Goal: Use online tool/utility: Utilize a website feature to perform a specific function

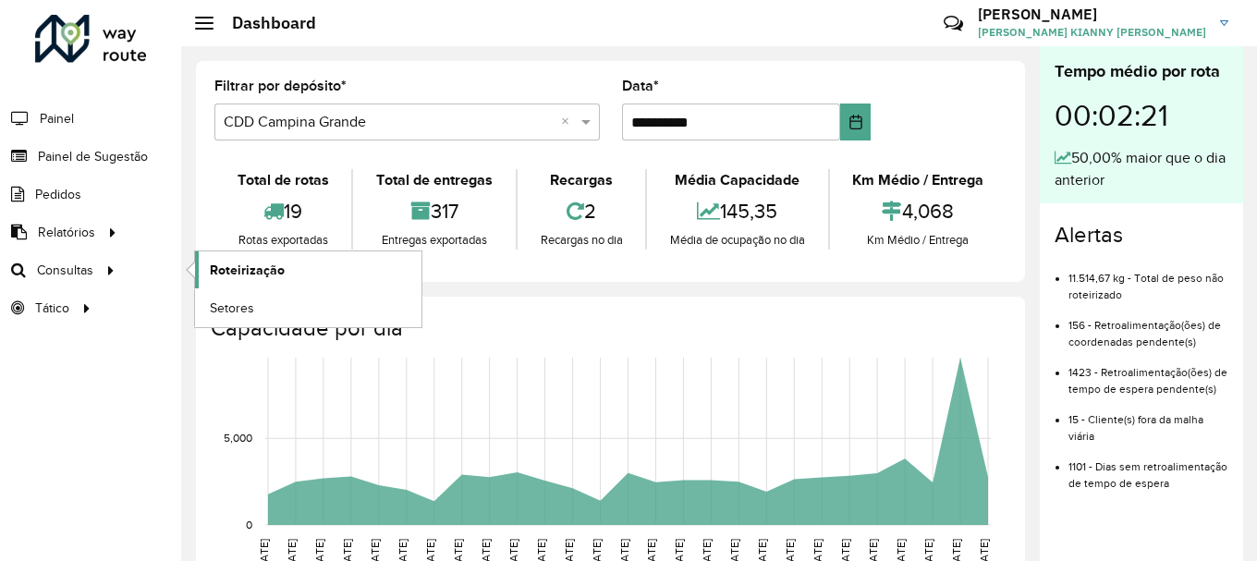
click at [276, 269] on span "Roteirização" at bounding box center [247, 270] width 75 height 19
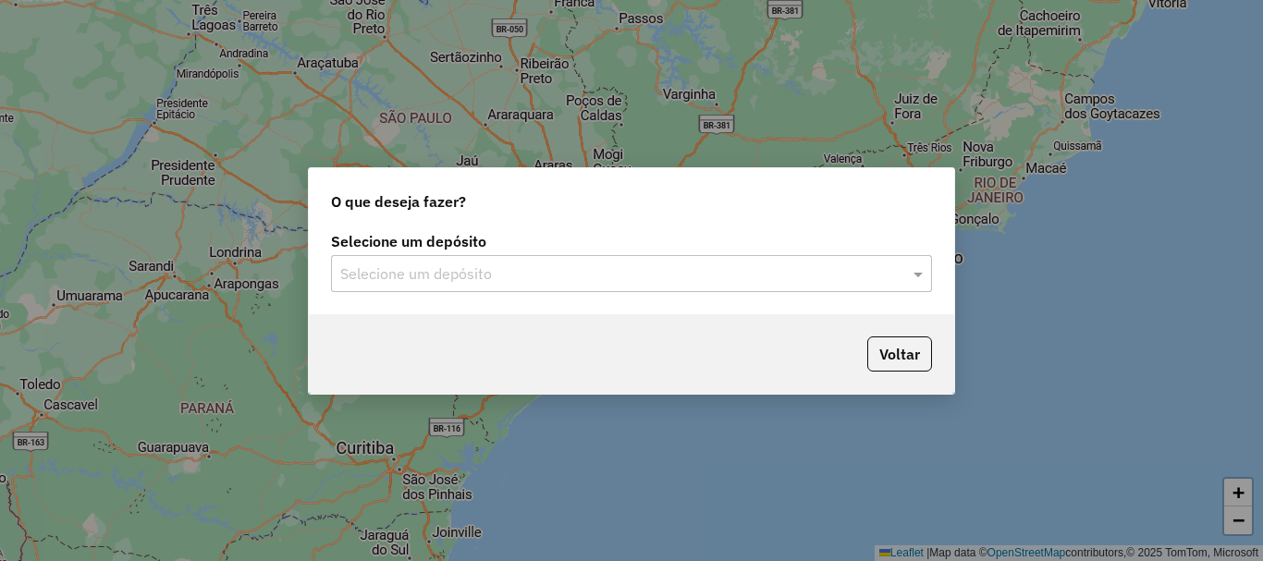
click at [564, 280] on input "text" at bounding box center [612, 275] width 545 height 22
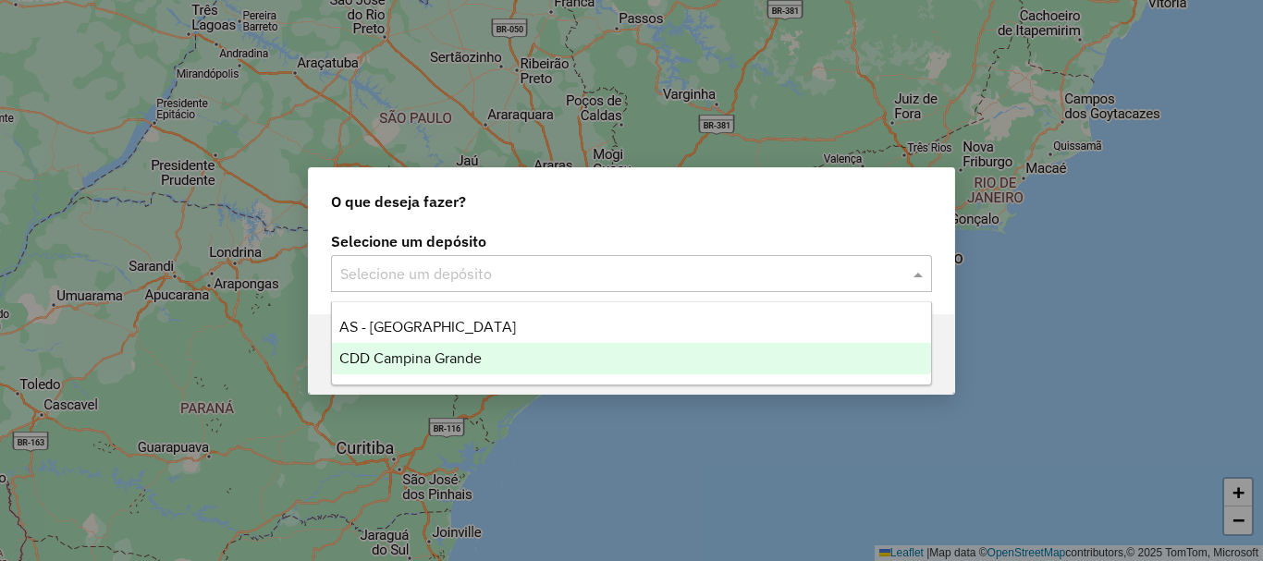
click at [493, 363] on div "CDD Campina Grande" at bounding box center [631, 358] width 599 height 31
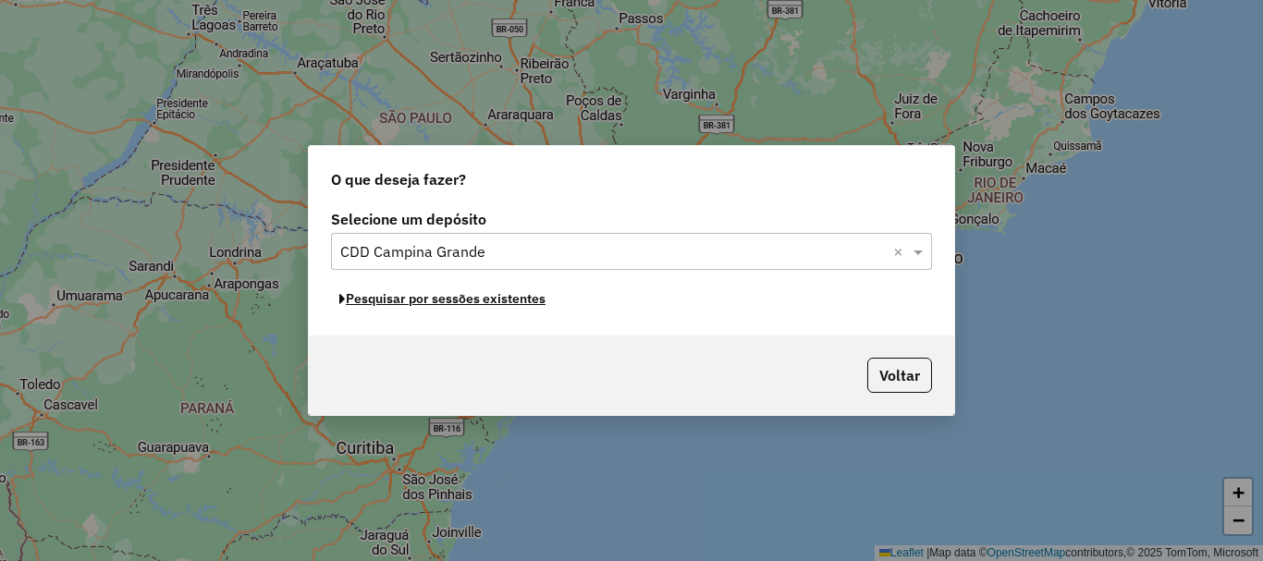
click at [468, 305] on button "Pesquisar por sessões existentes" at bounding box center [442, 299] width 223 height 29
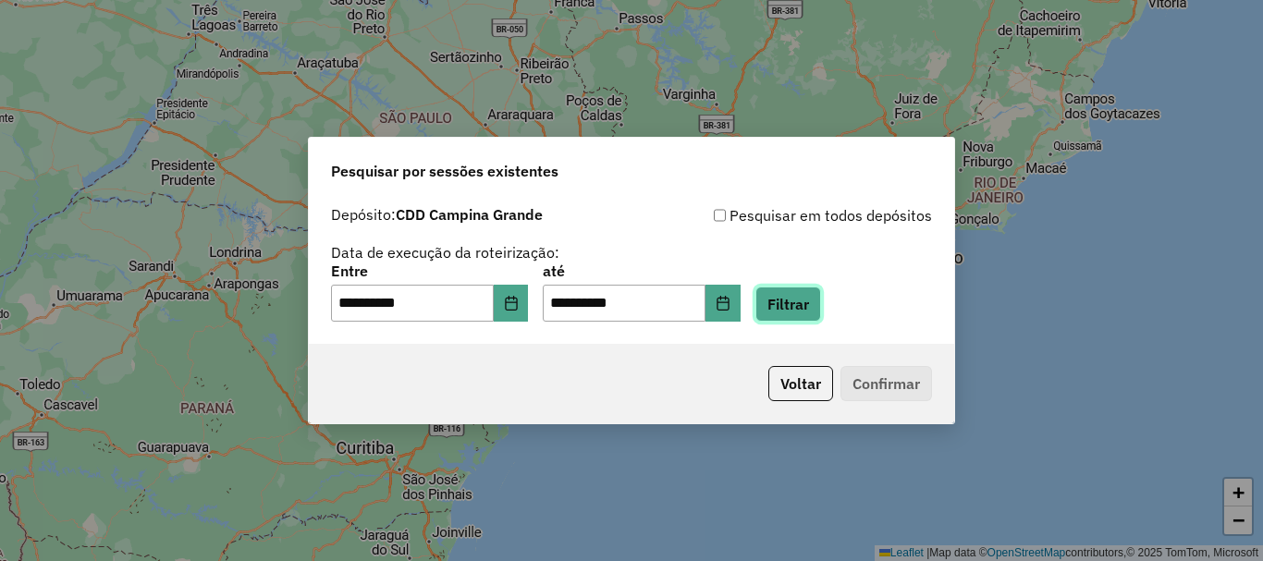
click at [821, 305] on button "Filtrar" at bounding box center [788, 304] width 66 height 35
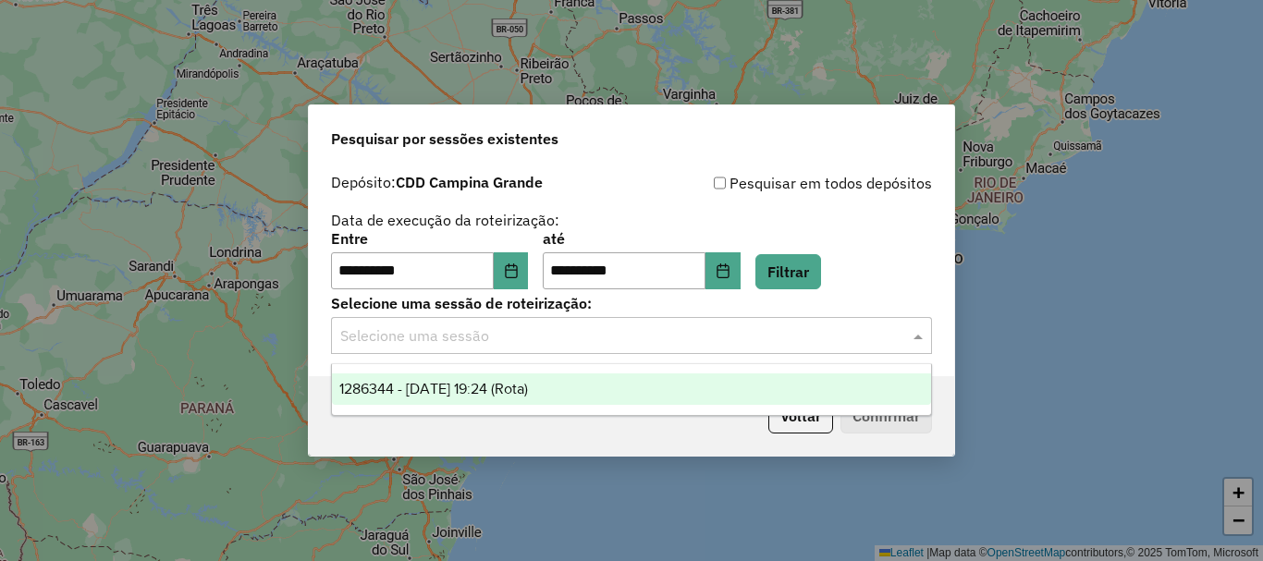
click at [593, 327] on input "text" at bounding box center [612, 336] width 545 height 22
click at [464, 390] on span "1286344 - 01/10/2025 19:24 (Rota)" at bounding box center [433, 389] width 189 height 16
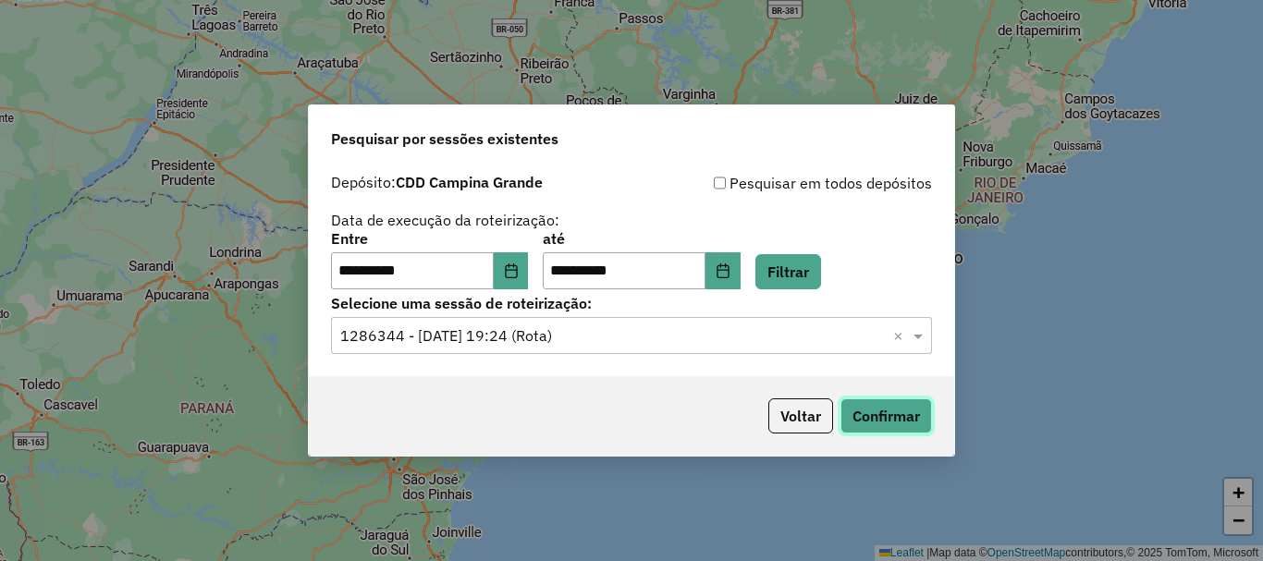
click at [919, 417] on button "Confirmar" at bounding box center [886, 415] width 92 height 35
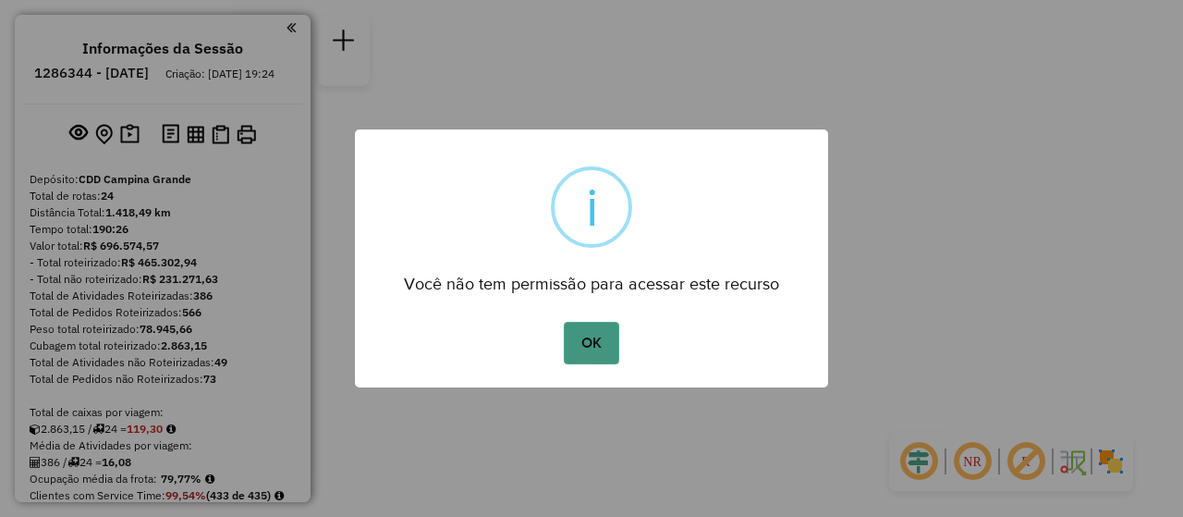
click at [604, 342] on button "OK" at bounding box center [591, 343] width 55 height 43
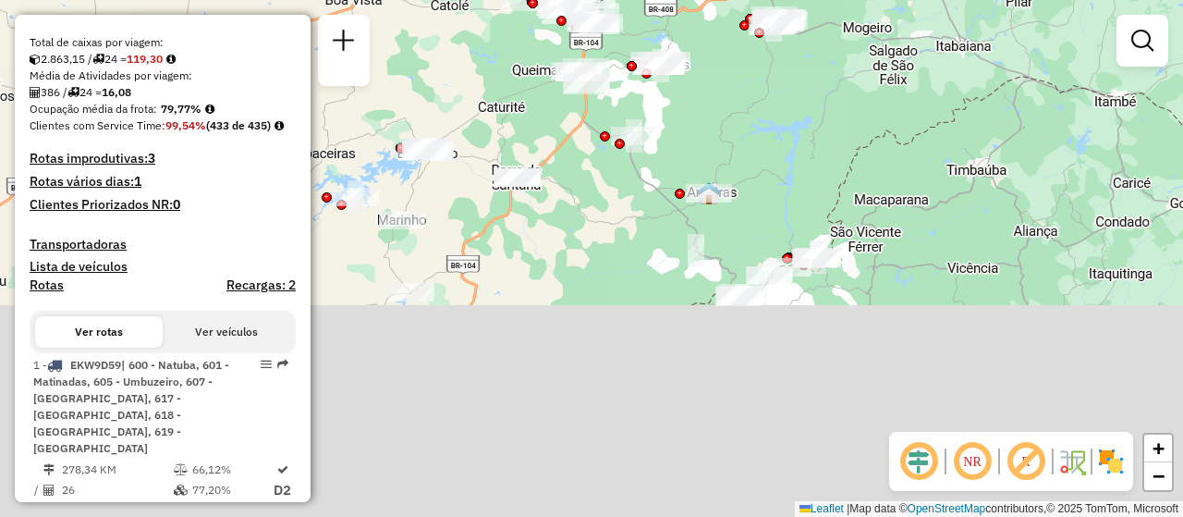
scroll to position [462, 0]
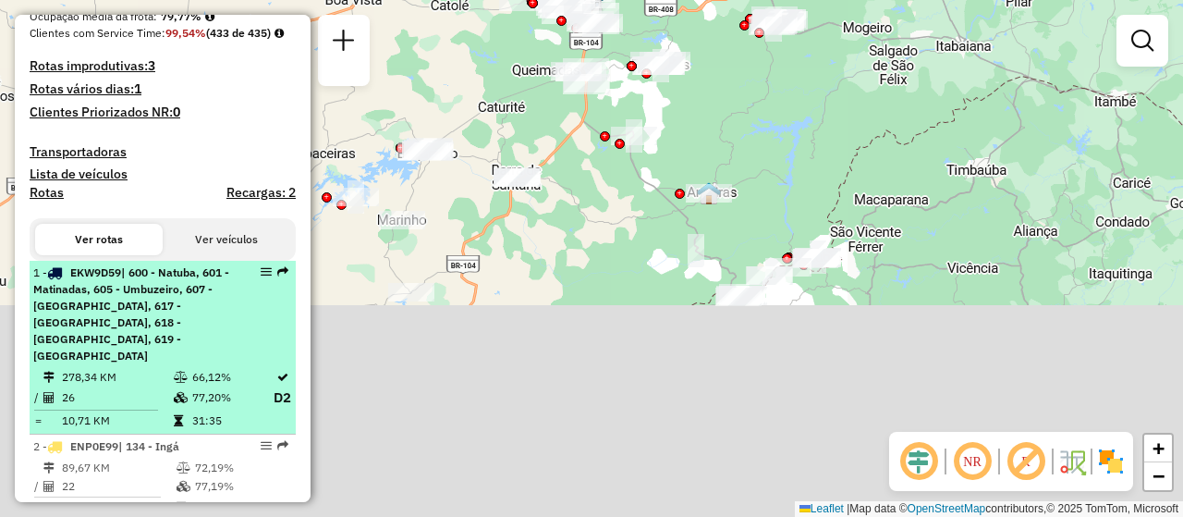
click at [153, 296] on li "1 - EKW9D59 | 600 - Natuba, 601 - Matinadas, 605 - Umbuzeiro, 607 - Riacho de s…" at bounding box center [163, 348] width 266 height 175
select select "**********"
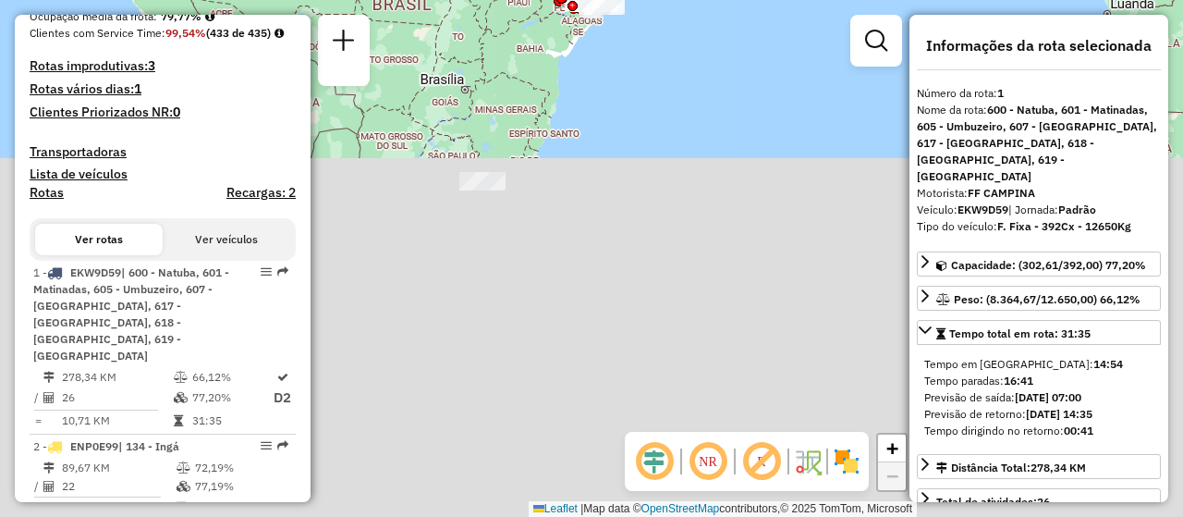
scroll to position [555, 0]
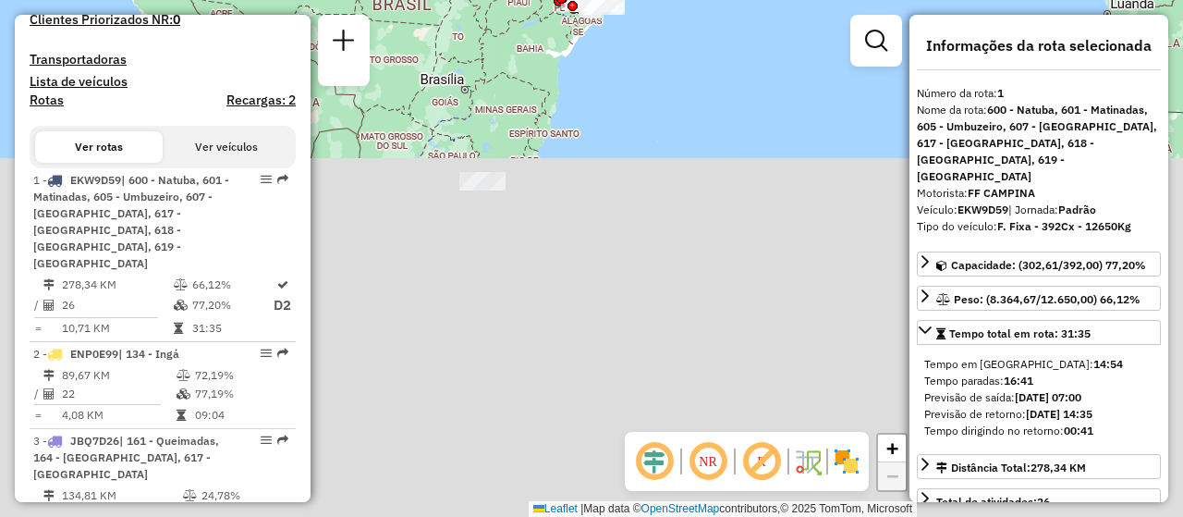
click at [464, 163] on div "Janela de atendimento Grade de atendimento Capacidade Transportadoras Veículos …" at bounding box center [591, 258] width 1183 height 517
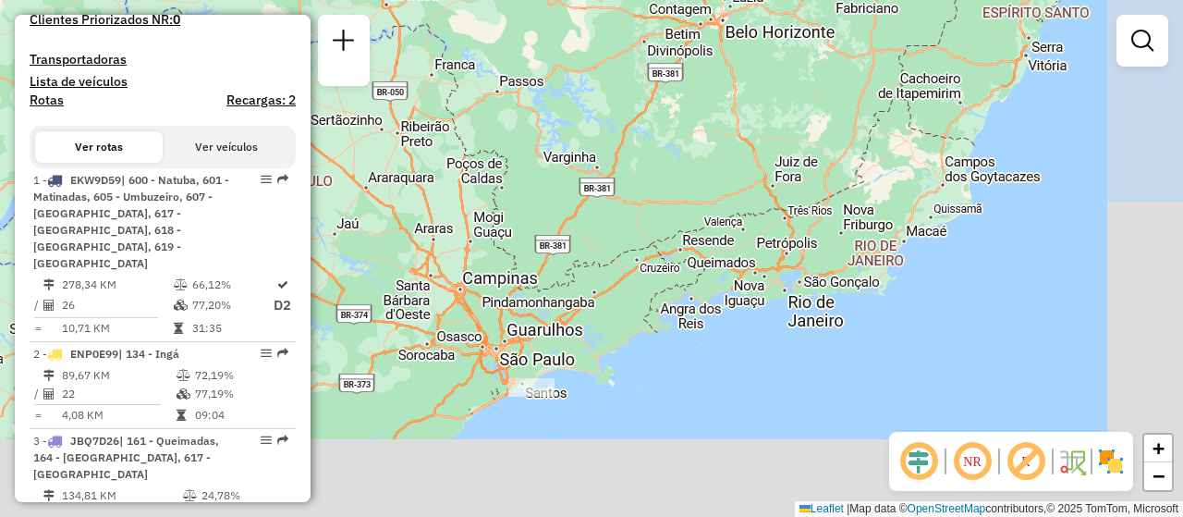
drag, startPoint x: 646, startPoint y: 115, endPoint x: 471, endPoint y: 451, distance: 379.6
click at [472, 450] on div "Janela de atendimento Grade de atendimento Capacidade Transportadoras Veículos …" at bounding box center [591, 258] width 1183 height 517
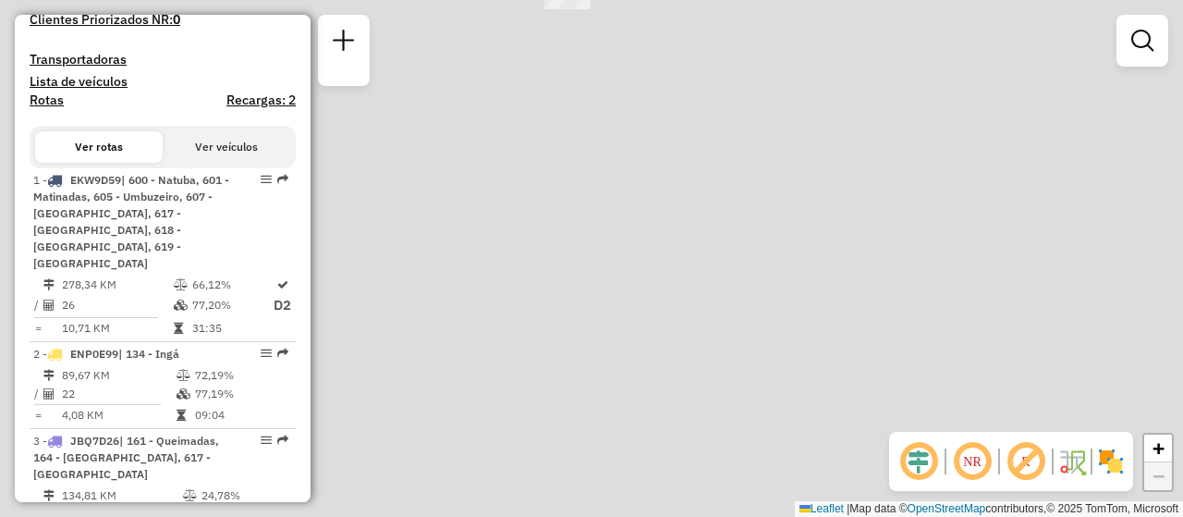
click at [577, 332] on div "Janela de atendimento Grade de atendimento Capacidade Transportadoras Veículos …" at bounding box center [591, 258] width 1183 height 517
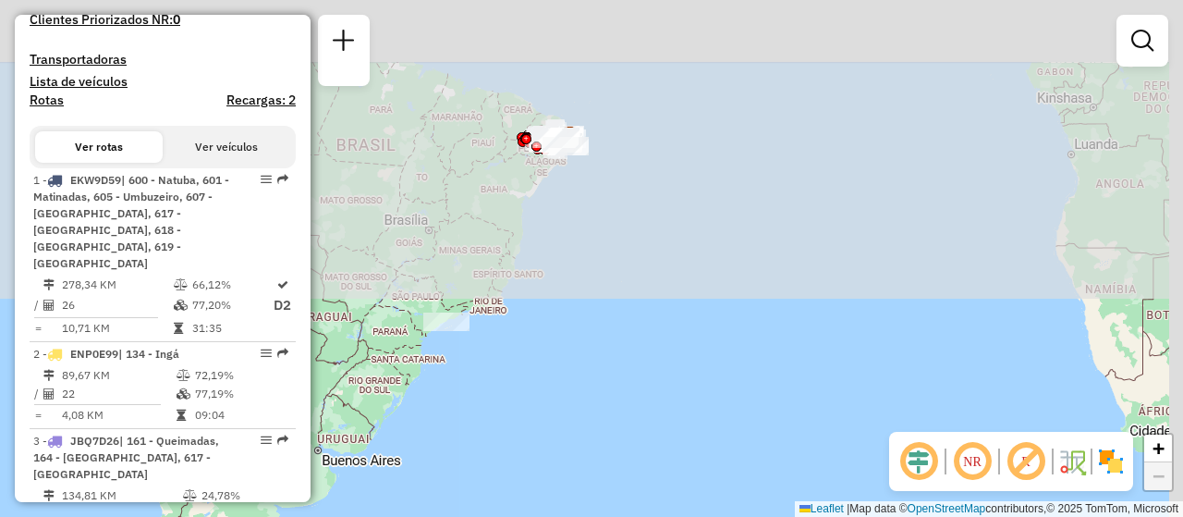
drag, startPoint x: 625, startPoint y: 80, endPoint x: 452, endPoint y: 512, distance: 465.1
click at [452, 512] on div "Janela de atendimento Grade de atendimento Capacidade Transportadoras Veículos …" at bounding box center [591, 258] width 1183 height 517
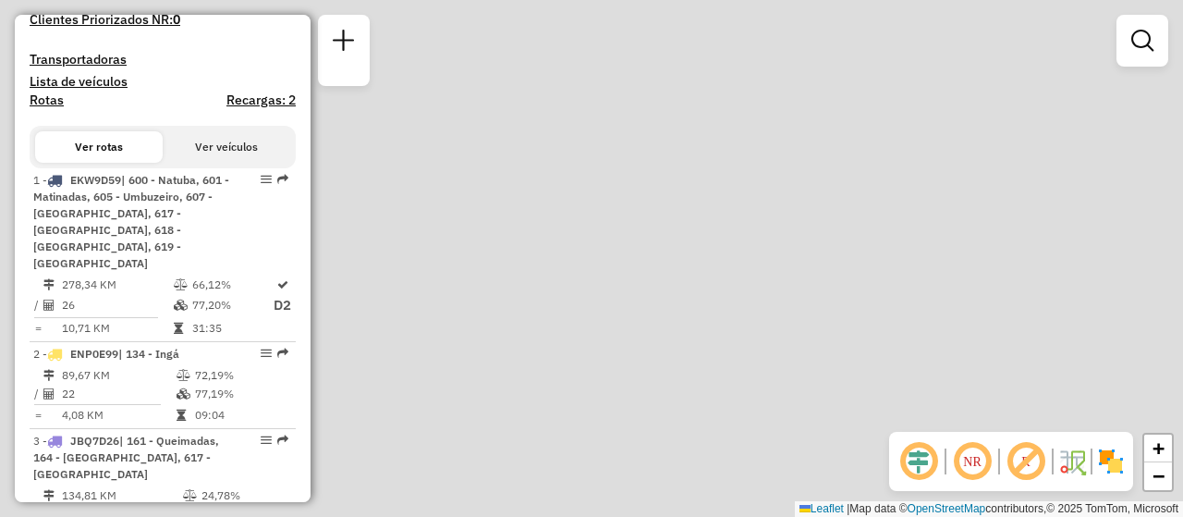
drag, startPoint x: 524, startPoint y: 399, endPoint x: 535, endPoint y: 90, distance: 309.9
click at [535, 89] on div "Janela de atendimento Grade de atendimento Capacidade Transportadoras Veículos …" at bounding box center [591, 258] width 1183 height 517
drag, startPoint x: 570, startPoint y: 410, endPoint x: 559, endPoint y: 139, distance: 271.1
click at [559, 139] on div "Janela de atendimento Grade de atendimento Capacidade Transportadoras Veículos …" at bounding box center [591, 258] width 1183 height 517
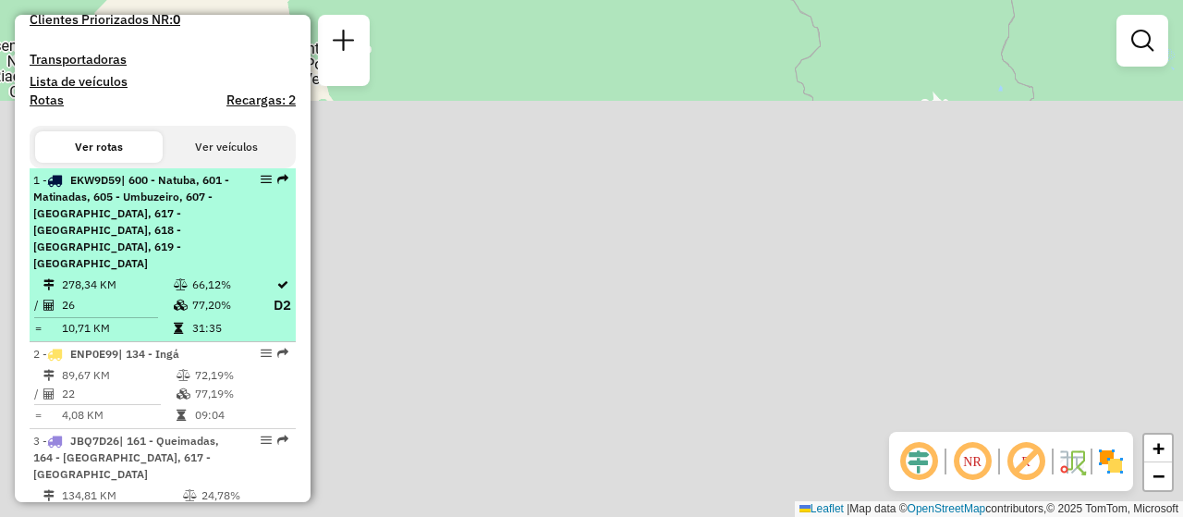
click at [253, 234] on div "1 - EKW9D59 | 600 - Natuba, 601 - Matinadas, 605 - Umbuzeiro, 607 - Riacho de s…" at bounding box center [162, 222] width 259 height 100
select select "**********"
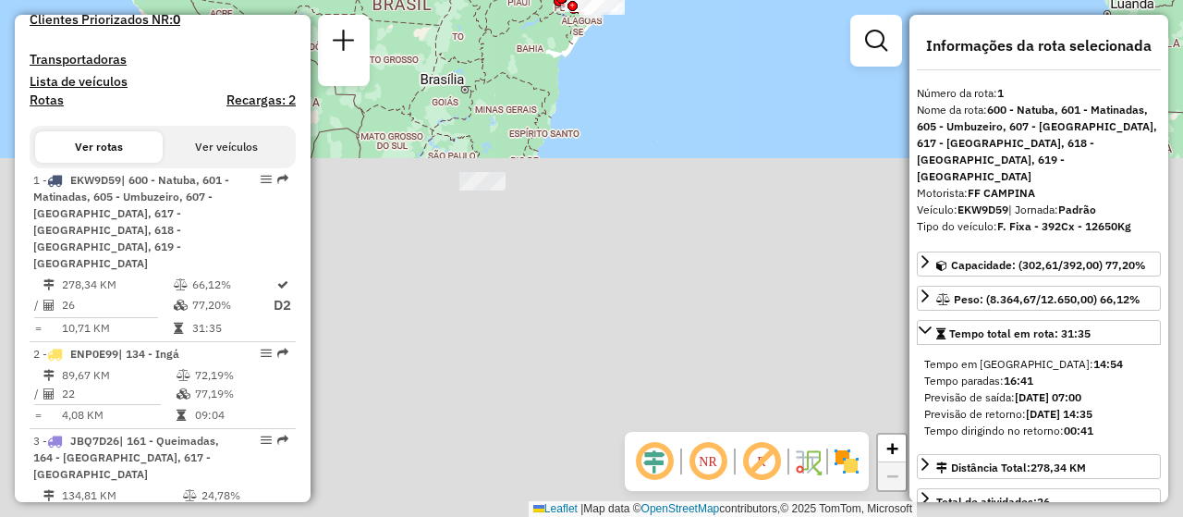
click at [720, 461] on em at bounding box center [708, 461] width 44 height 44
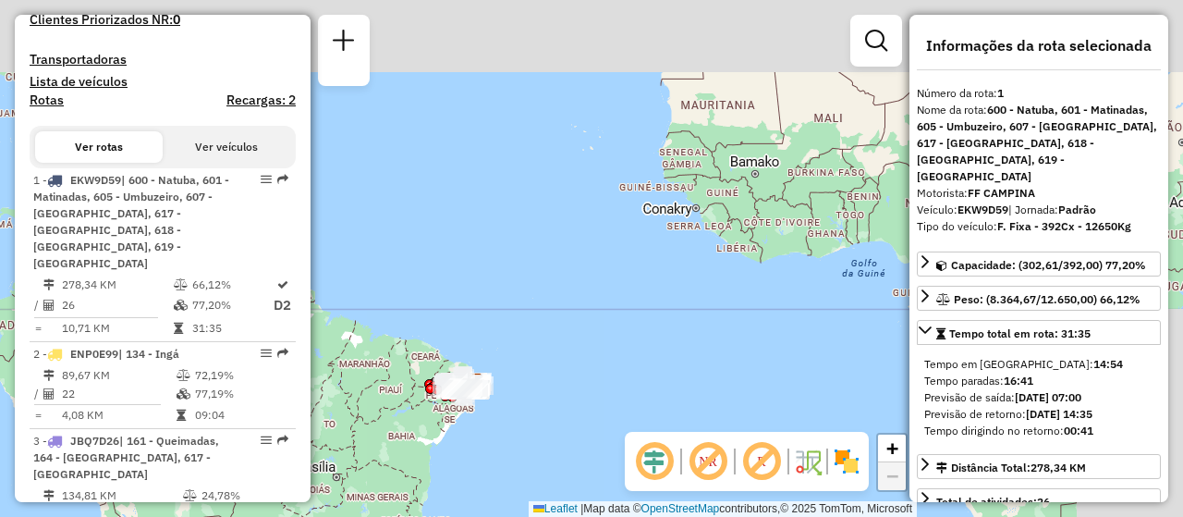
drag, startPoint x: 500, startPoint y: 116, endPoint x: 371, endPoint y: 495, distance: 399.7
click at [371, 500] on div "Janela de atendimento Grade de atendimento Capacidade Transportadoras Veículos …" at bounding box center [591, 258] width 1183 height 517
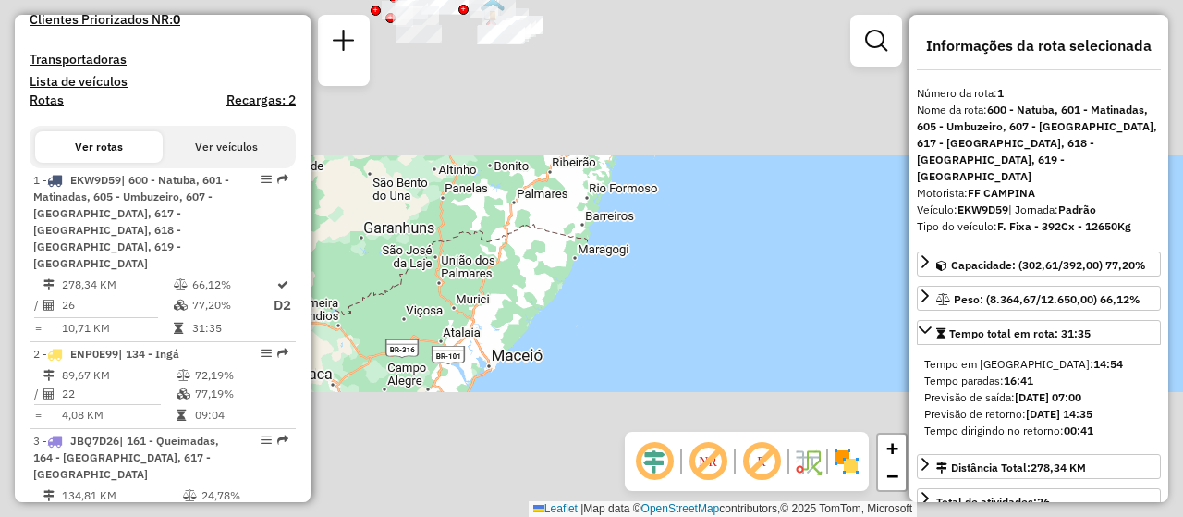
drag, startPoint x: 403, startPoint y: 124, endPoint x: 557, endPoint y: 428, distance: 340.7
click at [557, 428] on div "Janela de atendimento Grade de atendimento Capacidade Transportadoras Veículos …" at bounding box center [591, 258] width 1183 height 517
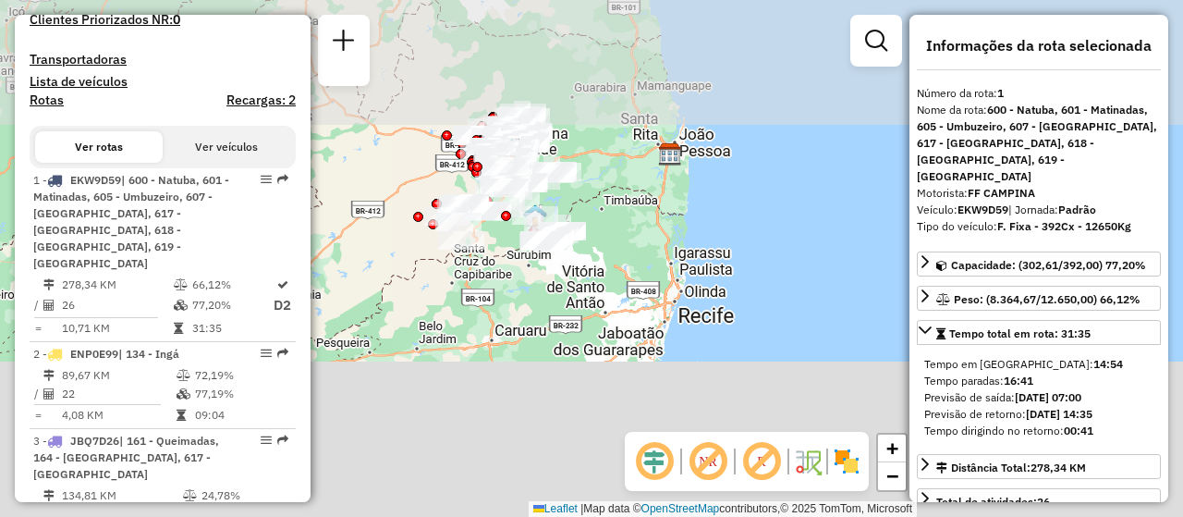
drag, startPoint x: 454, startPoint y: 82, endPoint x: 460, endPoint y: 299, distance: 216.4
click at [457, 305] on div "Janela de atendimento Grade de atendimento Capacidade Transportadoras Veículos …" at bounding box center [591, 258] width 1183 height 517
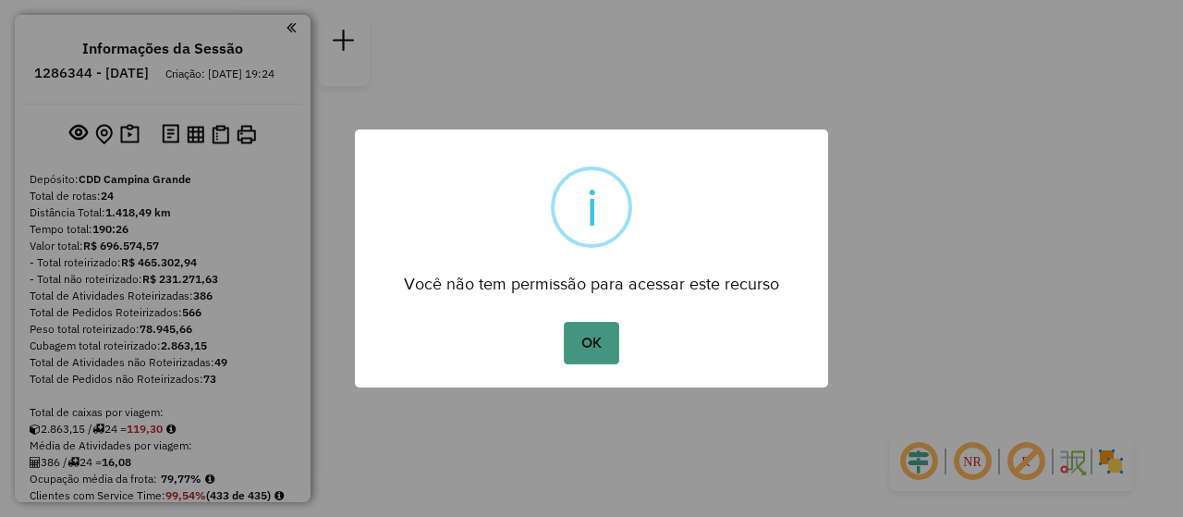
click at [607, 324] on button "OK" at bounding box center [591, 343] width 55 height 43
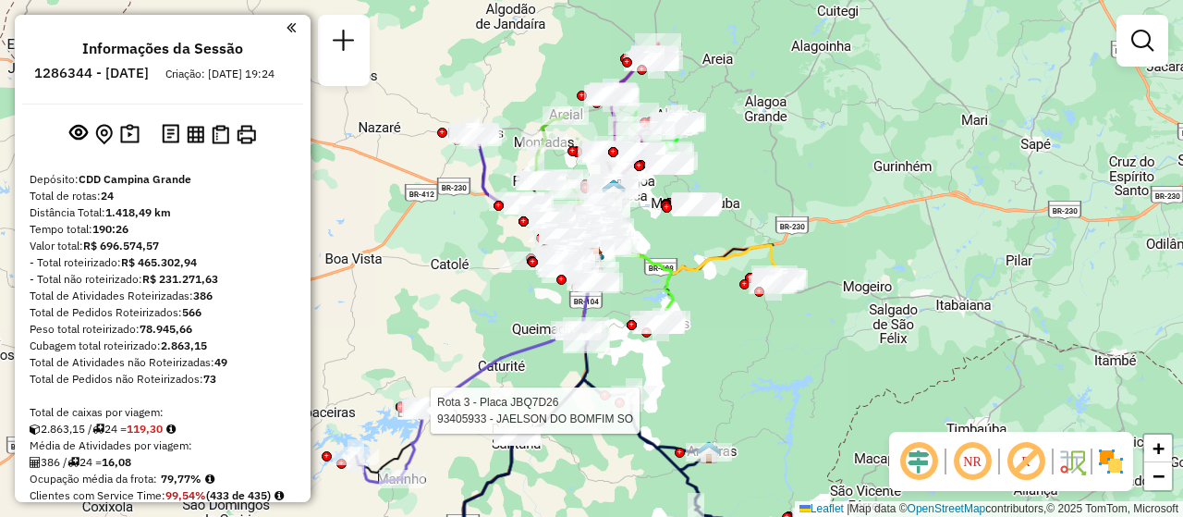
select select "**********"
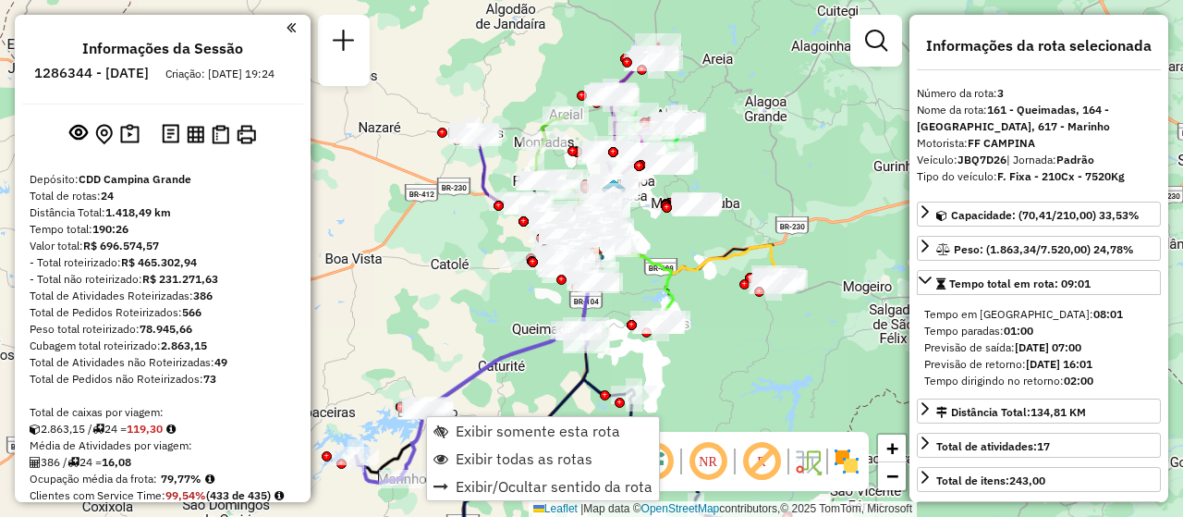
scroll to position [986, 0]
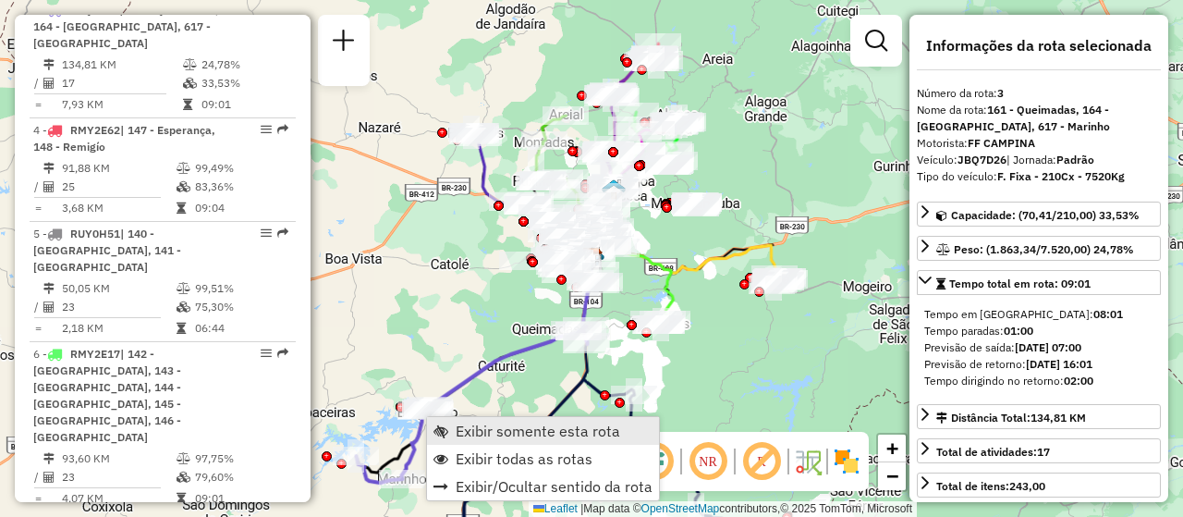
click at [553, 417] on link "Exibir somente esta rota" at bounding box center [543, 431] width 232 height 28
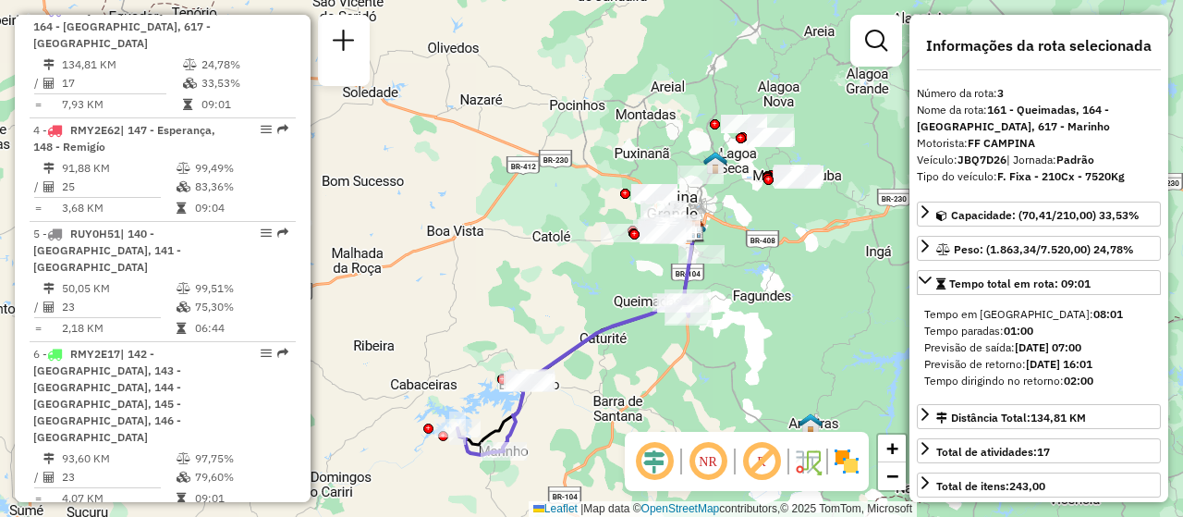
drag, startPoint x: 661, startPoint y: 359, endPoint x: 626, endPoint y: 375, distance: 38.9
click at [626, 375] on div "Janela de atendimento Grade de atendimento Capacidade Transportadoras Veículos …" at bounding box center [591, 258] width 1183 height 517
click at [715, 469] on em at bounding box center [708, 461] width 44 height 44
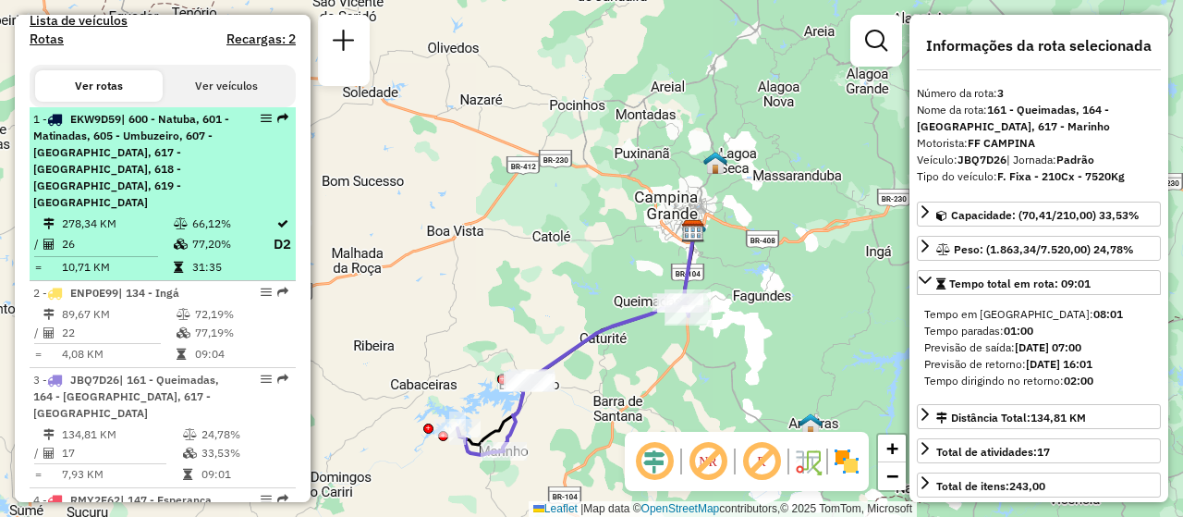
scroll to position [431, 0]
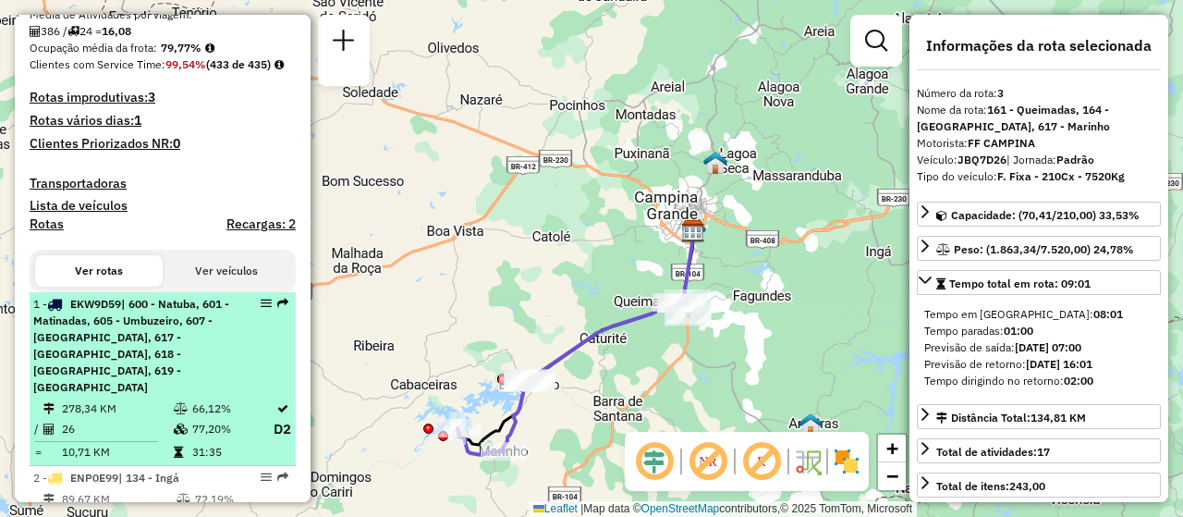
click at [165, 363] on span "| 600 - Natuba, 601 - Matinadas, 605 - Umbuzeiro, 607 - [GEOGRAPHIC_DATA], 617 …" at bounding box center [131, 345] width 196 height 97
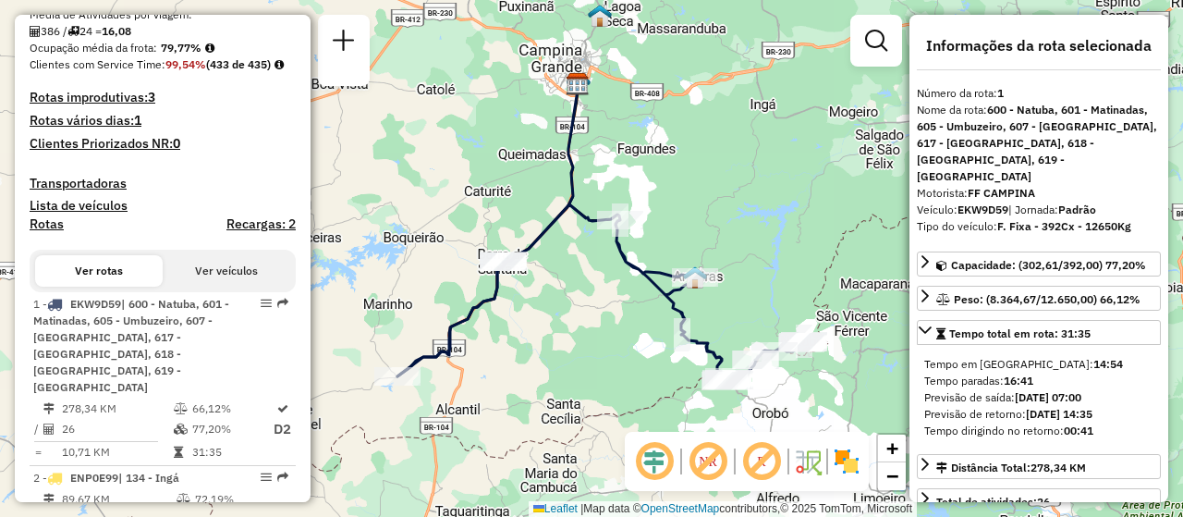
drag, startPoint x: 528, startPoint y: 399, endPoint x: 537, endPoint y: 373, distance: 28.4
click at [537, 373] on div "Janela de atendimento Grade de atendimento Capacidade Transportadoras Veículos …" at bounding box center [591, 258] width 1183 height 517
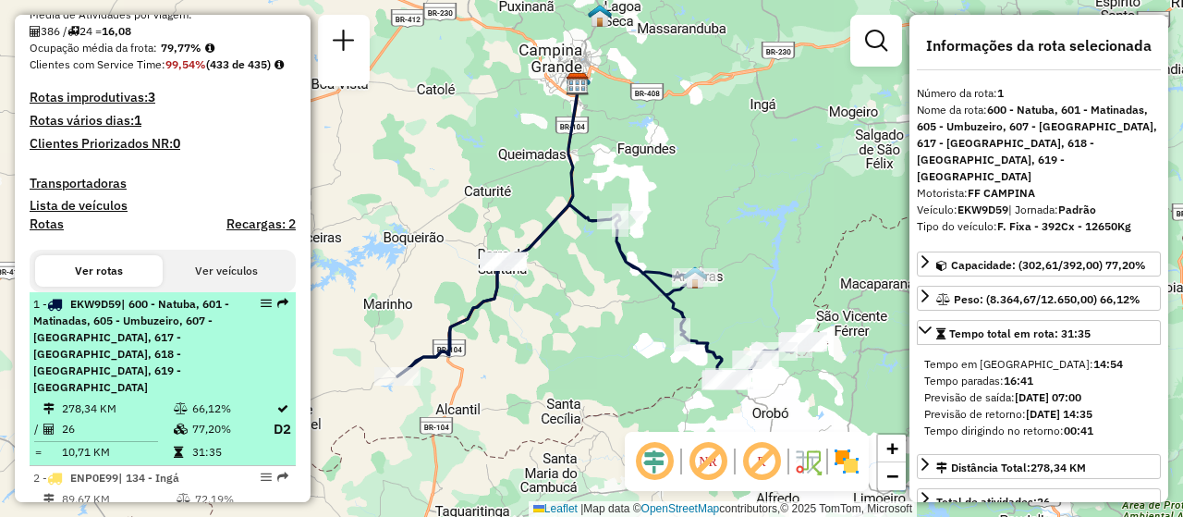
scroll to position [523, 0]
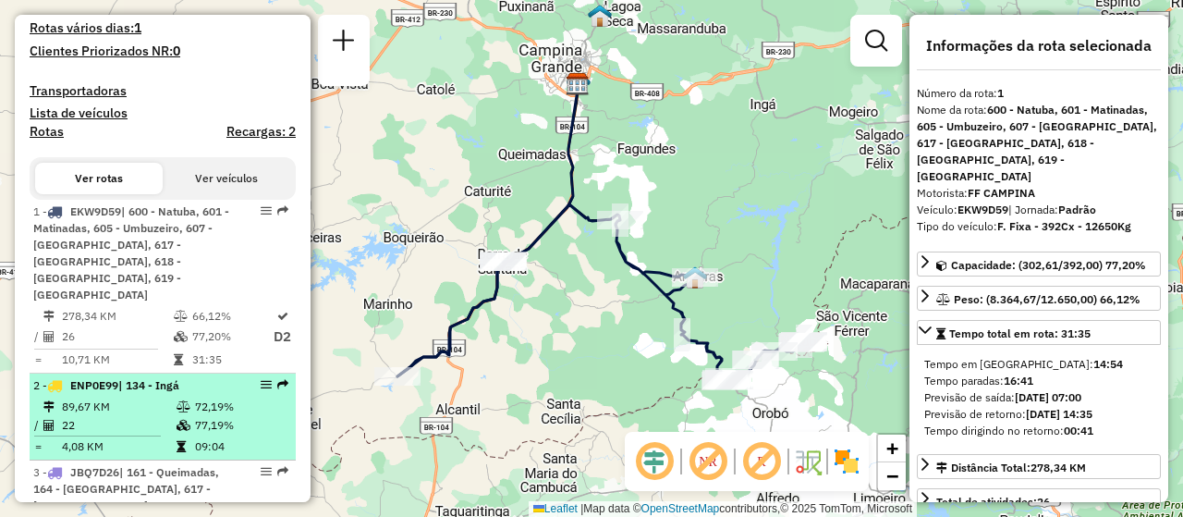
click at [177, 412] on icon at bounding box center [184, 406] width 14 height 11
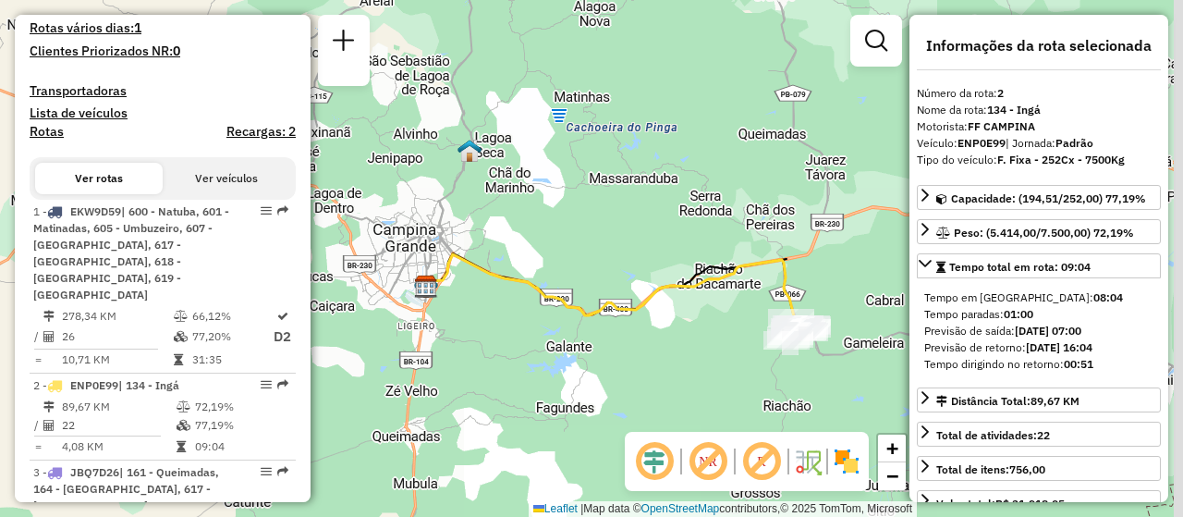
drag, startPoint x: 723, startPoint y: 338, endPoint x: 617, endPoint y: 337, distance: 106.3
click at [617, 337] on div "Janela de atendimento Grade de atendimento Capacidade Transportadoras Veículos …" at bounding box center [591, 258] width 1183 height 517
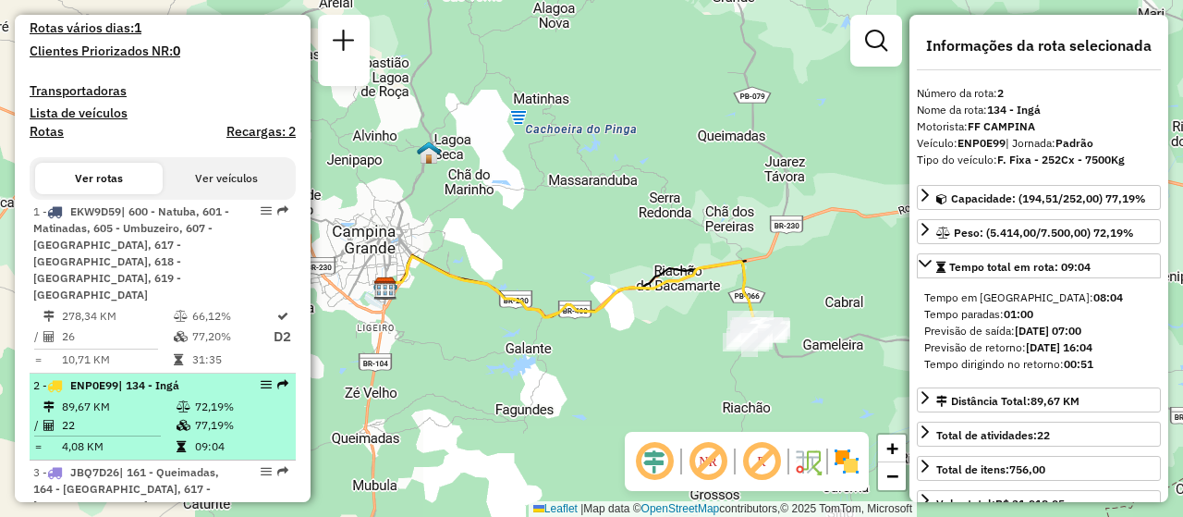
scroll to position [616, 0]
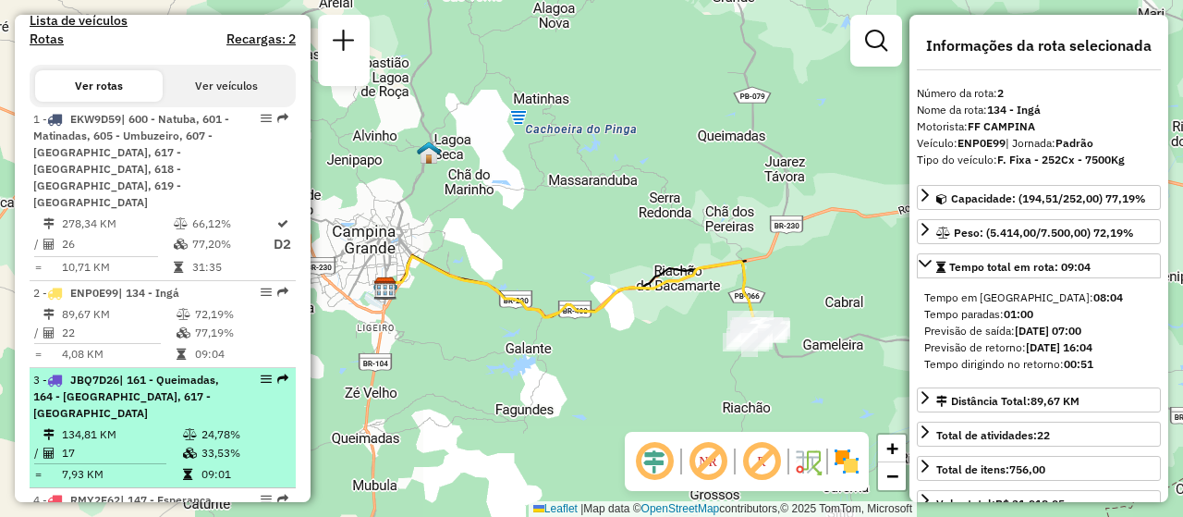
click at [227, 408] on div "3 - JBQ7D26 | 161 - Queimadas, 164 - [GEOGRAPHIC_DATA], 617 - [GEOGRAPHIC_DATA]" at bounding box center [162, 397] width 259 height 50
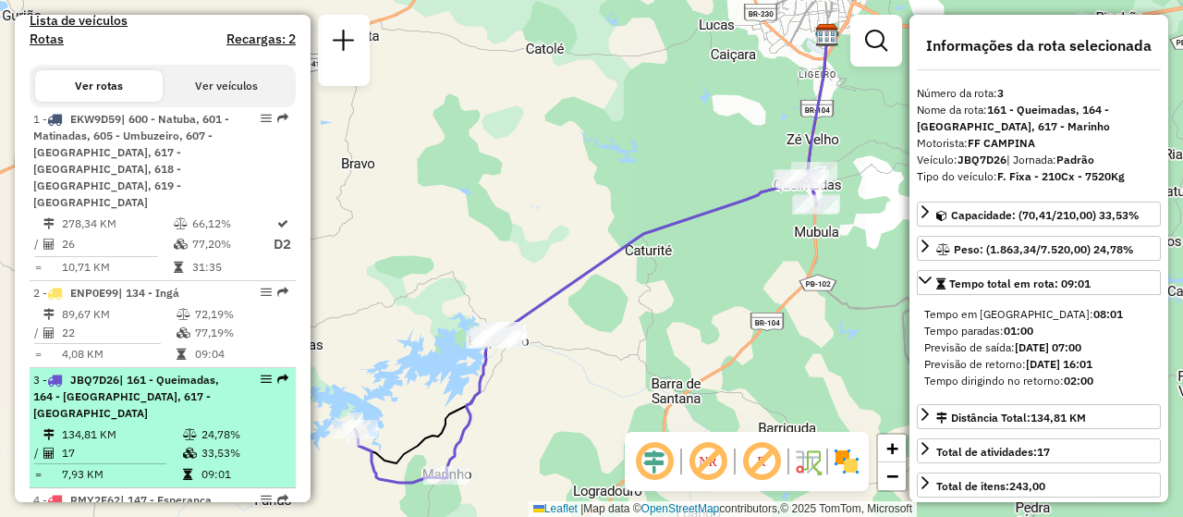
scroll to position [708, 0]
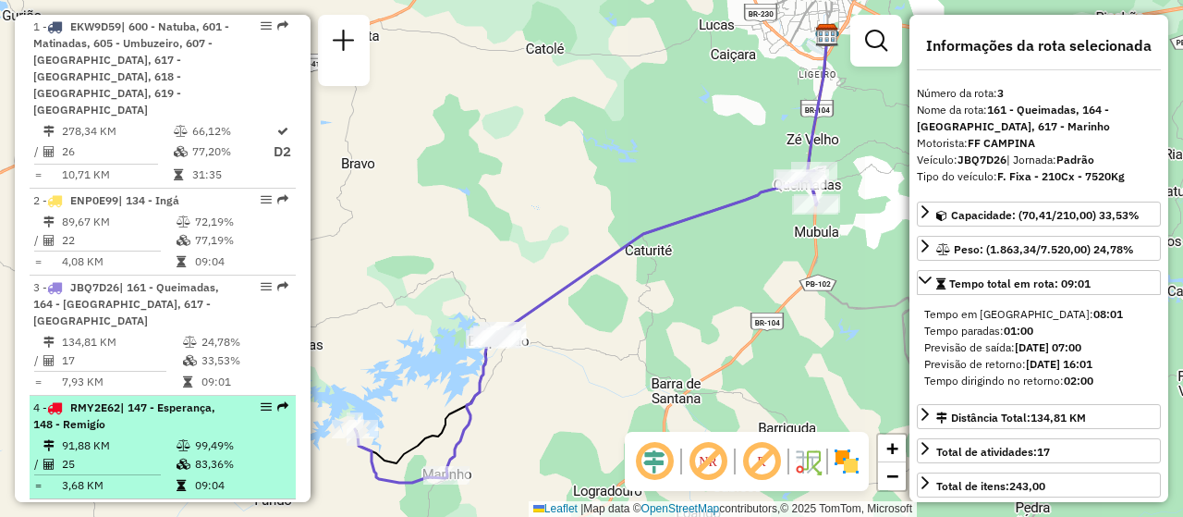
click at [151, 429] on div "4 - RMY2E62 | 147 - Esperança, 148 - Remigío" at bounding box center [131, 415] width 196 height 33
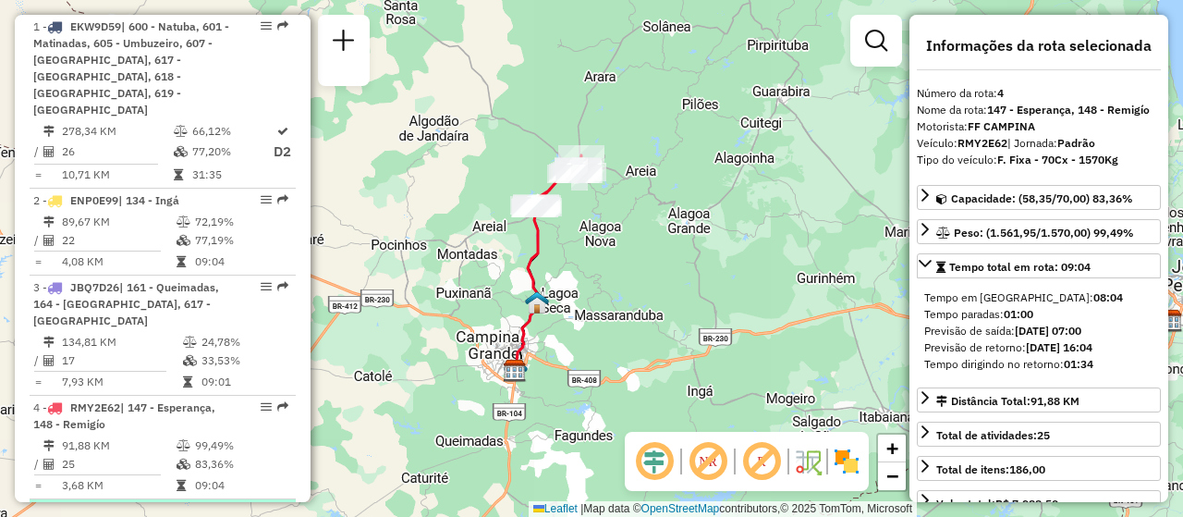
scroll to position [801, 0]
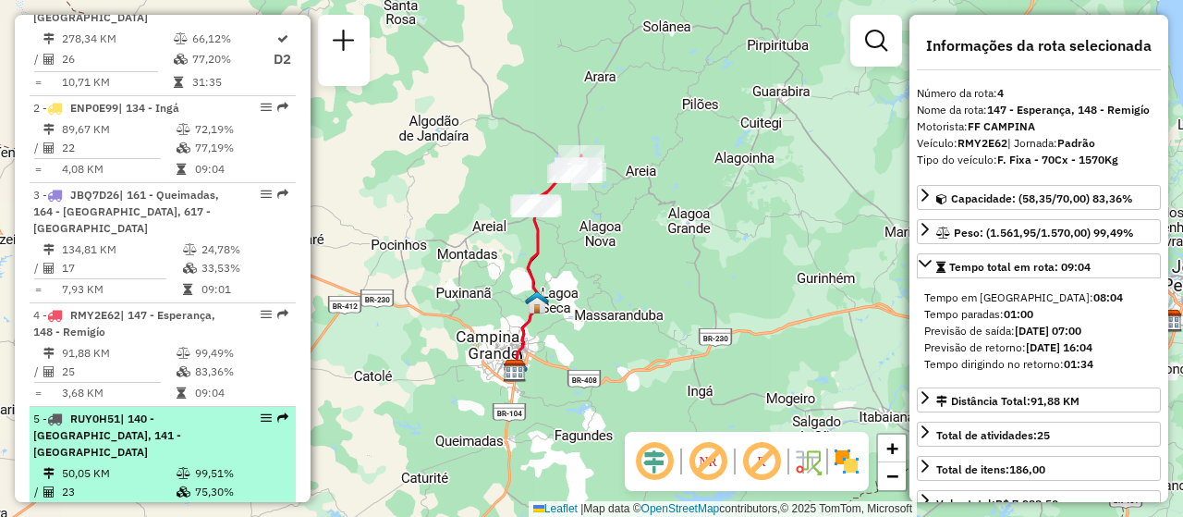
click at [141, 435] on span "| 140 - [GEOGRAPHIC_DATA], 141 - [GEOGRAPHIC_DATA]" at bounding box center [107, 434] width 148 height 47
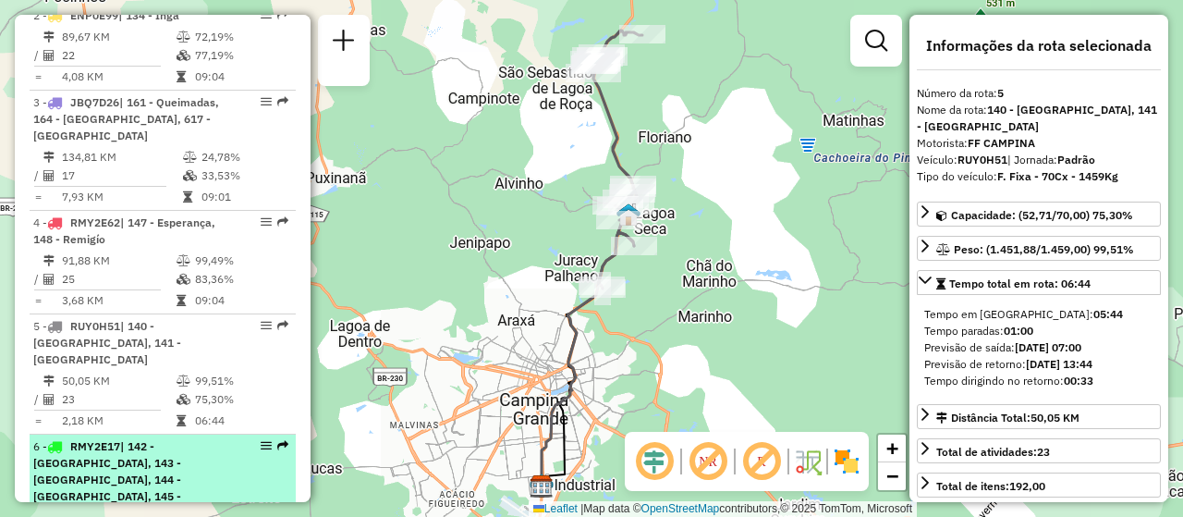
scroll to position [986, 0]
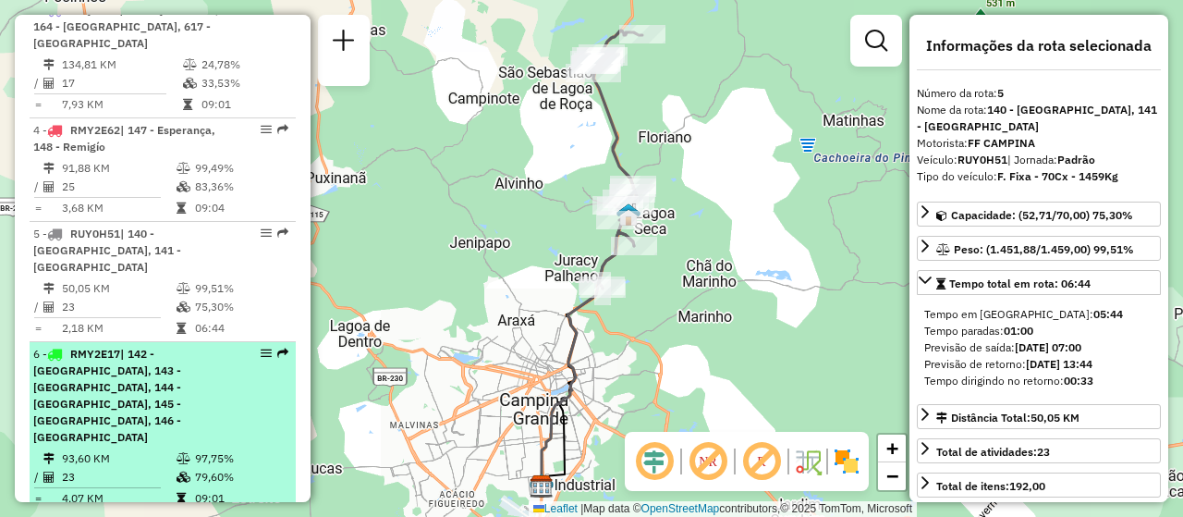
click at [177, 493] on icon at bounding box center [181, 498] width 9 height 11
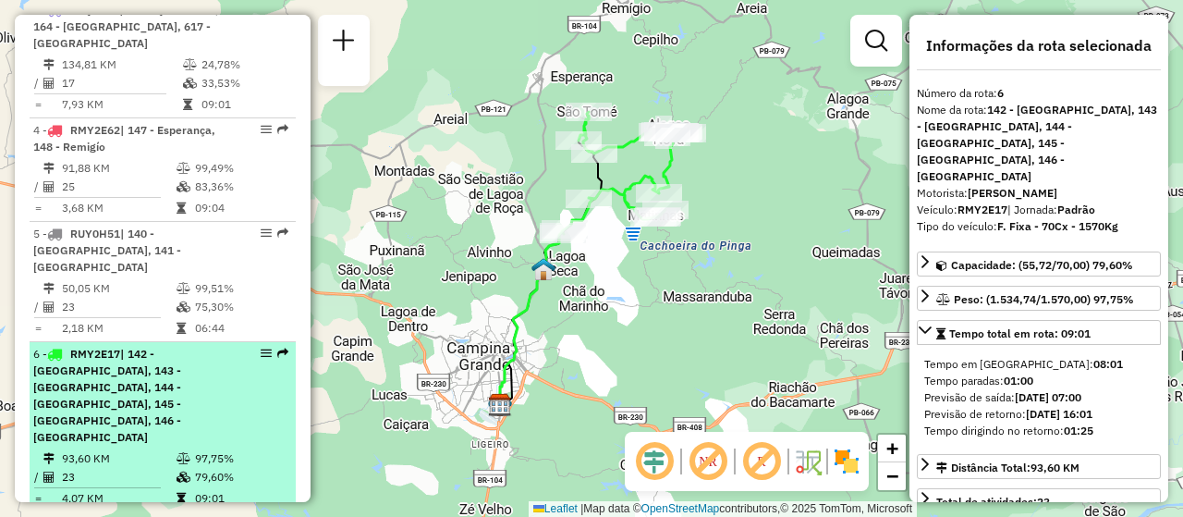
click at [141, 407] on div "6 - RMY2E17 | 142 - [GEOGRAPHIC_DATA], 143 - [GEOGRAPHIC_DATA], 144 - [GEOGRAPH…" at bounding box center [131, 396] width 196 height 100
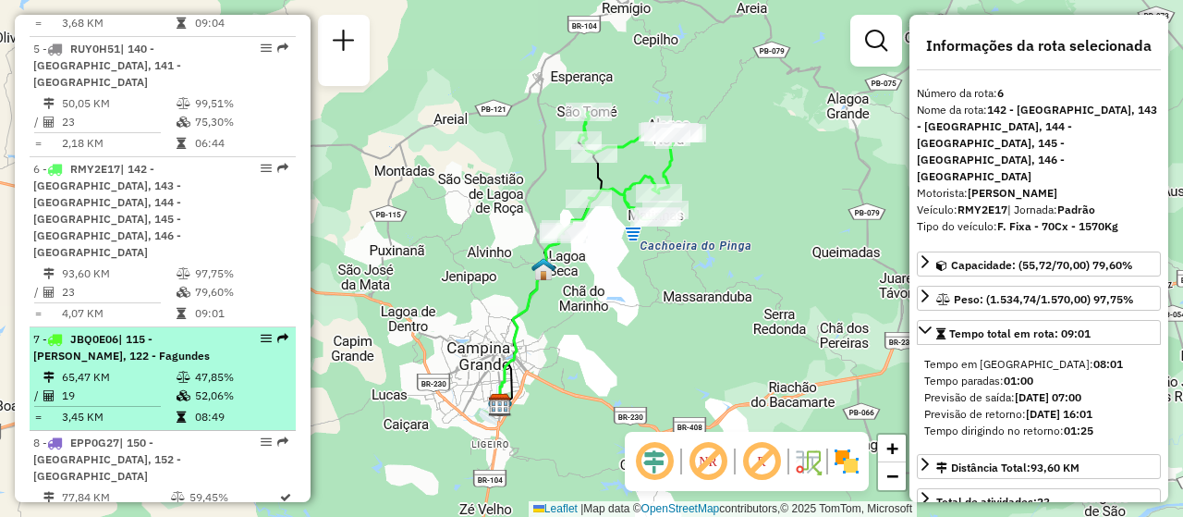
click at [140, 386] on td "19" at bounding box center [118, 395] width 115 height 18
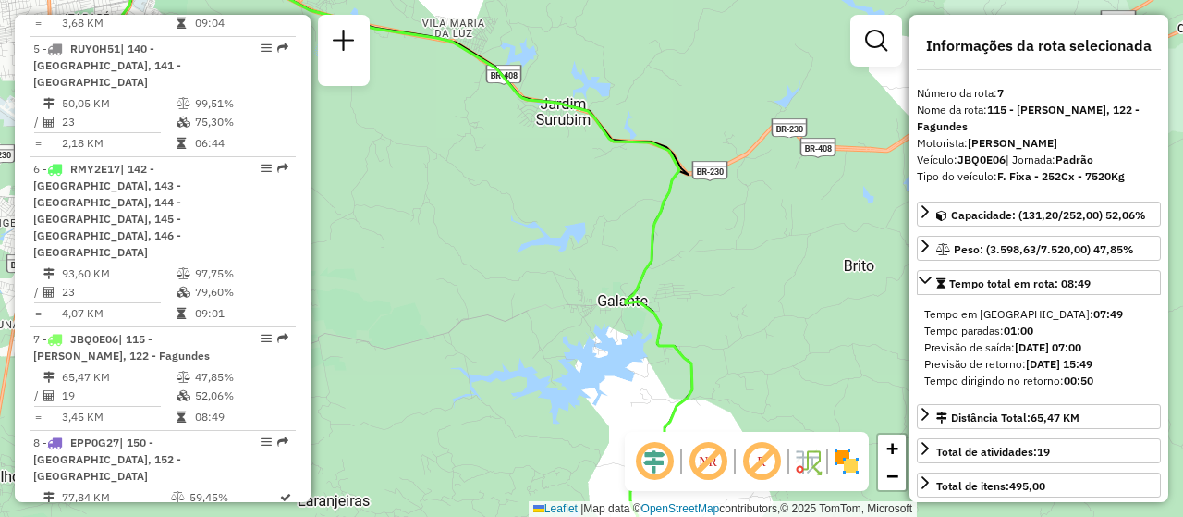
drag, startPoint x: 662, startPoint y: 367, endPoint x: 631, endPoint y: 295, distance: 78.3
click at [631, 295] on div "Janela de atendimento Grade de atendimento Capacidade Transportadoras Veículos …" at bounding box center [591, 258] width 1183 height 517
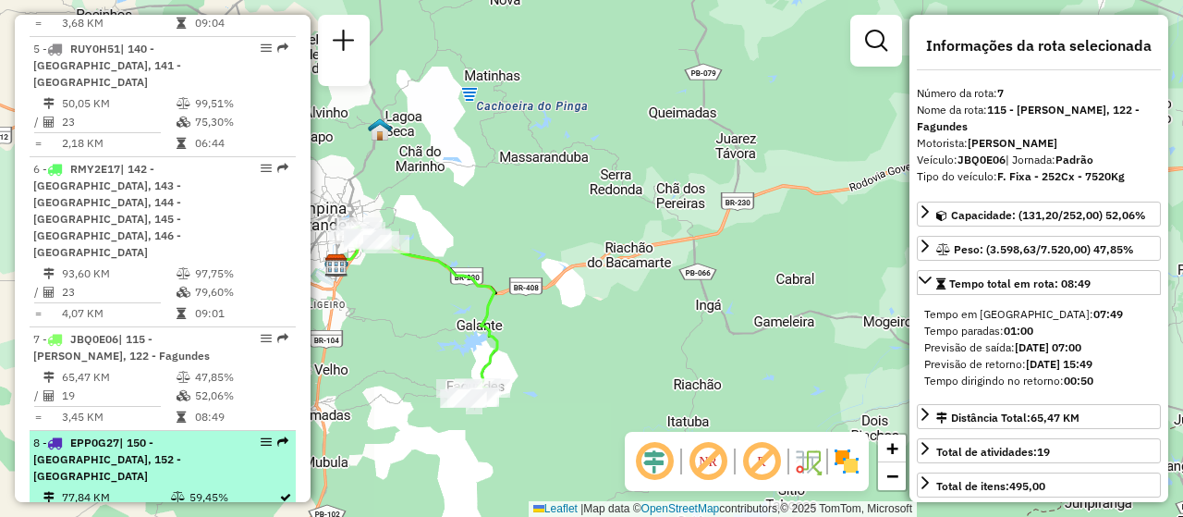
scroll to position [1263, 0]
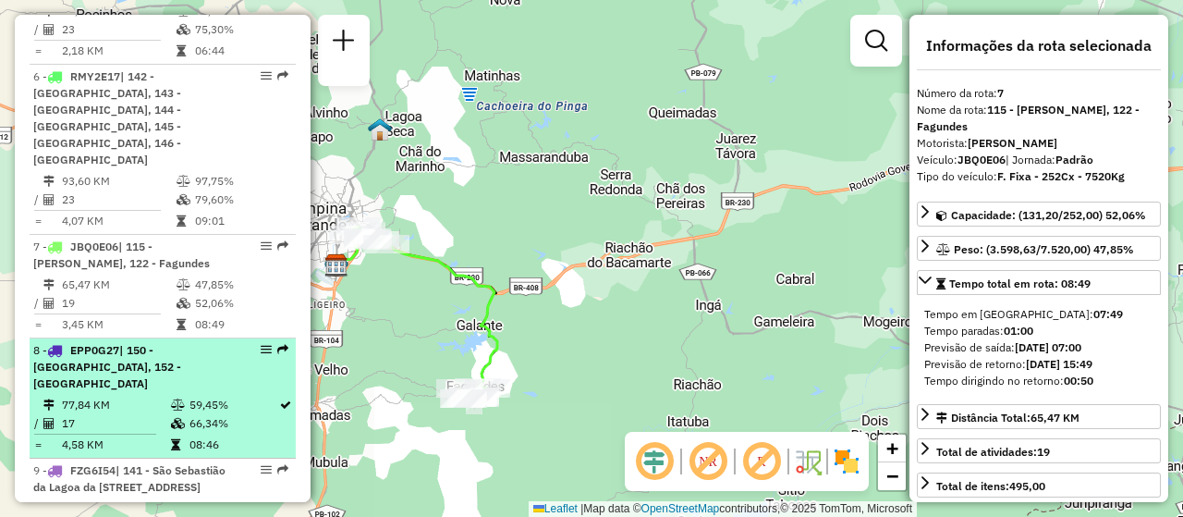
click at [149, 414] on td "17" at bounding box center [115, 423] width 109 height 18
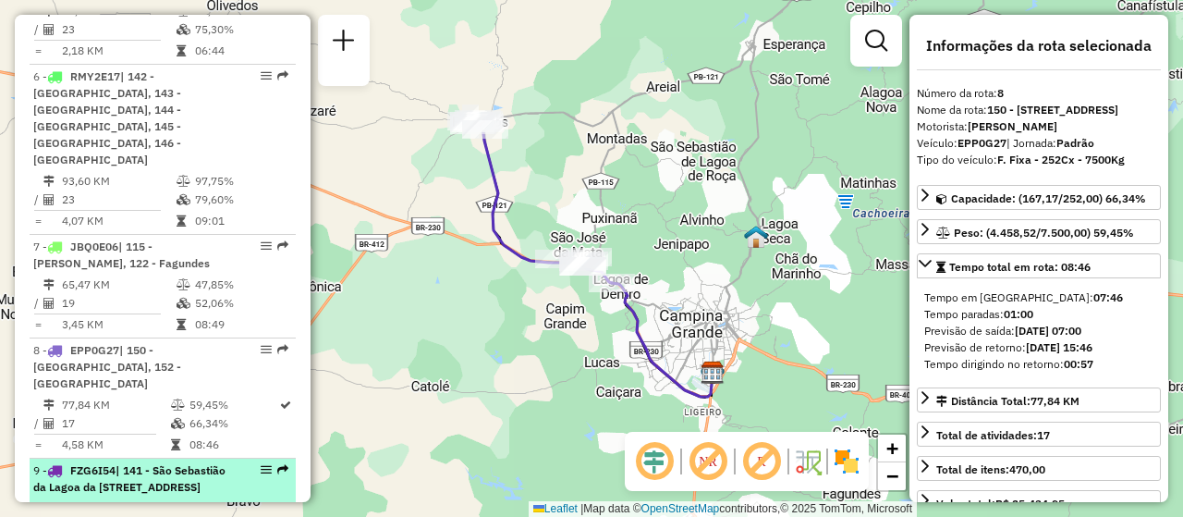
click at [153, 463] on span "| 141 - São Sebastião da Lagoa da [STREET_ADDRESS]" at bounding box center [129, 478] width 192 height 31
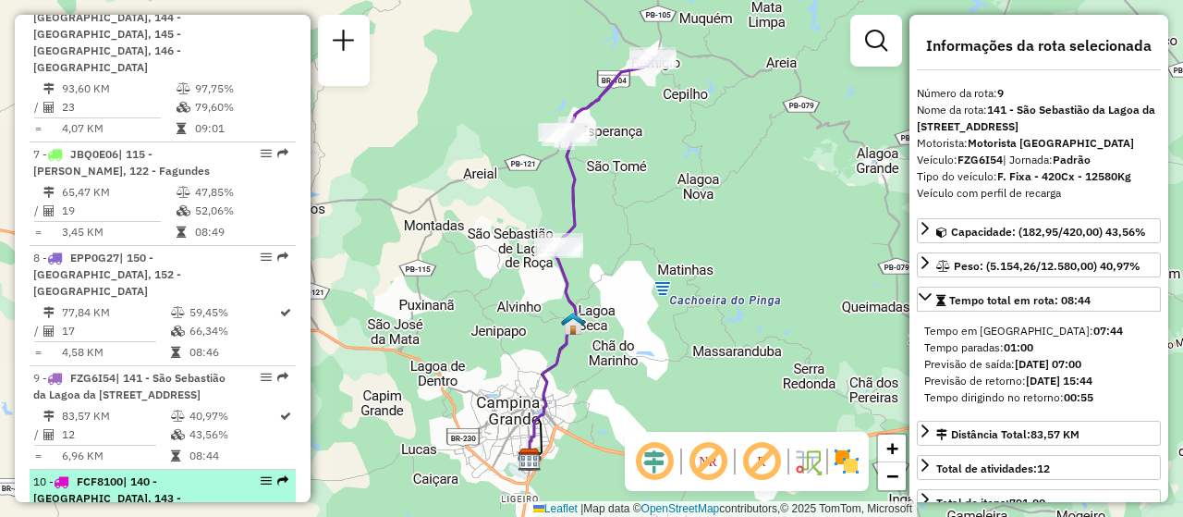
scroll to position [1448, 0]
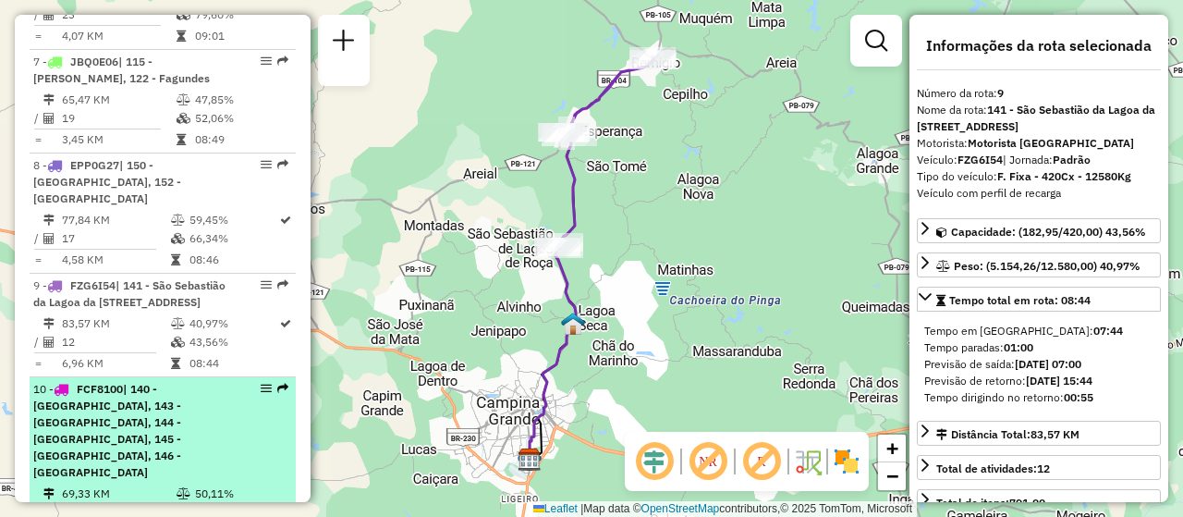
click at [220, 400] on div "10 - FCF8100 | 140 - [GEOGRAPHIC_DATA], 143 - [GEOGRAPHIC_DATA], 144 - [GEOGRAP…" at bounding box center [131, 431] width 196 height 100
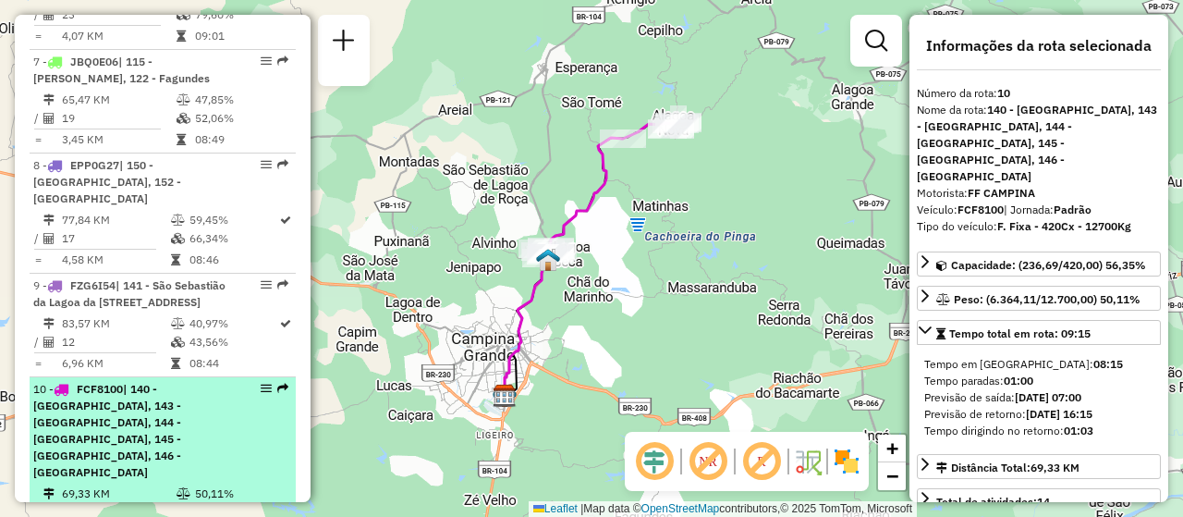
scroll to position [1540, 0]
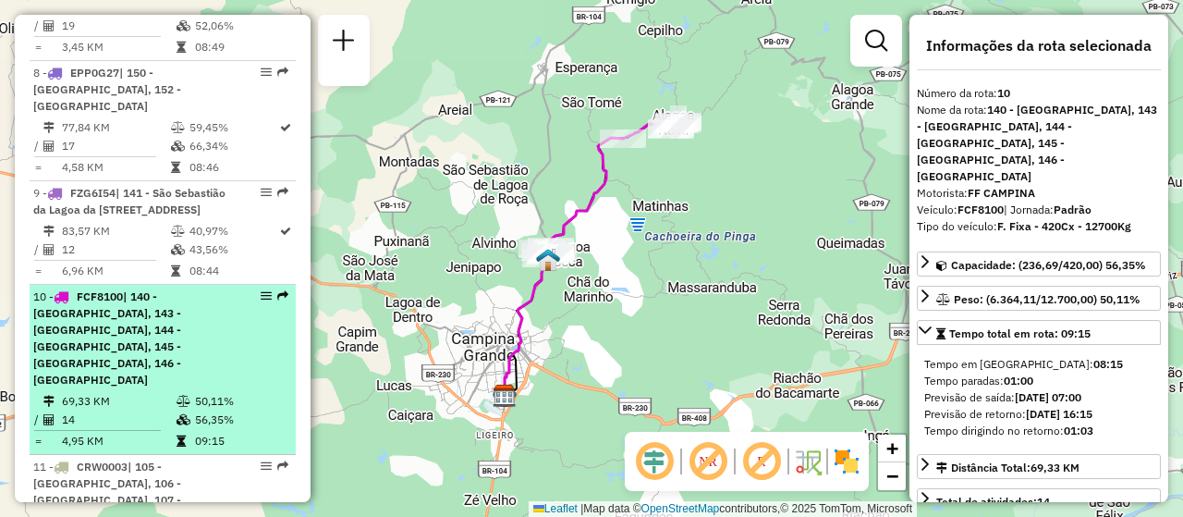
click at [181, 460] on span "| 105 - [GEOGRAPHIC_DATA], 106 - [GEOGRAPHIC_DATA], 107 - [GEOGRAPHIC_DATA]" at bounding box center [107, 492] width 148 height 64
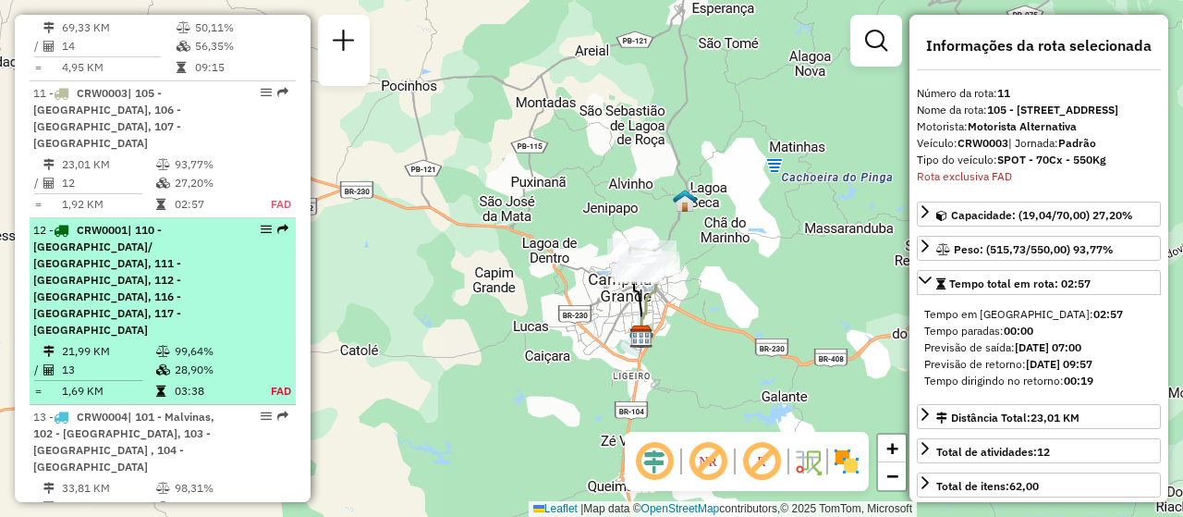
scroll to position [2099, 0]
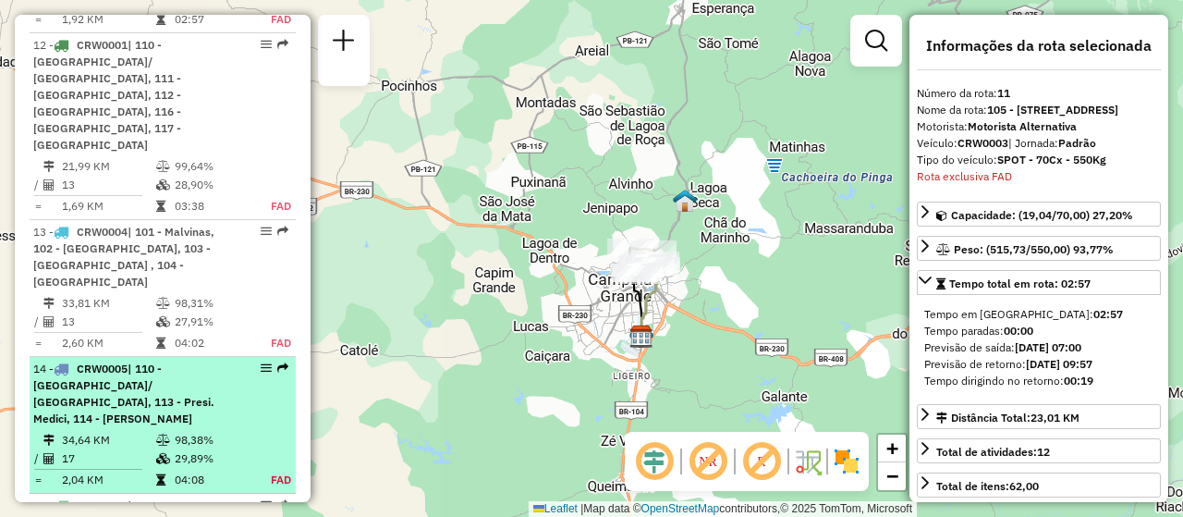
click at [194, 361] on div "14 - CRW0005 | 110 - [GEOGRAPHIC_DATA]/ [GEOGRAPHIC_DATA], 113 - Presi. Medici,…" at bounding box center [131, 394] width 196 height 67
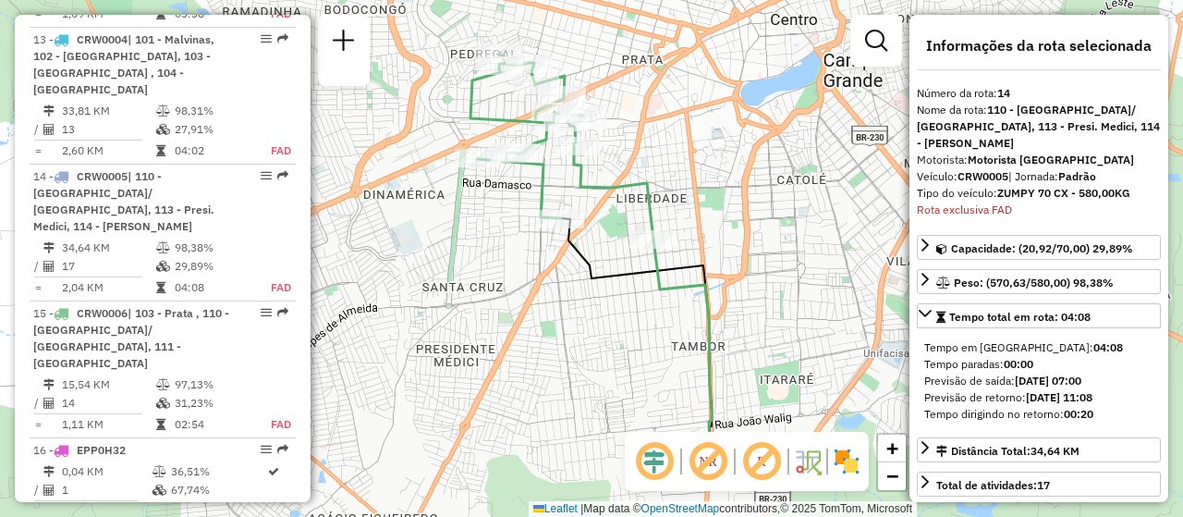
scroll to position [2476, 0]
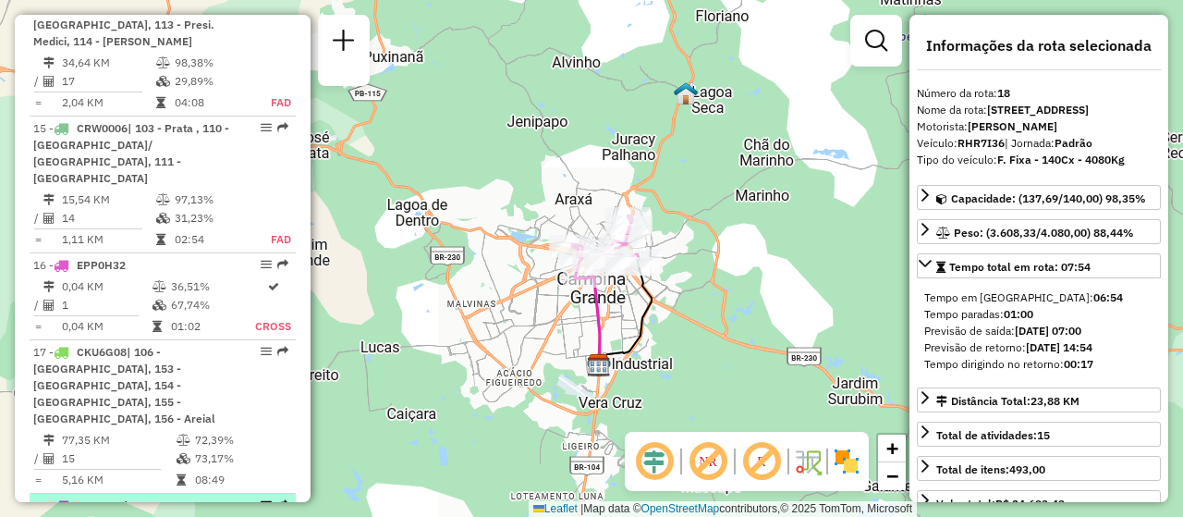
click at [221, 497] on div "18 - RHR7I36 | 107 - [STREET_ADDRESS]" at bounding box center [131, 513] width 196 height 33
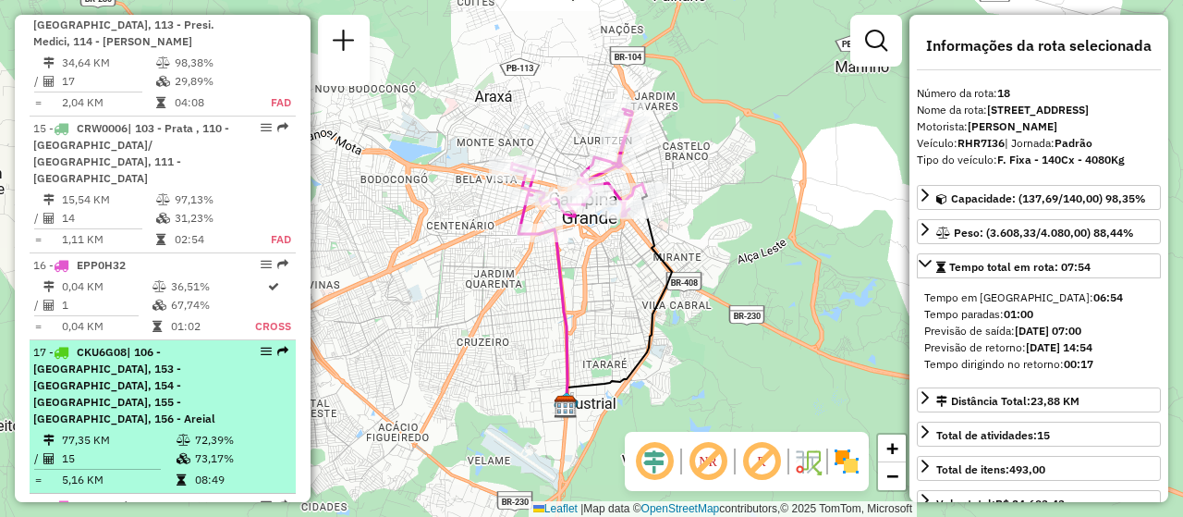
click at [220, 344] on div "17 - CKU6G08 | 106 - [GEOGRAPHIC_DATA], 153 - [GEOGRAPHIC_DATA], 154 - [GEOGRAP…" at bounding box center [131, 385] width 196 height 83
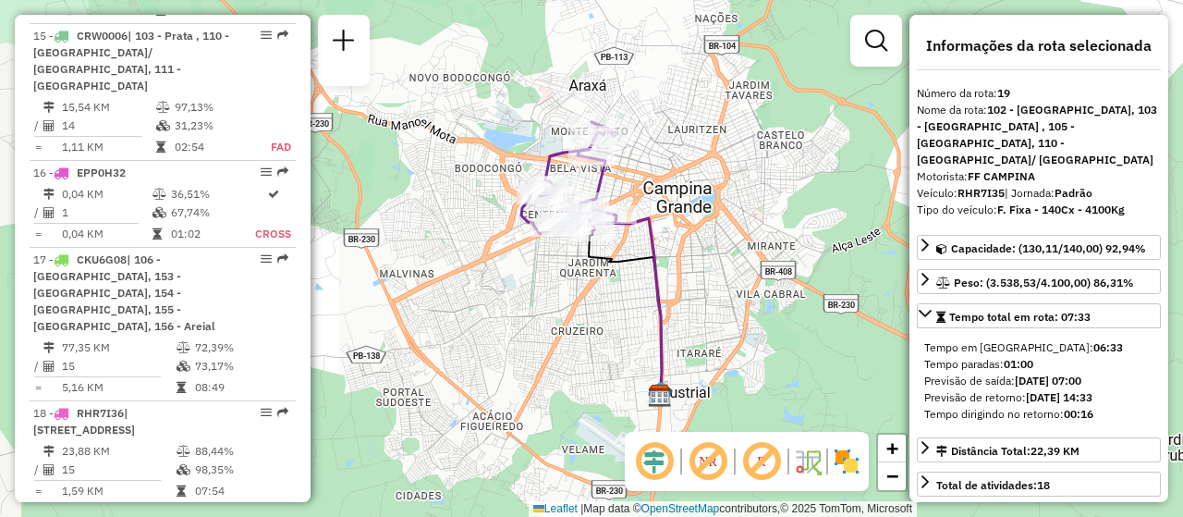
scroll to position [2661, 0]
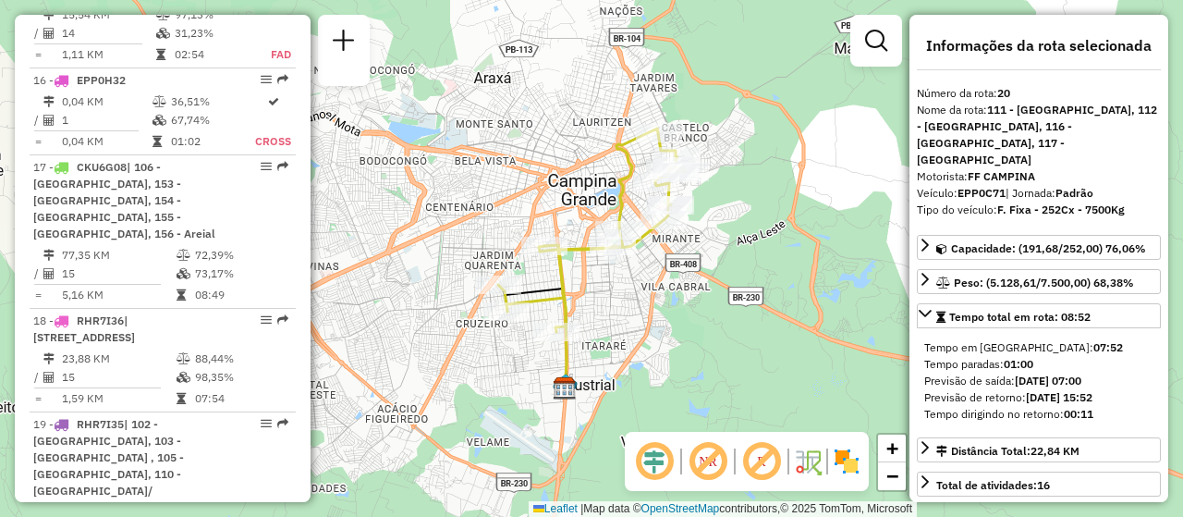
scroll to position [2753, 0]
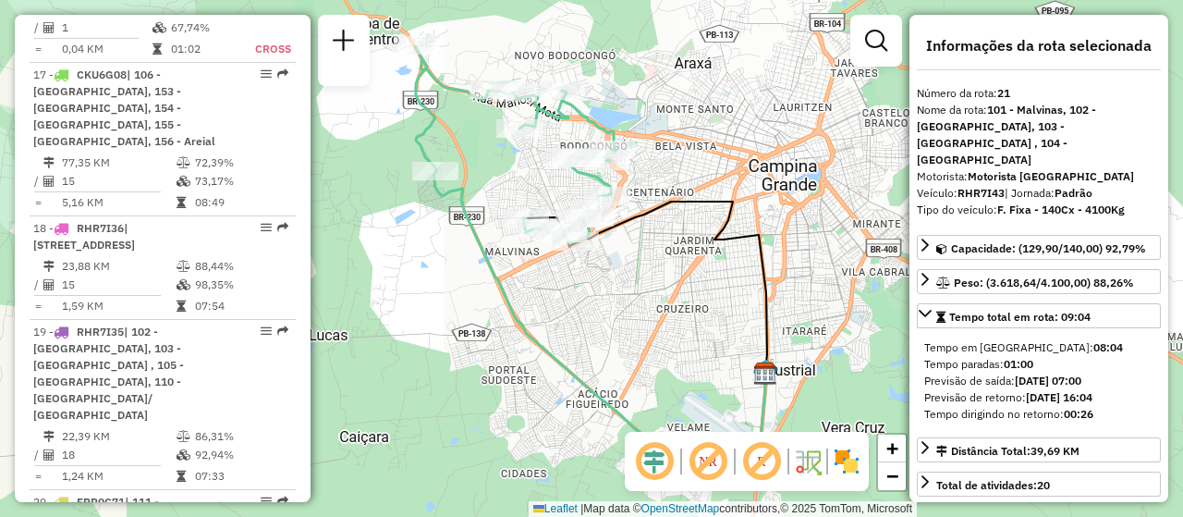
scroll to position [2846, 0]
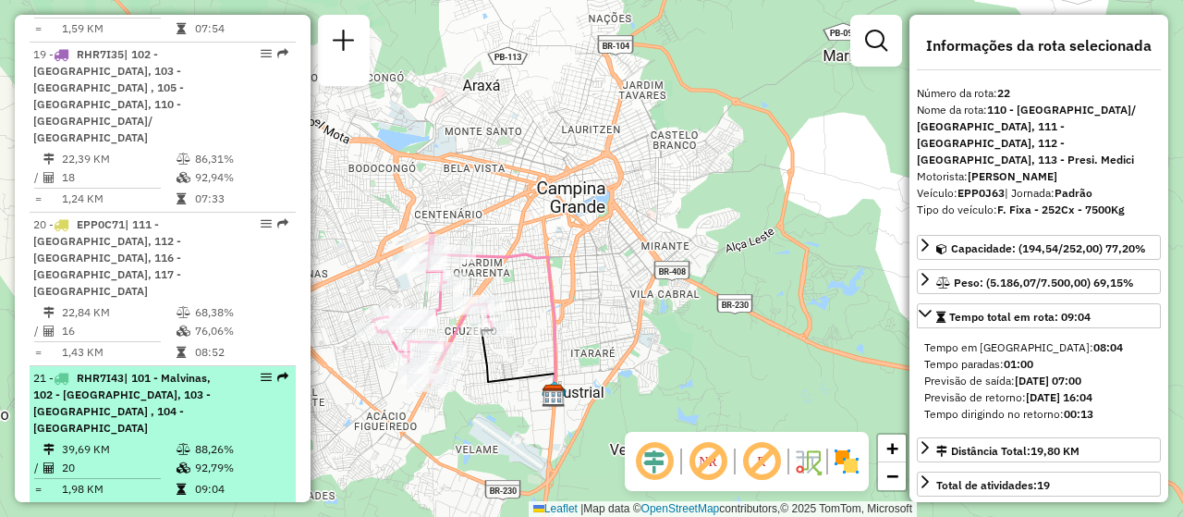
scroll to position [3123, 0]
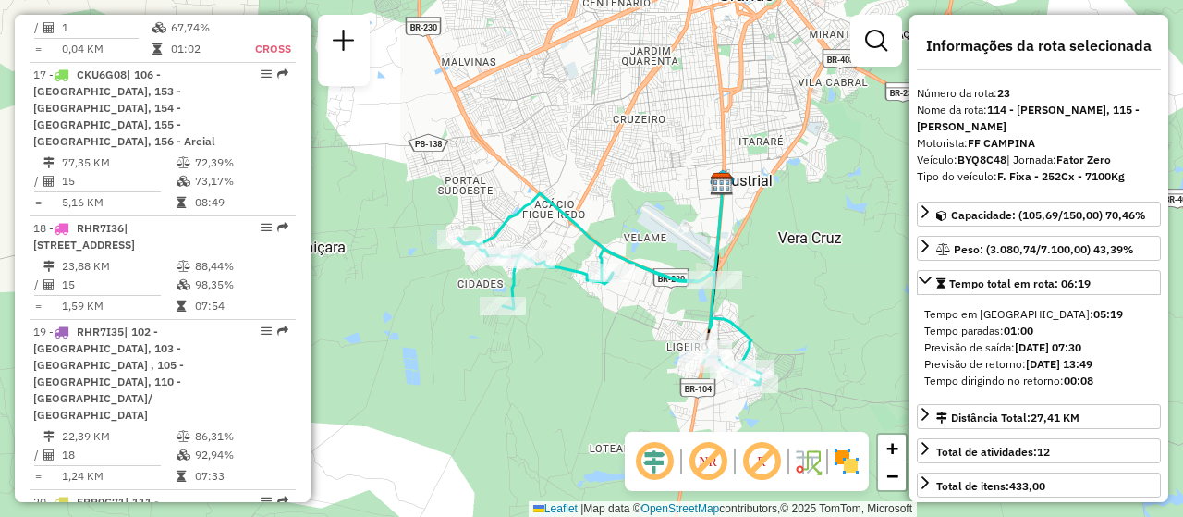
scroll to position [3031, 0]
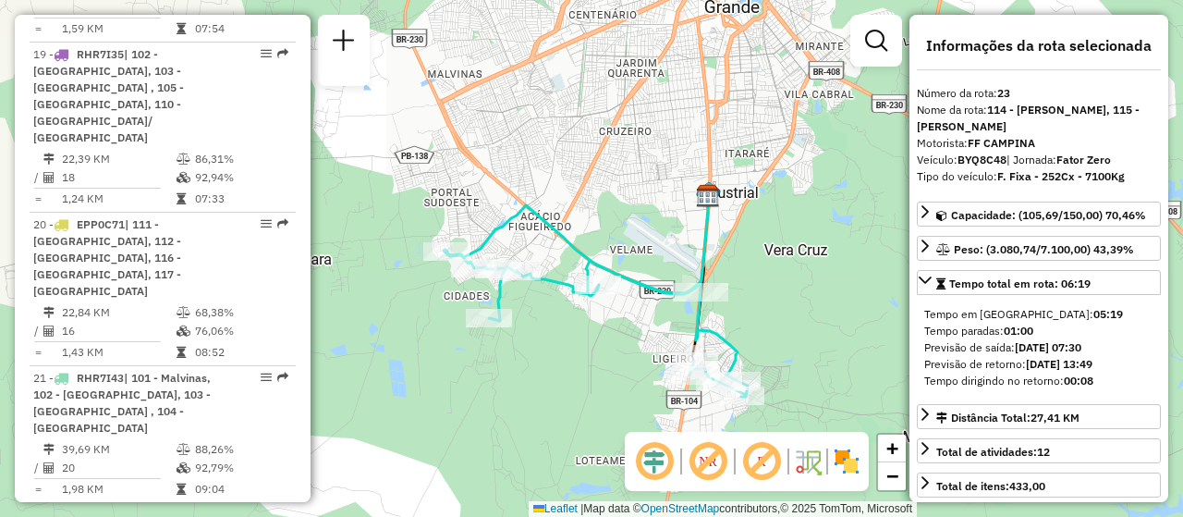
scroll to position [3123, 0]
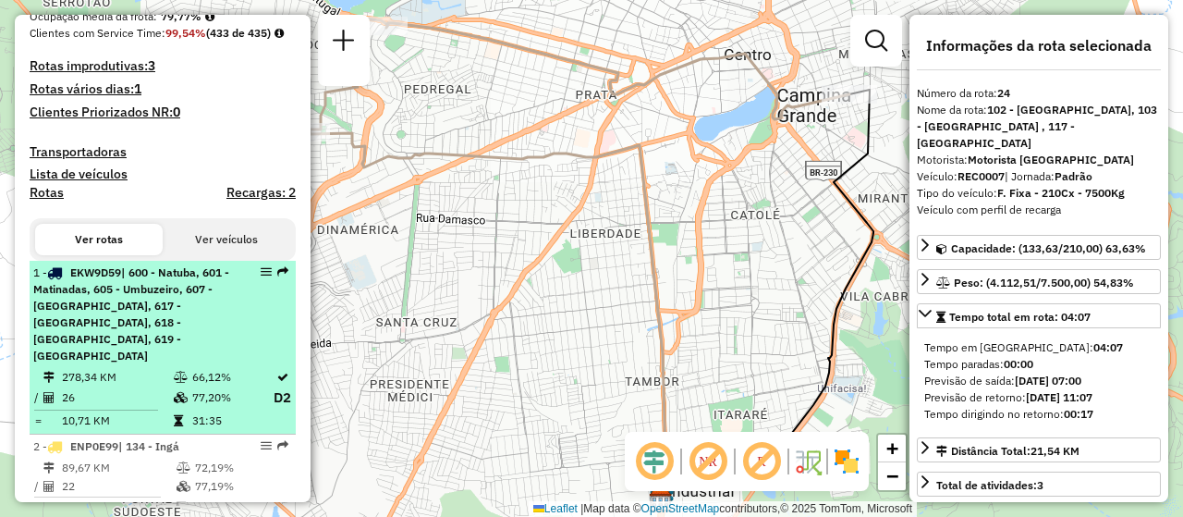
scroll to position [555, 0]
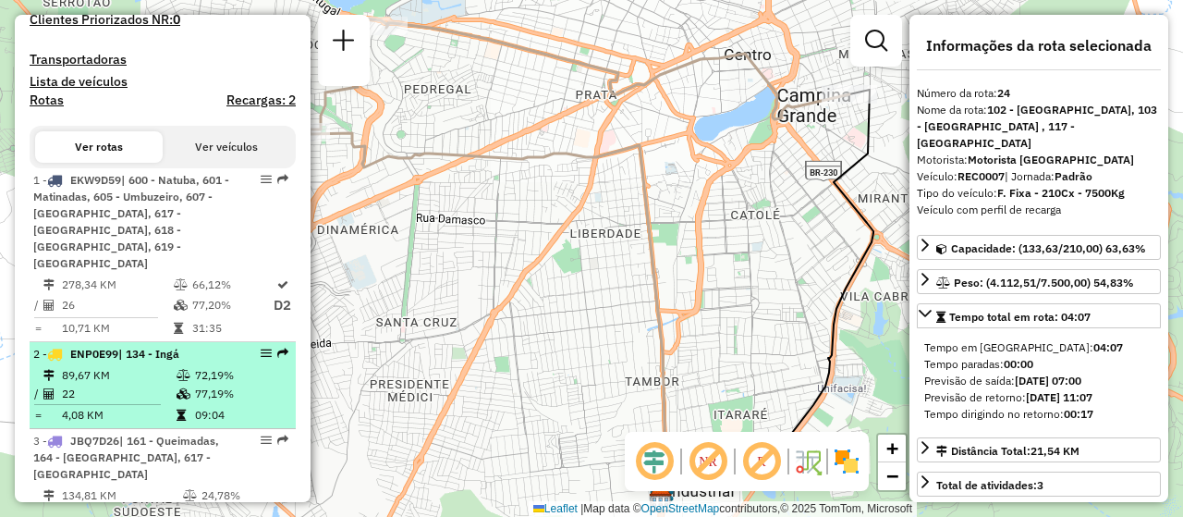
click at [176, 385] on td at bounding box center [185, 375] width 18 height 18
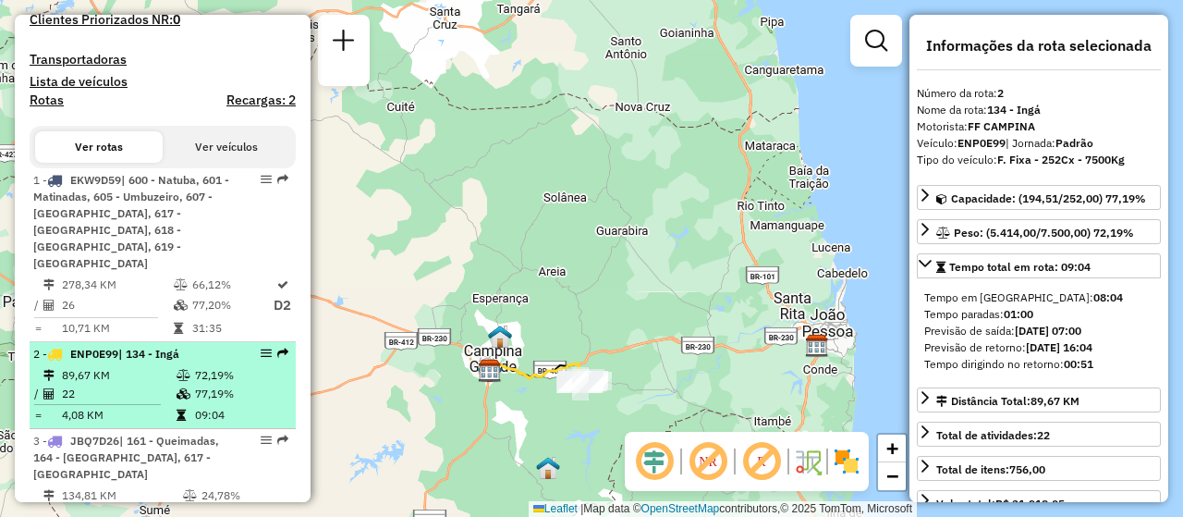
scroll to position [647, 0]
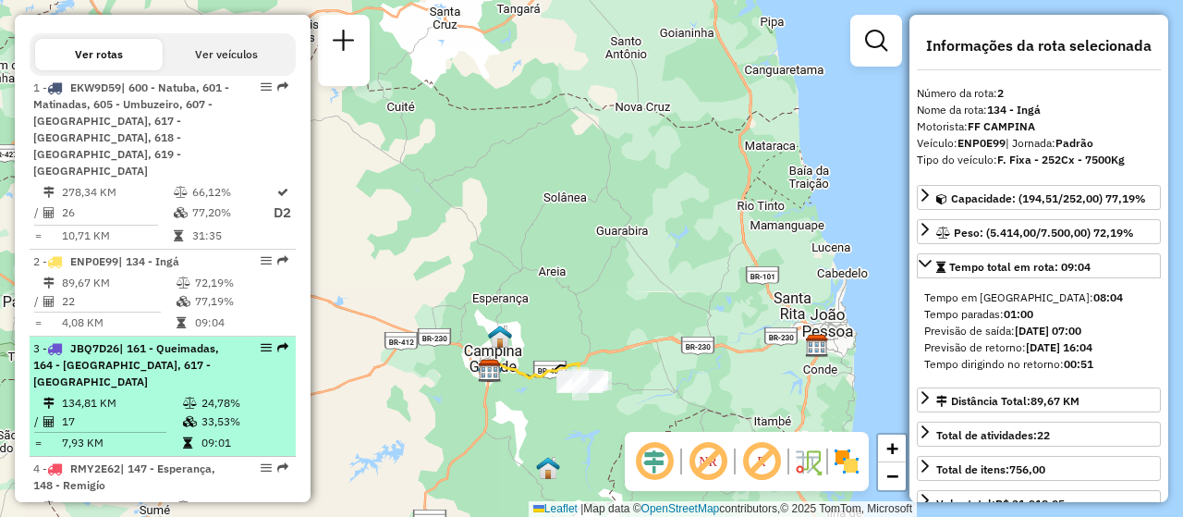
click at [147, 365] on span "| 161 - Queimadas, 164 - [GEOGRAPHIC_DATA], 617 - [GEOGRAPHIC_DATA]" at bounding box center [126, 364] width 186 height 47
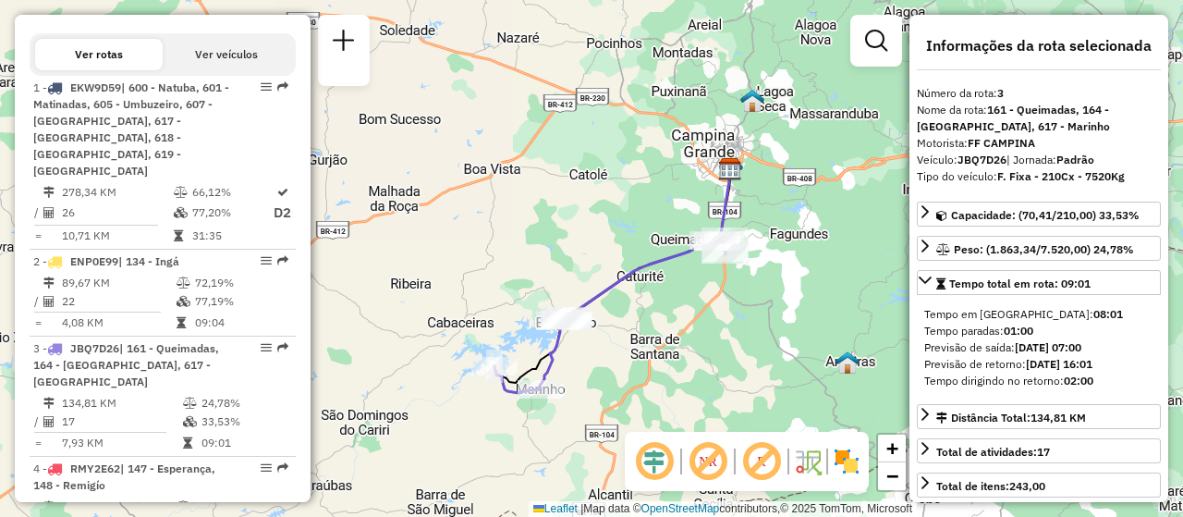
drag, startPoint x: 562, startPoint y: 424, endPoint x: 593, endPoint y: 384, distance: 50.9
click at [593, 384] on div "Janela de atendimento Grade de atendimento Capacidade Transportadoras Veículos …" at bounding box center [591, 258] width 1183 height 517
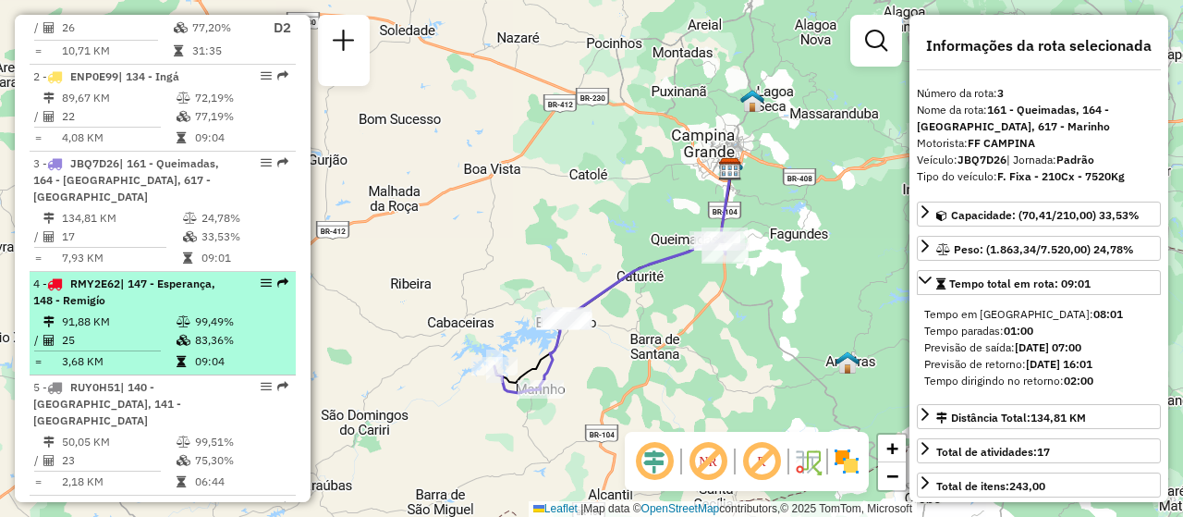
click at [198, 312] on li "4 - RMY2E62 | 147 - Esperança, 148 - Remigío 91,88 KM 99,49% / 25 83,36% = 3,68…" at bounding box center [163, 324] width 266 height 104
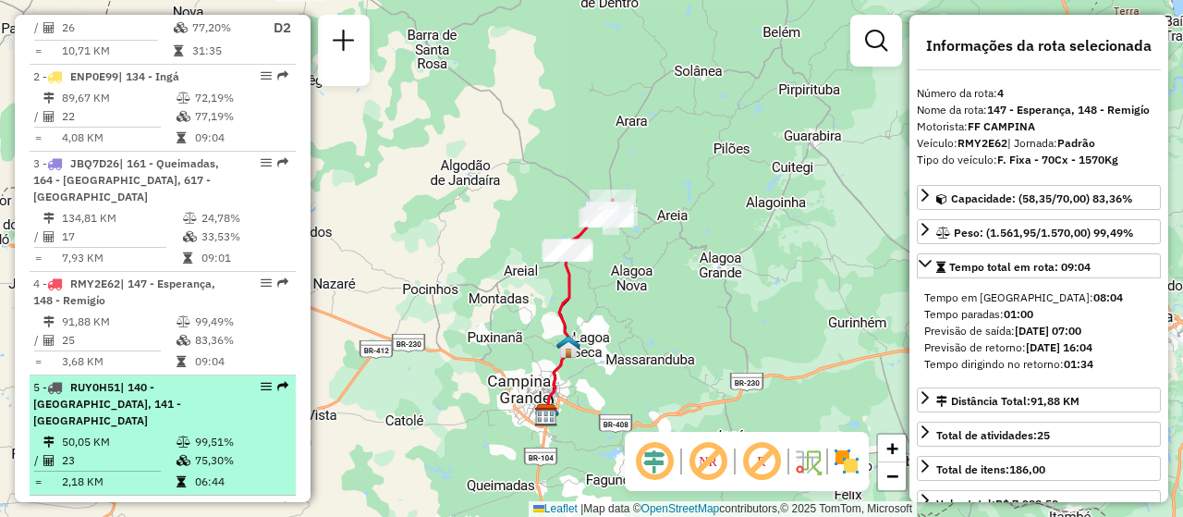
click at [139, 417] on div "5 - RUY0H51 | 140 - [GEOGRAPHIC_DATA], 141 - [GEOGRAPHIC_DATA]" at bounding box center [131, 404] width 196 height 50
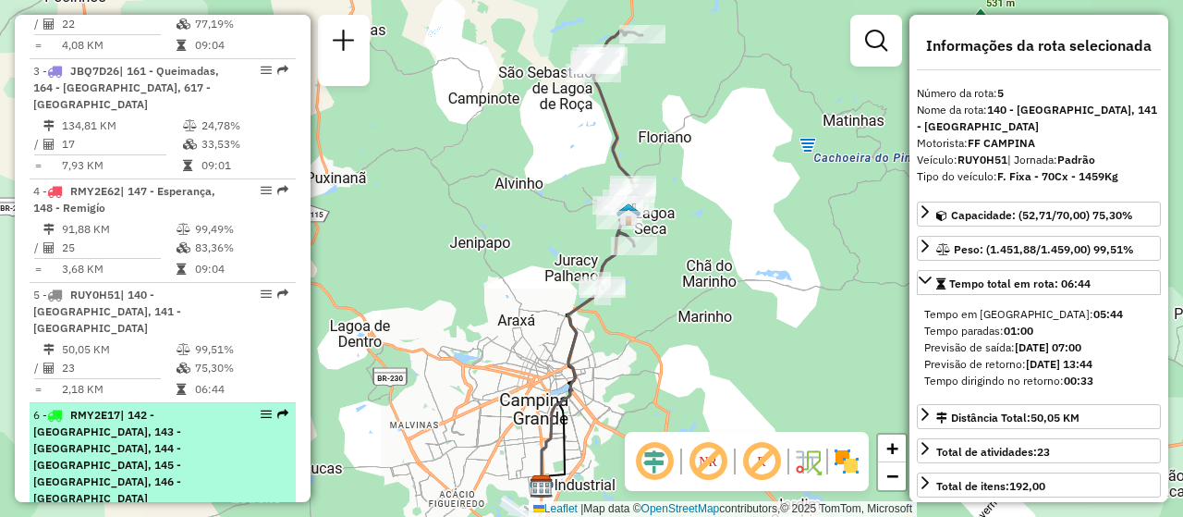
scroll to position [1017, 0]
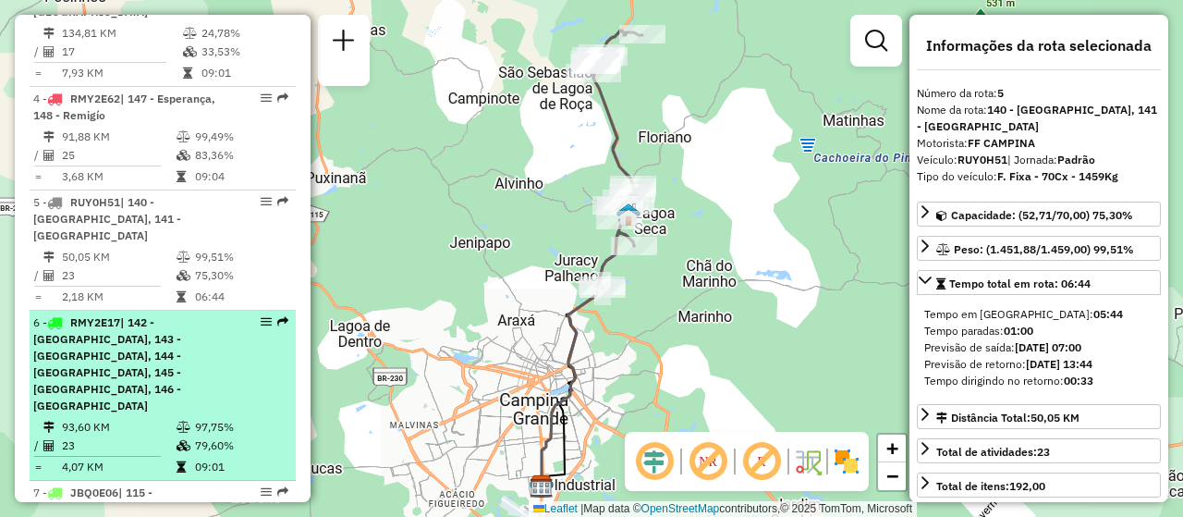
click at [169, 436] on td "23" at bounding box center [118, 445] width 115 height 18
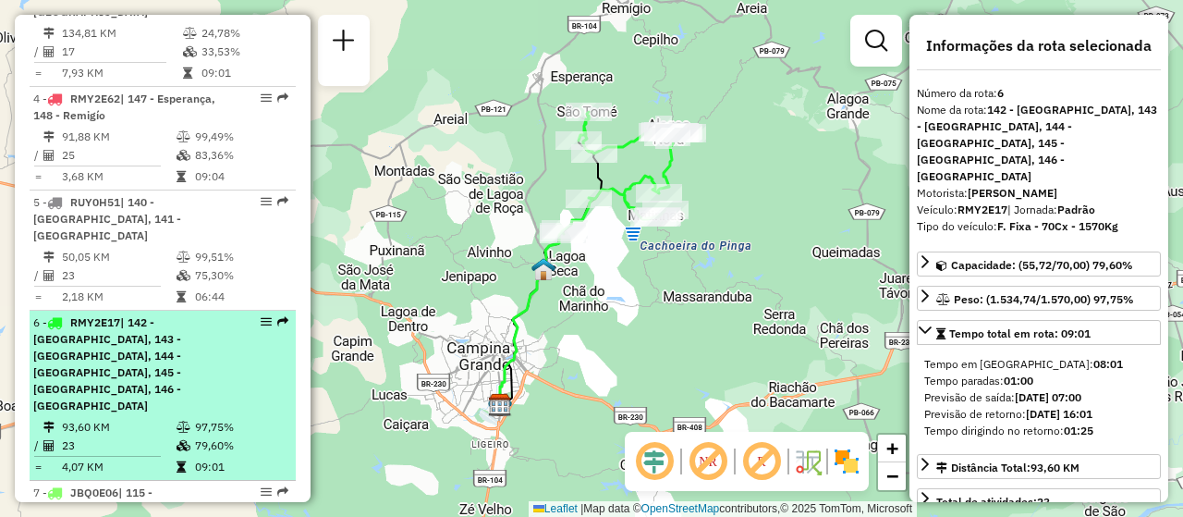
scroll to position [1109, 0]
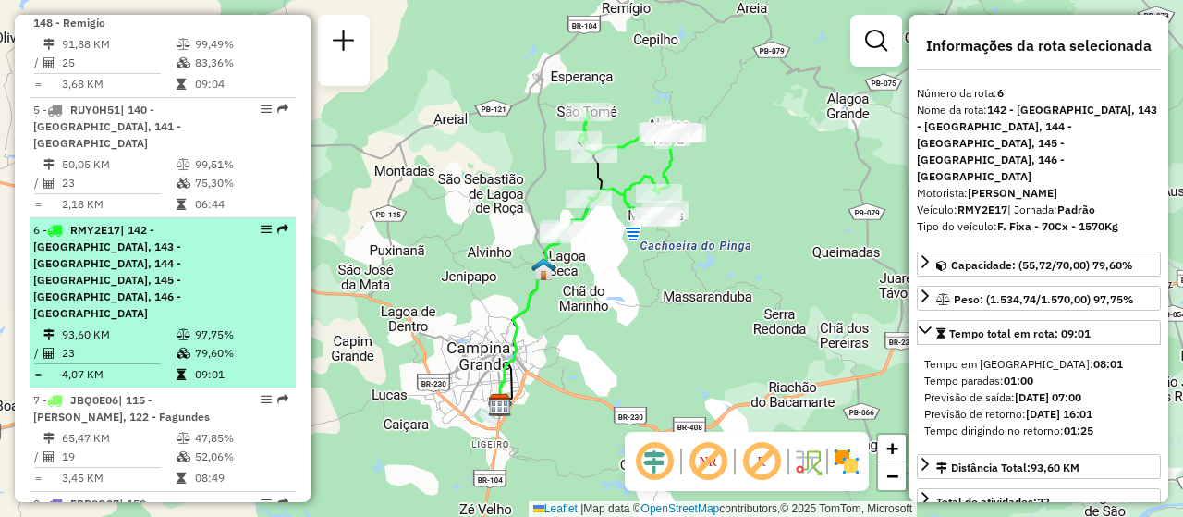
click at [169, 429] on td "65,47 KM" at bounding box center [118, 438] width 115 height 18
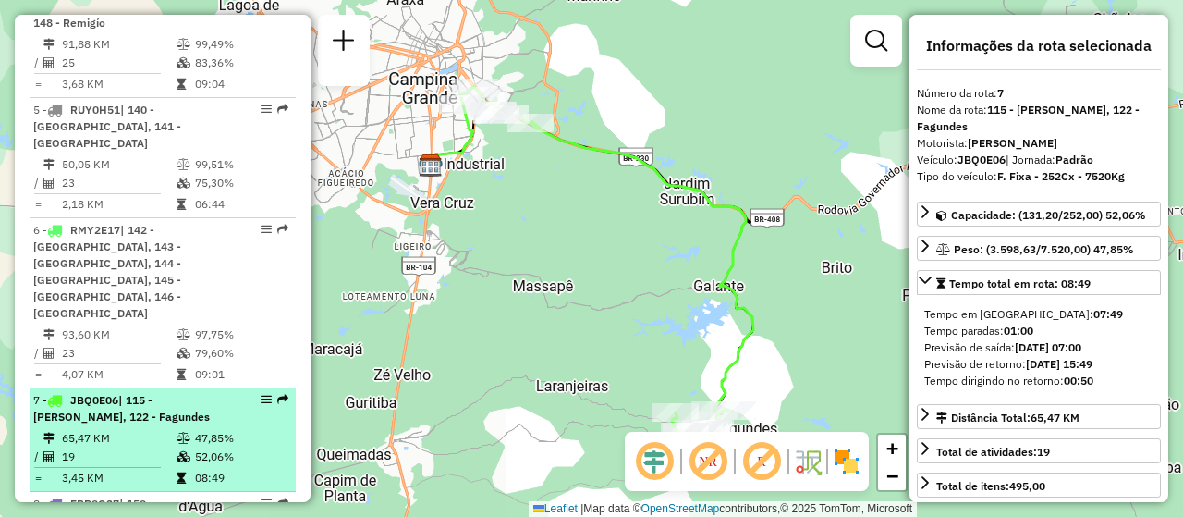
scroll to position [1202, 0]
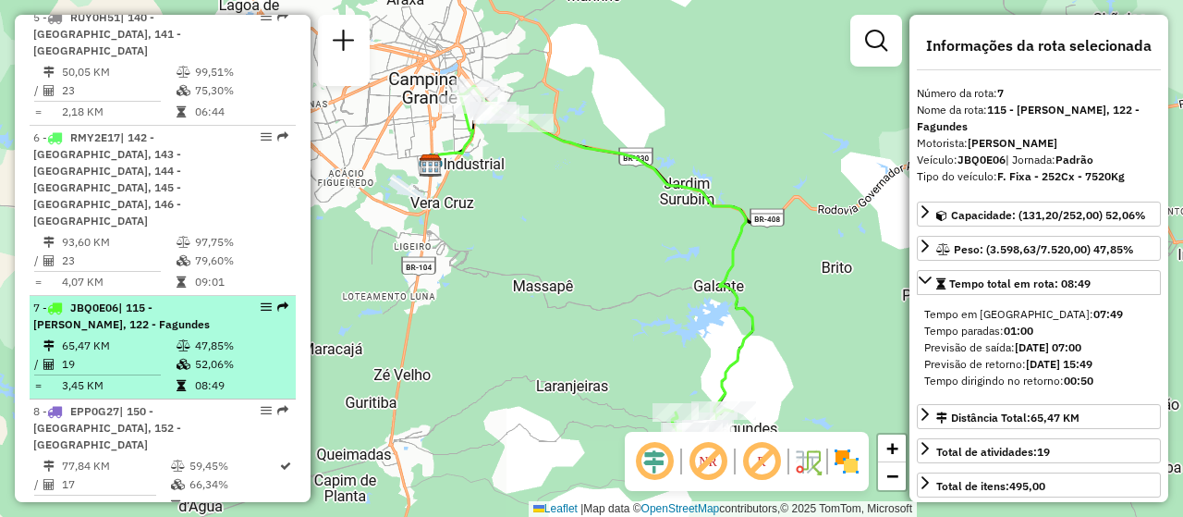
click at [181, 404] on span "| 150 - [GEOGRAPHIC_DATA], 152 - [GEOGRAPHIC_DATA]" at bounding box center [107, 427] width 148 height 47
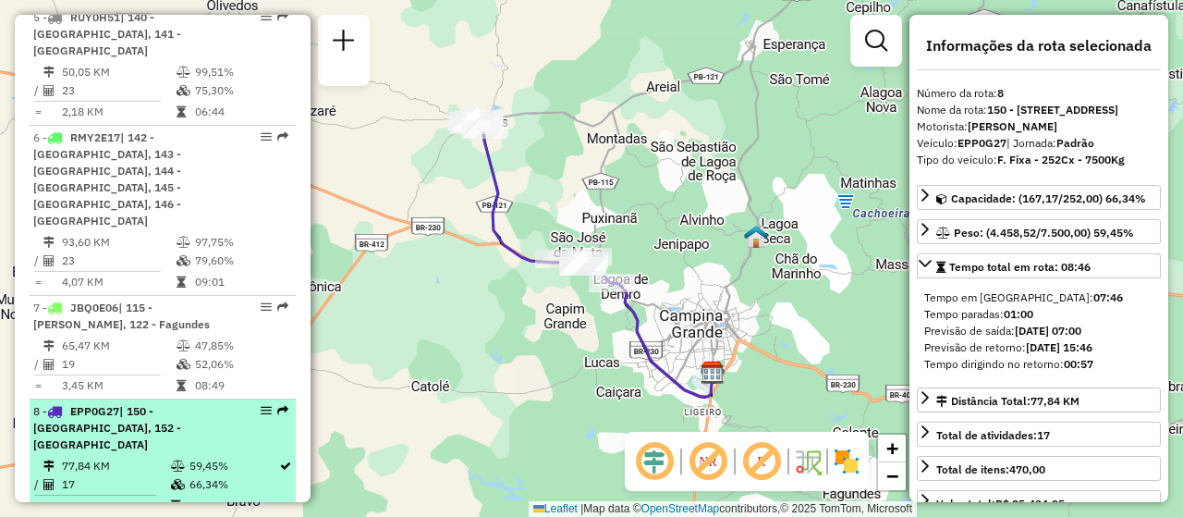
scroll to position [1294, 0]
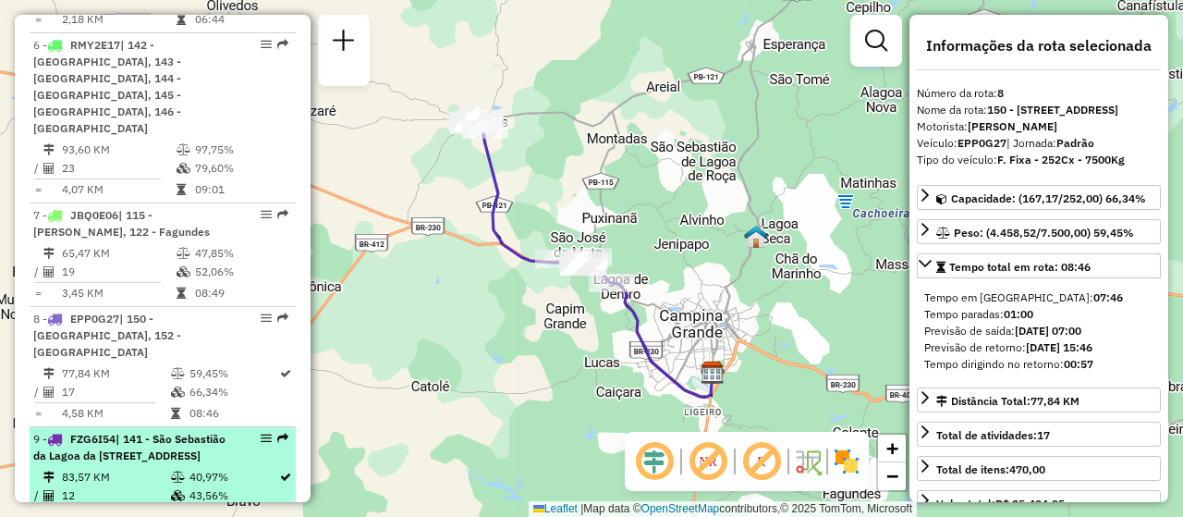
click at [180, 431] on div "9 - FZG6I54 | 141 - São Sebastião da Lagoa da [STREET_ADDRESS]" at bounding box center [131, 447] width 196 height 33
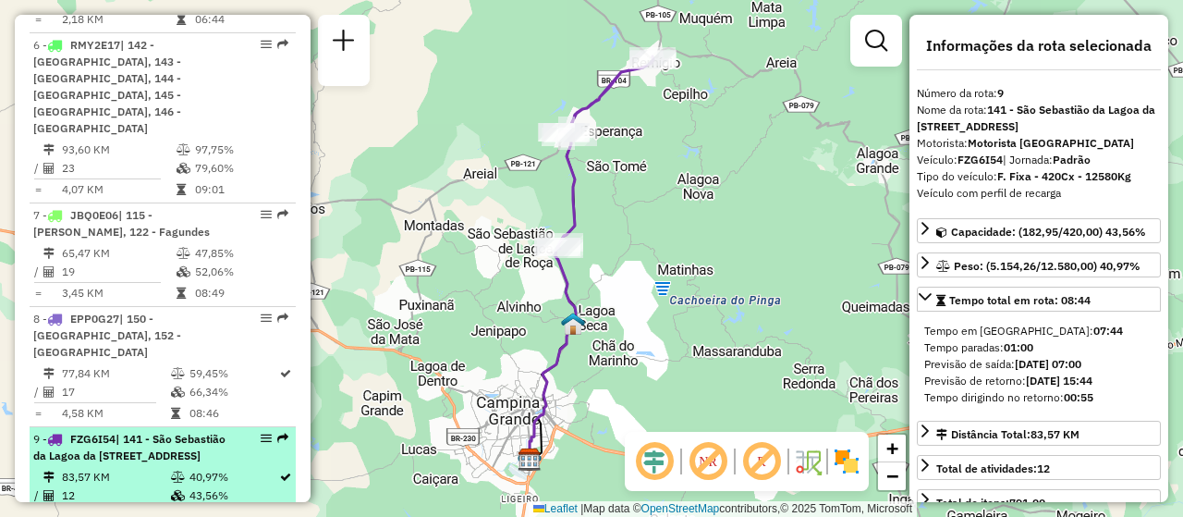
scroll to position [1479, 0]
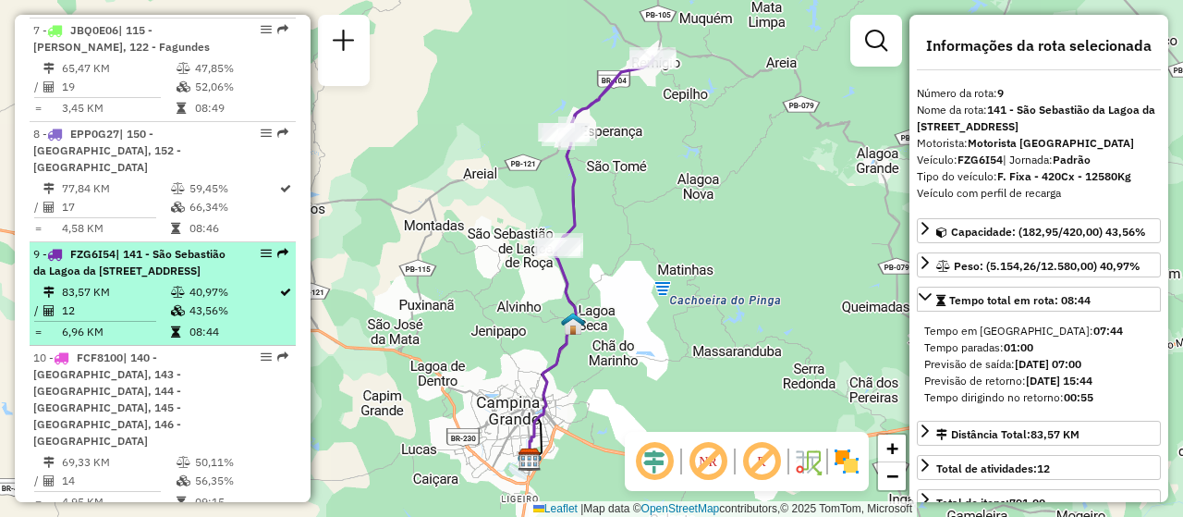
click at [180, 453] on td at bounding box center [185, 462] width 18 height 18
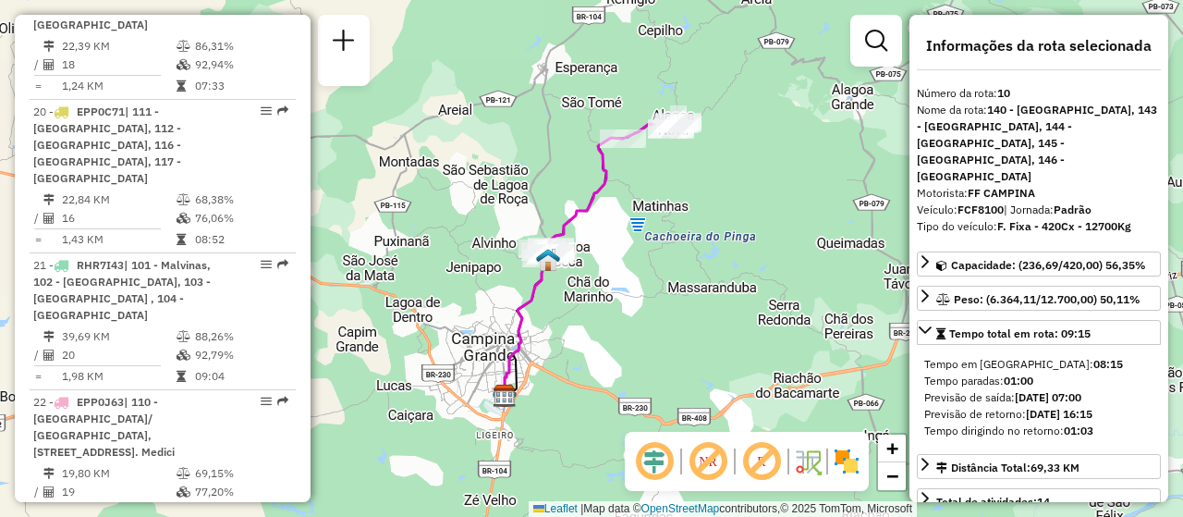
scroll to position [3421, 0]
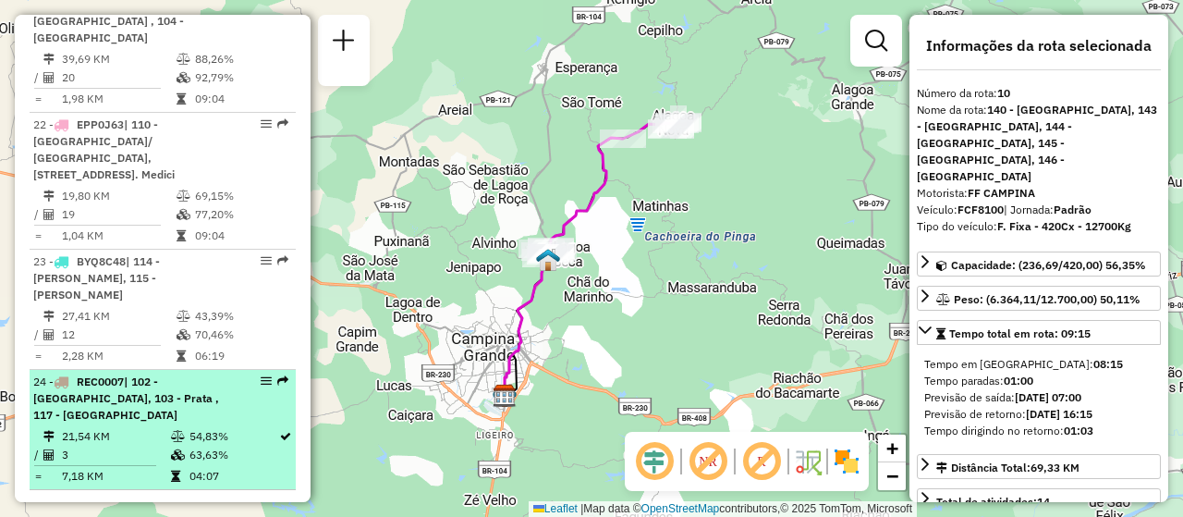
click at [136, 427] on td "21,54 KM" at bounding box center [115, 436] width 109 height 18
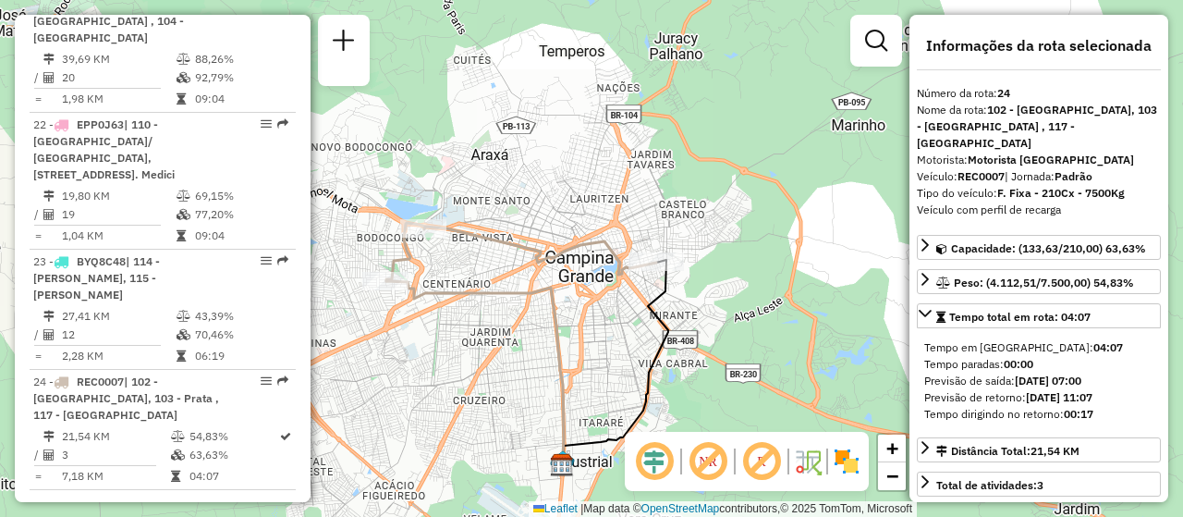
drag, startPoint x: 417, startPoint y: 230, endPoint x: 440, endPoint y: 317, distance: 89.9
click at [440, 317] on div "Janela de atendimento Grade de atendimento Capacidade Transportadoras Veículos …" at bounding box center [591, 258] width 1183 height 517
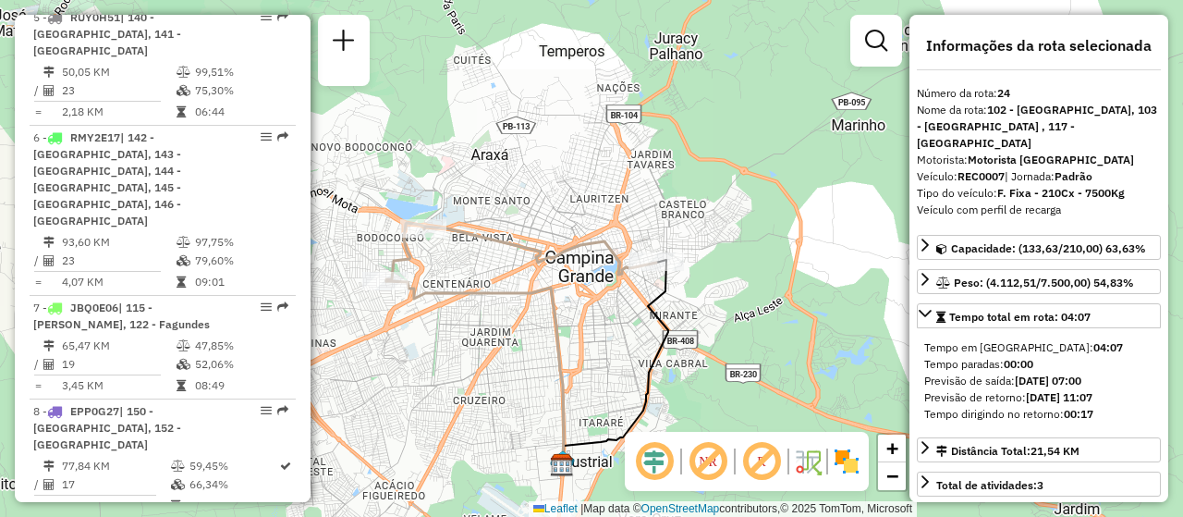
scroll to position [925, 0]
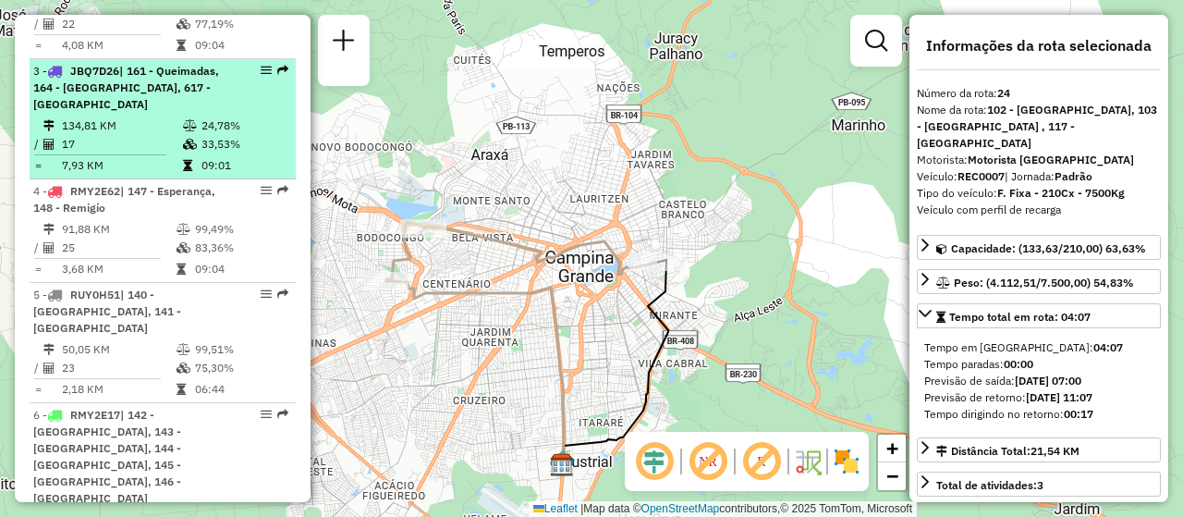
click at [143, 154] on hr at bounding box center [100, 154] width 132 height 1
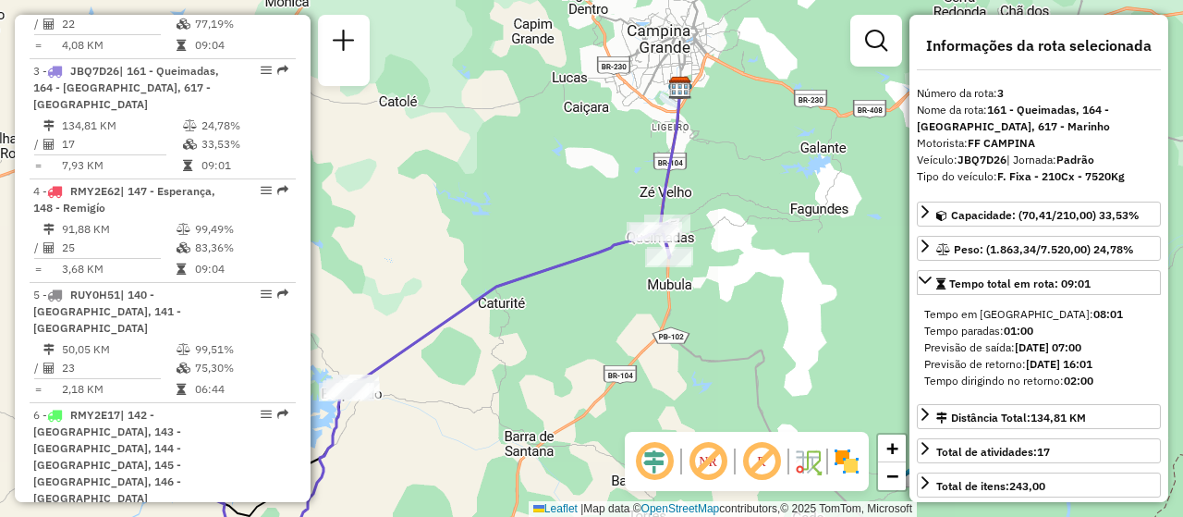
drag, startPoint x: 714, startPoint y: 257, endPoint x: 566, endPoint y: 311, distance: 157.4
click at [566, 311] on div "Janela de atendimento Grade de atendimento Capacidade Transportadoras Veículos …" at bounding box center [591, 258] width 1183 height 517
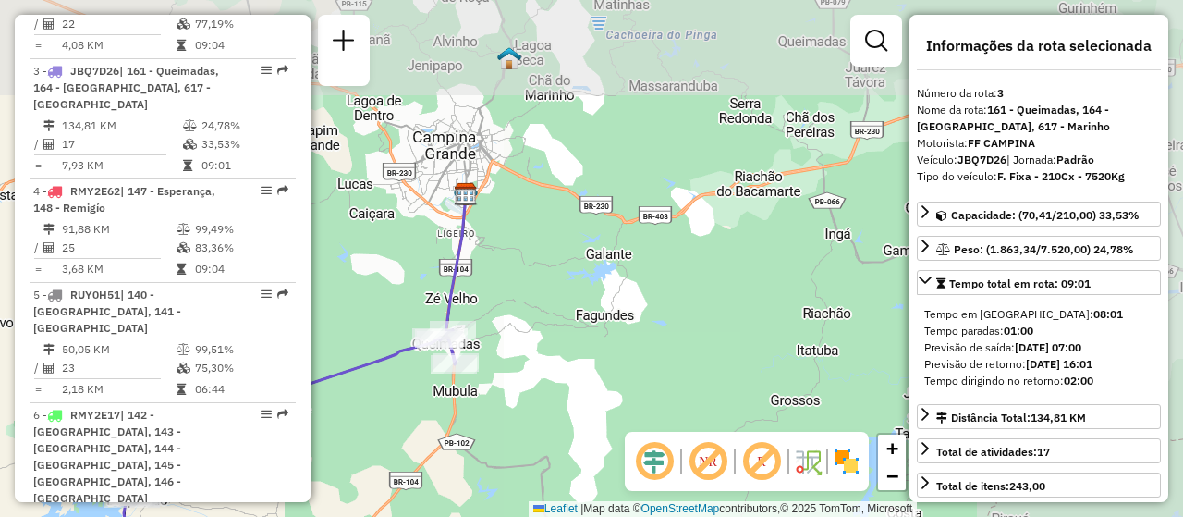
drag, startPoint x: 679, startPoint y: 157, endPoint x: 463, endPoint y: 264, distance: 240.6
click at [463, 264] on icon at bounding box center [456, 264] width 20 height 140
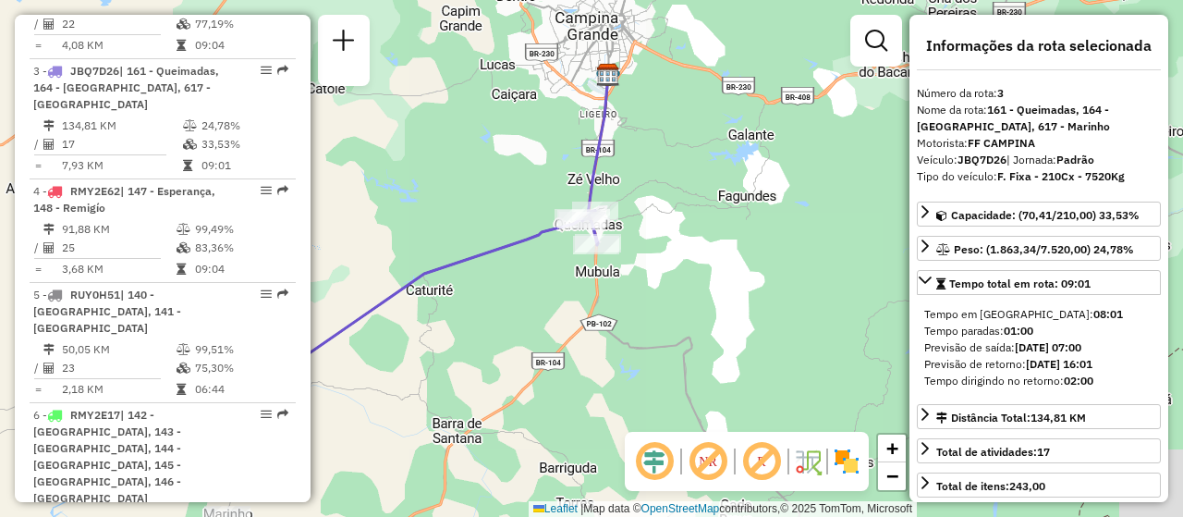
drag, startPoint x: 395, startPoint y: 450, endPoint x: 541, endPoint y: 326, distance: 191.5
click at [541, 326] on div "Janela de atendimento Grade de atendimento Capacidade Transportadoras Veículos …" at bounding box center [591, 258] width 1183 height 517
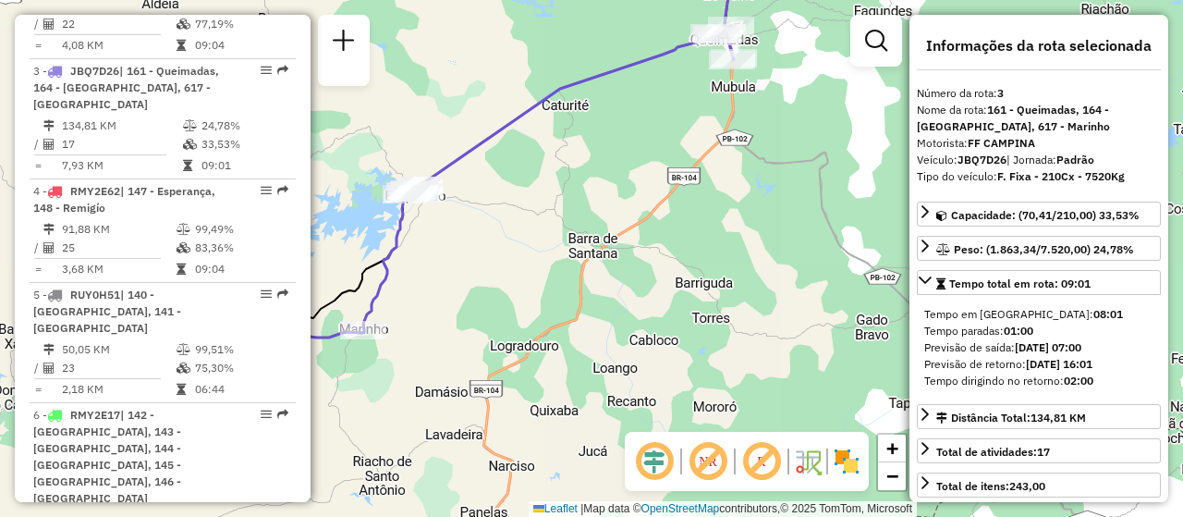
drag, startPoint x: 518, startPoint y: 346, endPoint x: 641, endPoint y: 175, distance: 210.7
click at [641, 175] on div "Janela de atendimento Grade de atendimento Capacidade Transportadoras Veículos …" at bounding box center [591, 258] width 1183 height 517
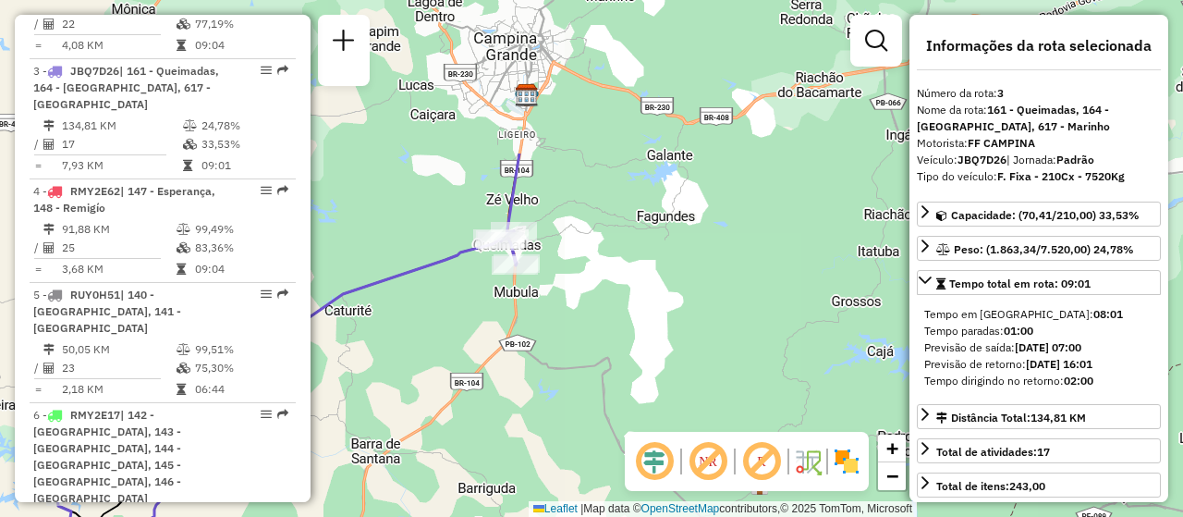
drag, startPoint x: 561, startPoint y: 256, endPoint x: 340, endPoint y: 441, distance: 288.1
click at [341, 441] on div "Janela de atendimento Grade de atendimento Capacidade Transportadoras Veículos …" at bounding box center [591, 258] width 1183 height 517
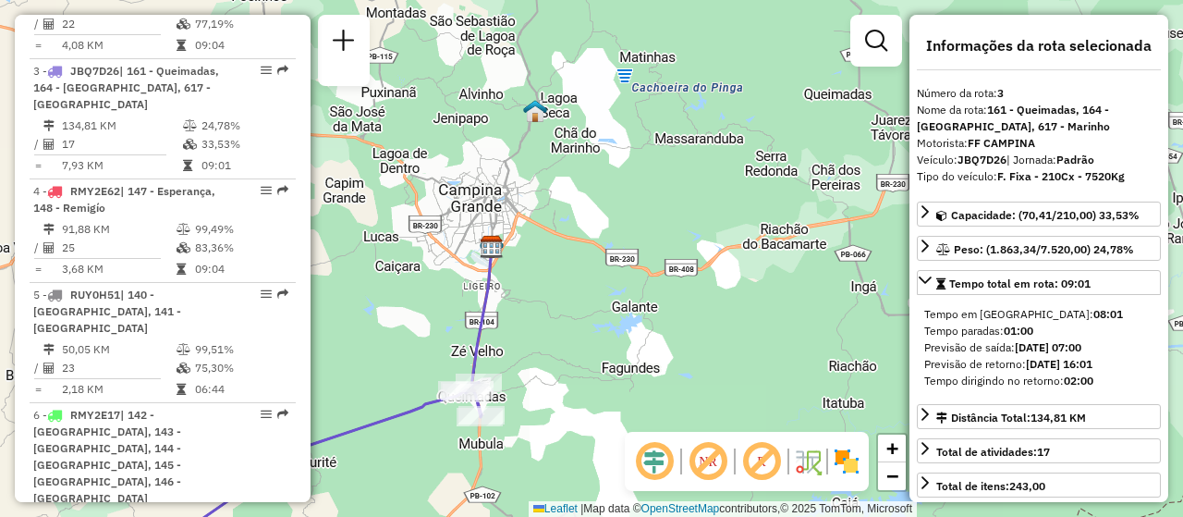
drag, startPoint x: 582, startPoint y: 172, endPoint x: 574, endPoint y: 299, distance: 126.9
click at [574, 299] on div "Janela de atendimento Grade de atendimento Capacidade Transportadoras Veículos …" at bounding box center [591, 258] width 1183 height 517
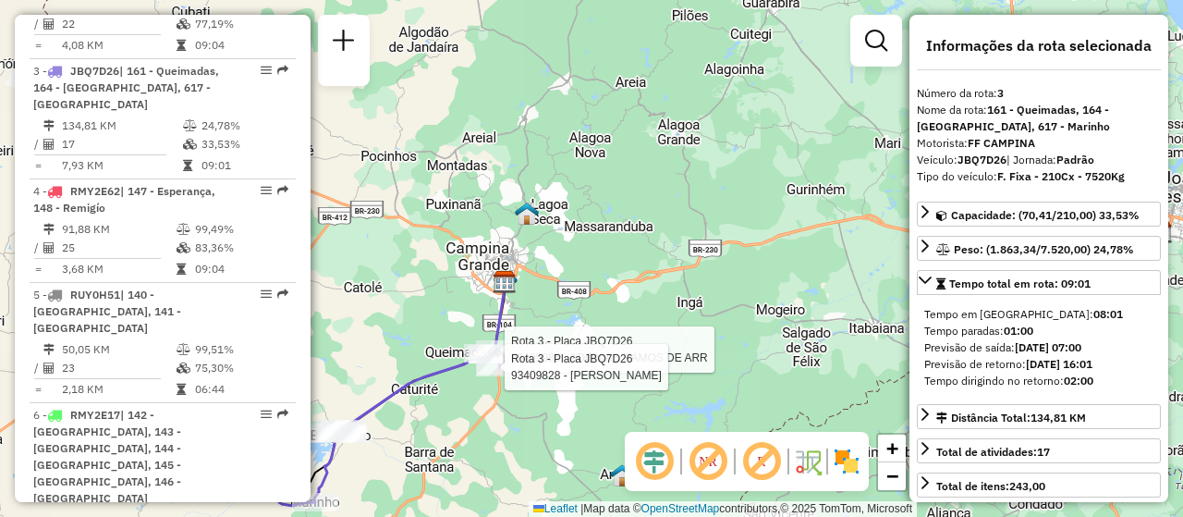
click at [509, 360] on div "Rota 3 - Placa JBQ7D26 93409985 - ADONIAS RAMOS DE ARR Rota 3 - Placa JBQ7D26 9…" at bounding box center [591, 258] width 1183 height 517
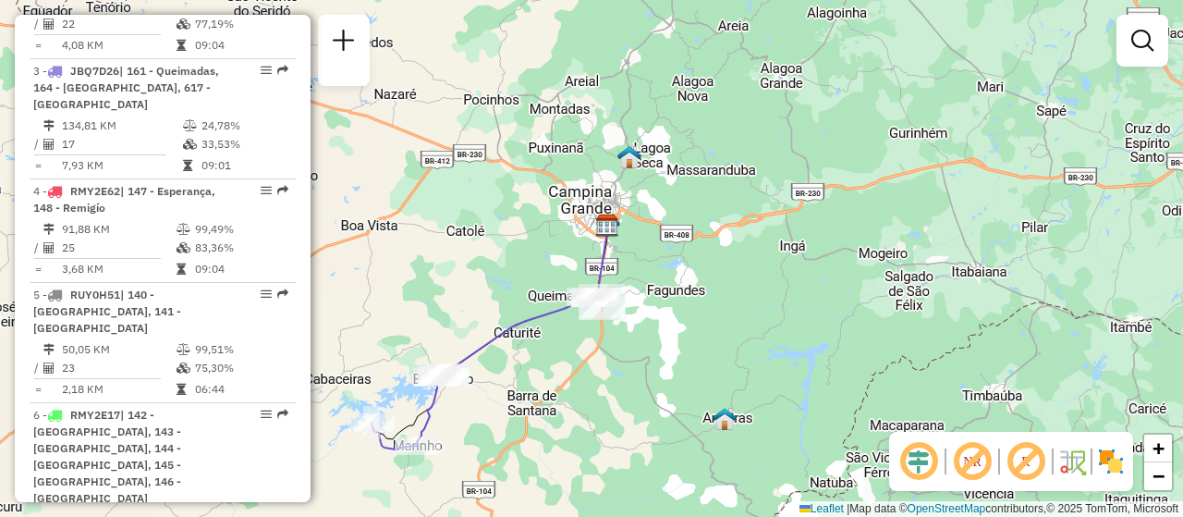
drag, startPoint x: 398, startPoint y: 456, endPoint x: 500, endPoint y: 399, distance: 117.1
click at [500, 399] on div "Janela de atendimento Grade de atendimento Capacidade Transportadoras Veículos …" at bounding box center [591, 258] width 1183 height 517
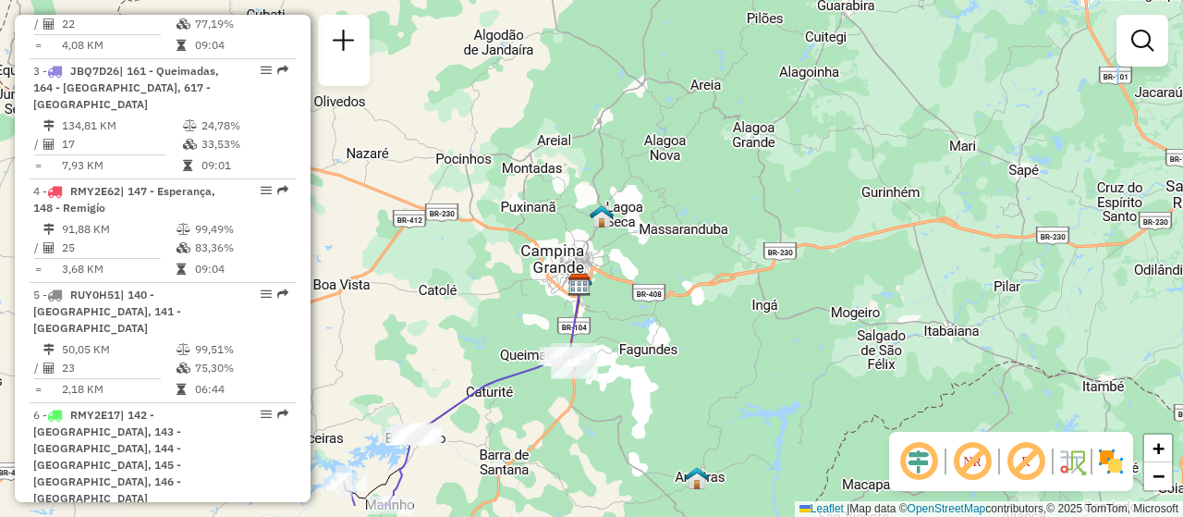
drag, startPoint x: 476, startPoint y: 474, endPoint x: 529, endPoint y: 411, distance: 82.0
click at [529, 411] on div "Janela de atendimento Grade de atendimento Capacidade Transportadoras Veículos …" at bounding box center [591, 258] width 1183 height 517
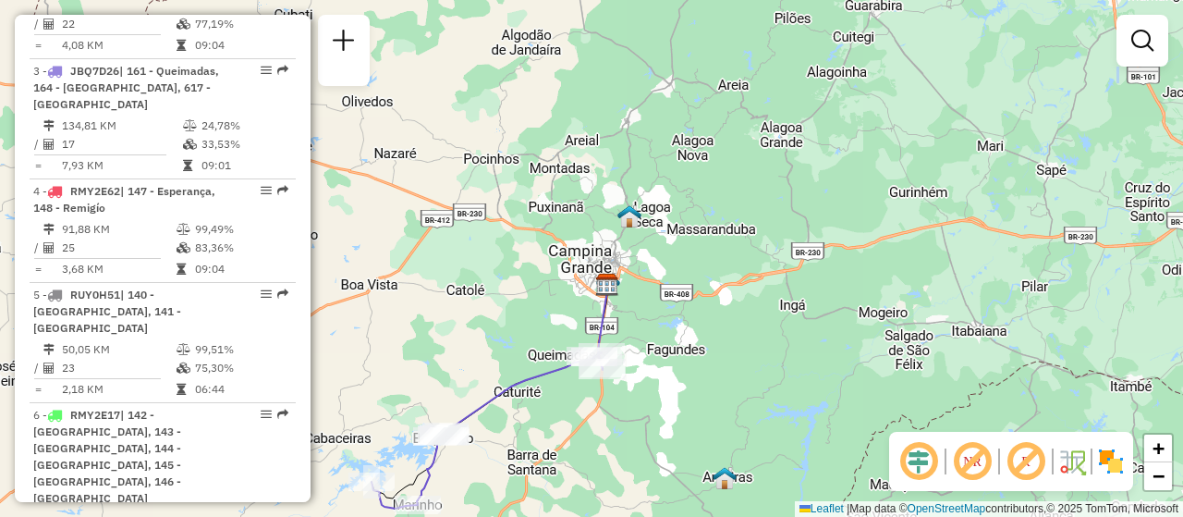
drag, startPoint x: 625, startPoint y: 362, endPoint x: 649, endPoint y: 362, distance: 24.0
click at [649, 362] on div "Janela de atendimento Grade de atendimento Capacidade Transportadoras Veículos …" at bounding box center [591, 258] width 1183 height 517
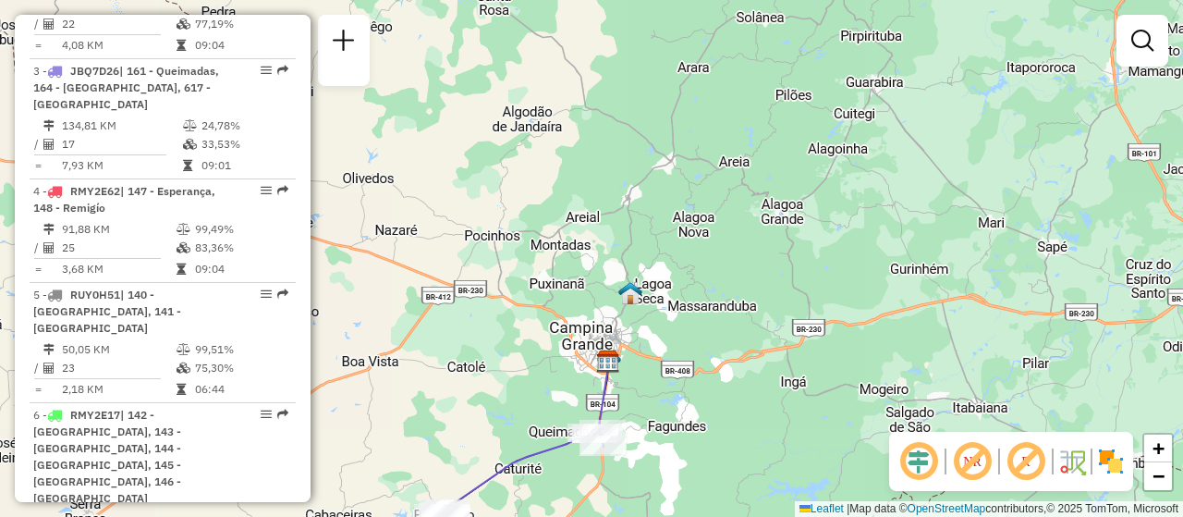
drag, startPoint x: 646, startPoint y: 331, endPoint x: 647, endPoint y: 408, distance: 76.7
click at [647, 408] on div "Janela de atendimento Grade de atendimento Capacidade Transportadoras Veículos …" at bounding box center [591, 258] width 1183 height 517
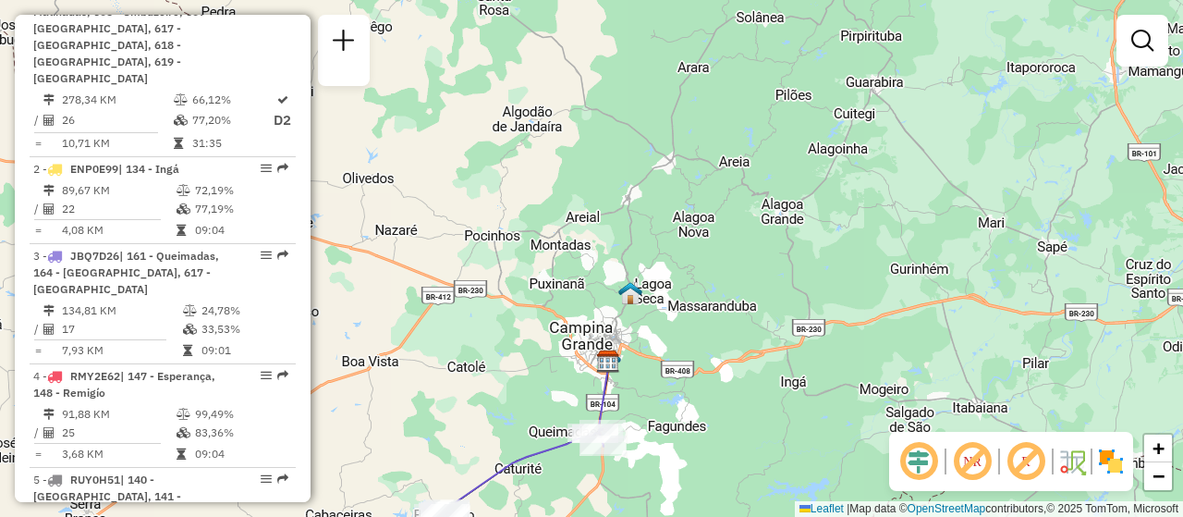
scroll to position [832, 0]
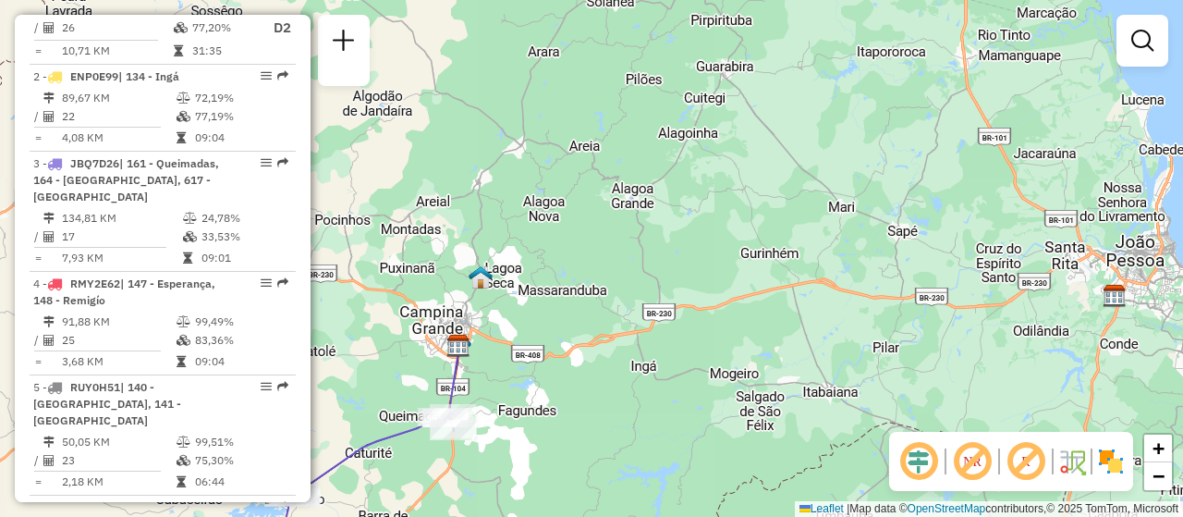
drag, startPoint x: 636, startPoint y: 427, endPoint x: 328, endPoint y: 388, distance: 310.3
click at [483, 413] on div "Janela de atendimento Grade de atendimento Capacidade Transportadoras Veículos …" at bounding box center [591, 258] width 1183 height 517
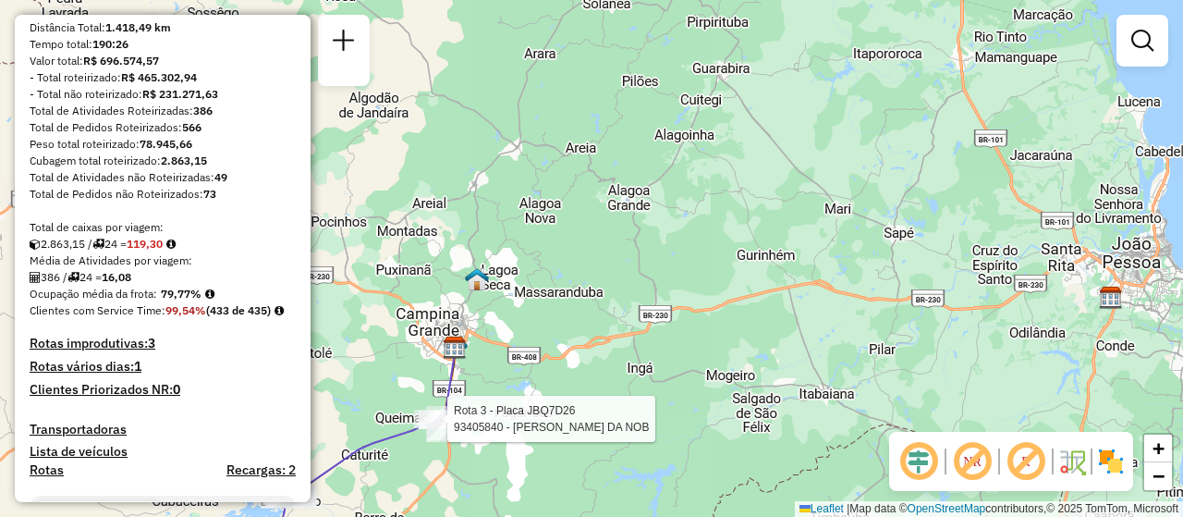
scroll to position [555, 0]
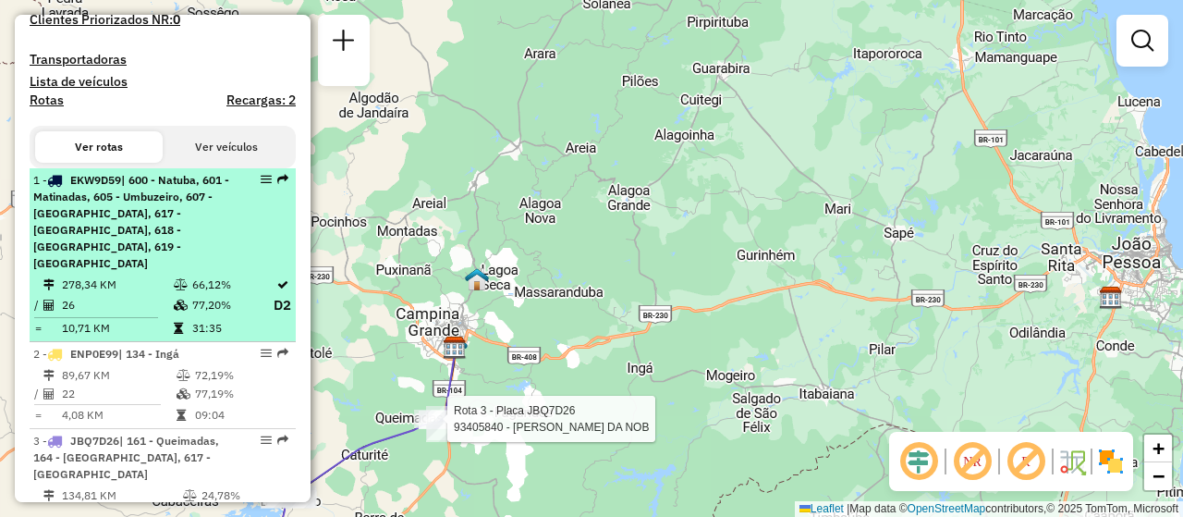
click at [129, 267] on span "| 600 - Natuba, 601 - Matinadas, 605 - Umbuzeiro, 607 - [GEOGRAPHIC_DATA], 617 …" at bounding box center [131, 221] width 196 height 97
select select "**********"
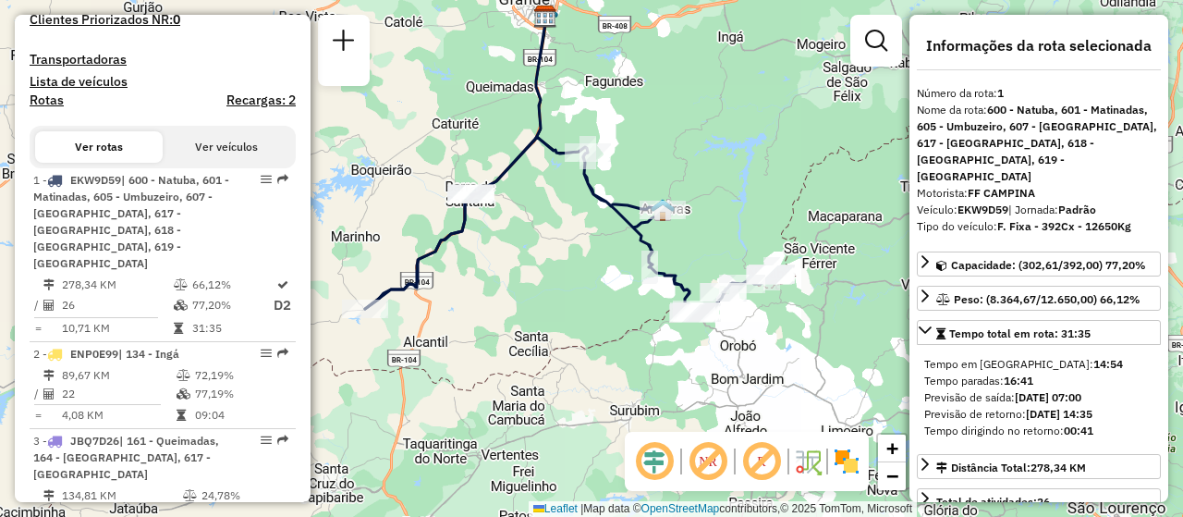
drag, startPoint x: 615, startPoint y: 398, endPoint x: 587, endPoint y: 249, distance: 152.3
click at [587, 249] on div "Janela de atendimento Grade de atendimento Capacidade Transportadoras Veículos …" at bounding box center [591, 258] width 1183 height 517
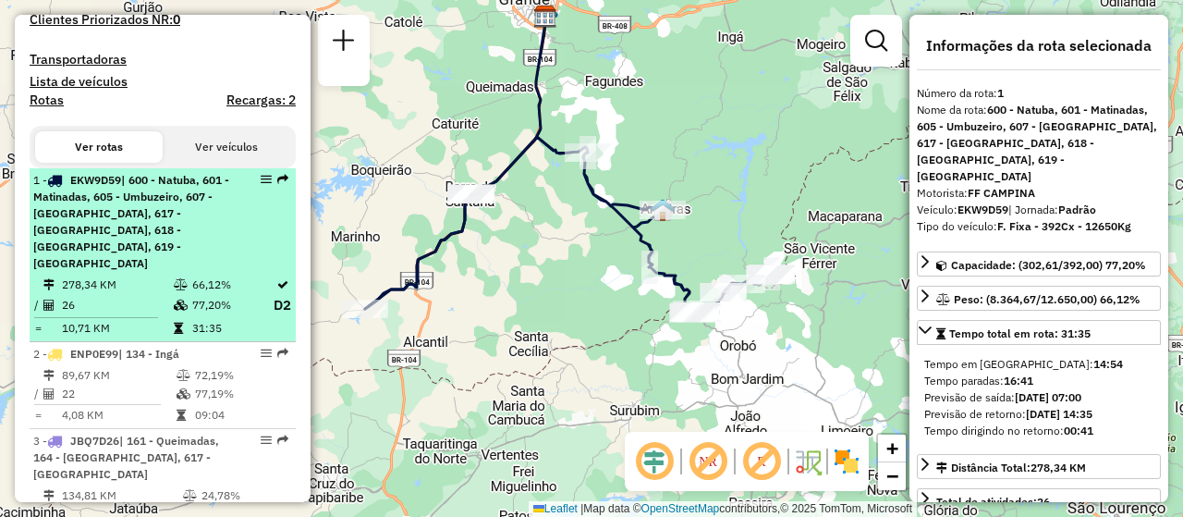
scroll to position [647, 0]
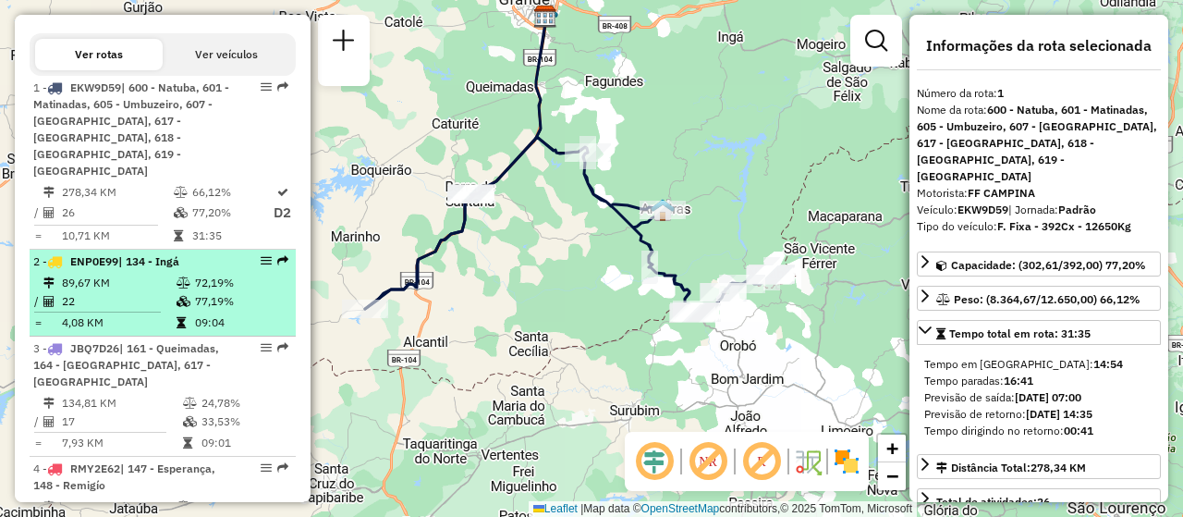
click at [104, 292] on td "89,67 KM" at bounding box center [118, 283] width 115 height 18
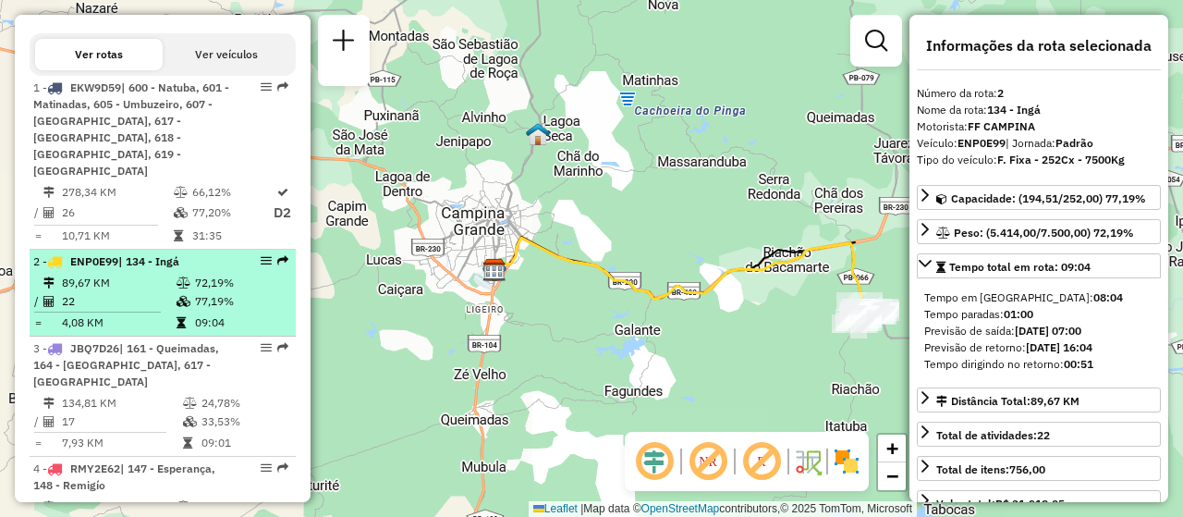
scroll to position [740, 0]
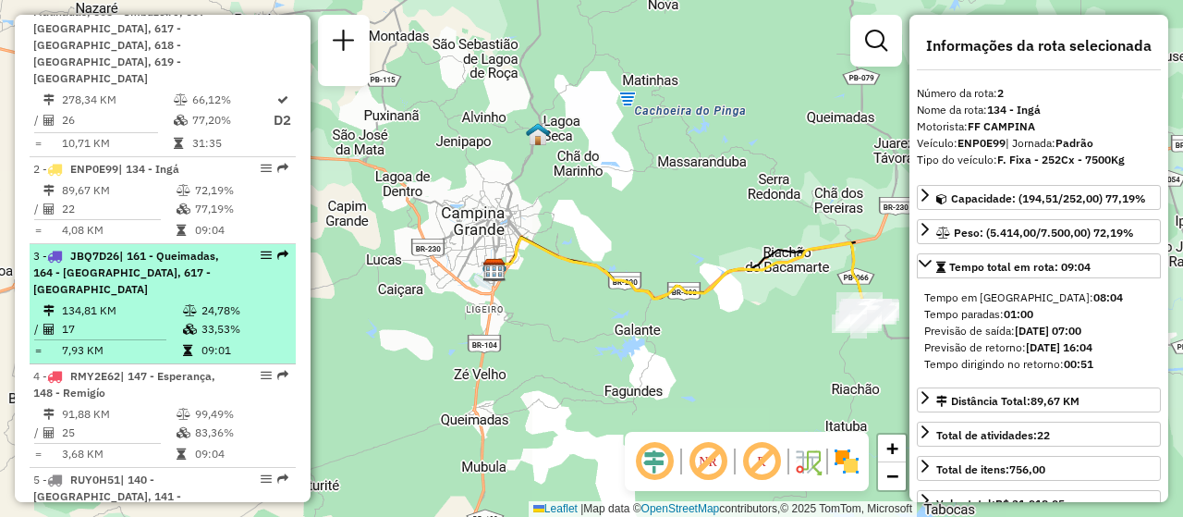
click at [173, 288] on span "| 161 - Queimadas, 164 - [GEOGRAPHIC_DATA], 617 - [GEOGRAPHIC_DATA]" at bounding box center [126, 272] width 186 height 47
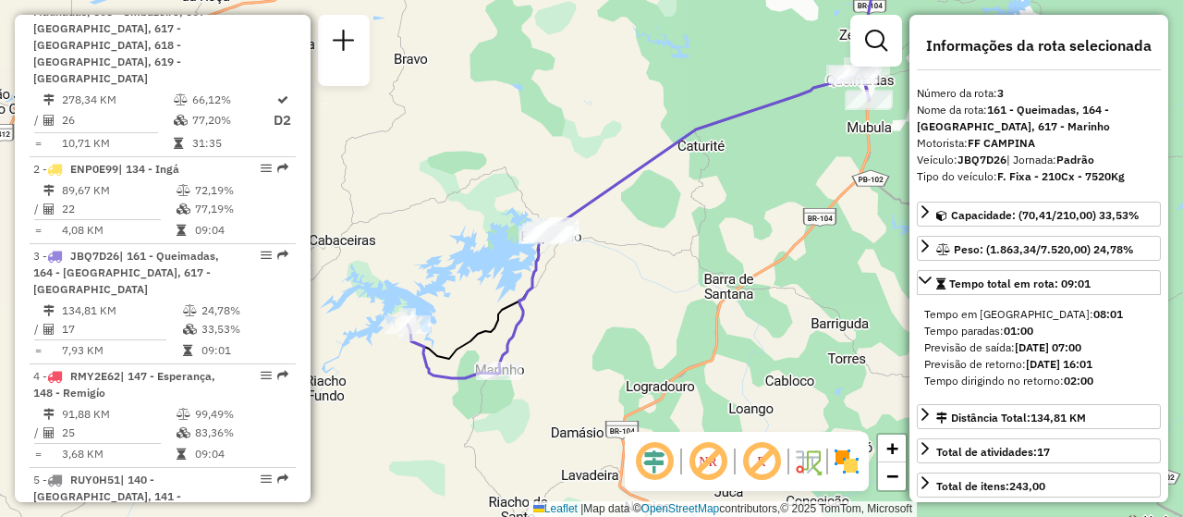
drag, startPoint x: 537, startPoint y: 391, endPoint x: 579, endPoint y: 309, distance: 92.2
click at [579, 309] on div "Janela de atendimento Grade de atendimento Capacidade Transportadoras Veículos …" at bounding box center [591, 258] width 1183 height 517
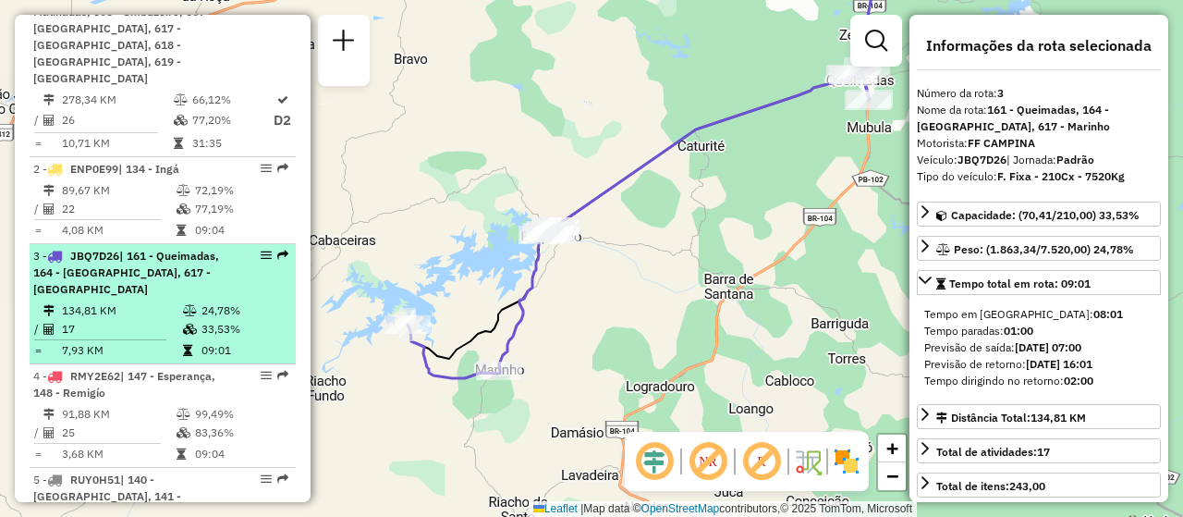
scroll to position [832, 0]
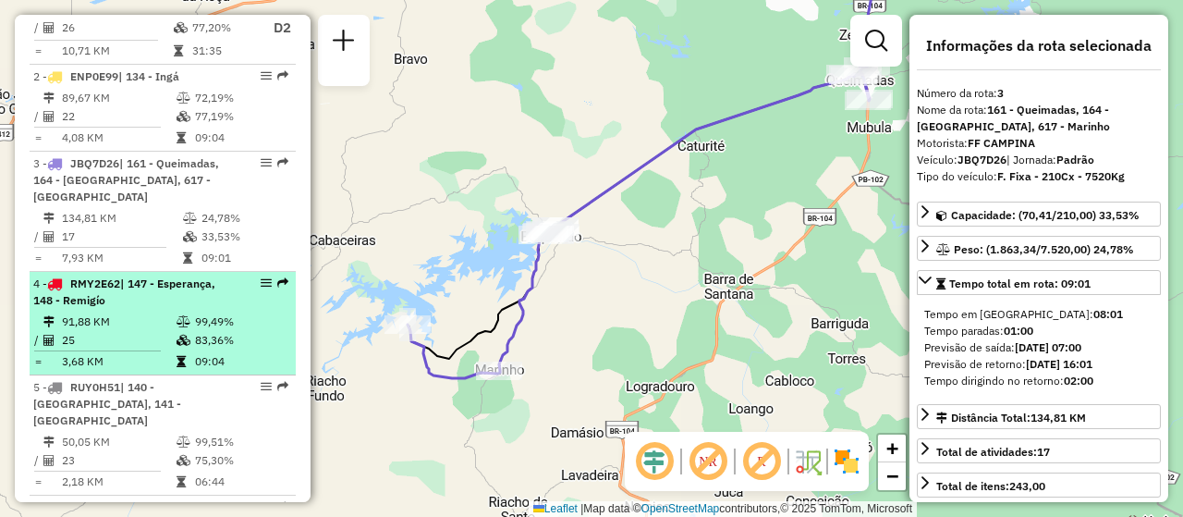
click at [165, 290] on div "4 - RMY2E62 | 147 - Esperança, 148 - Remigío" at bounding box center [131, 292] width 196 height 33
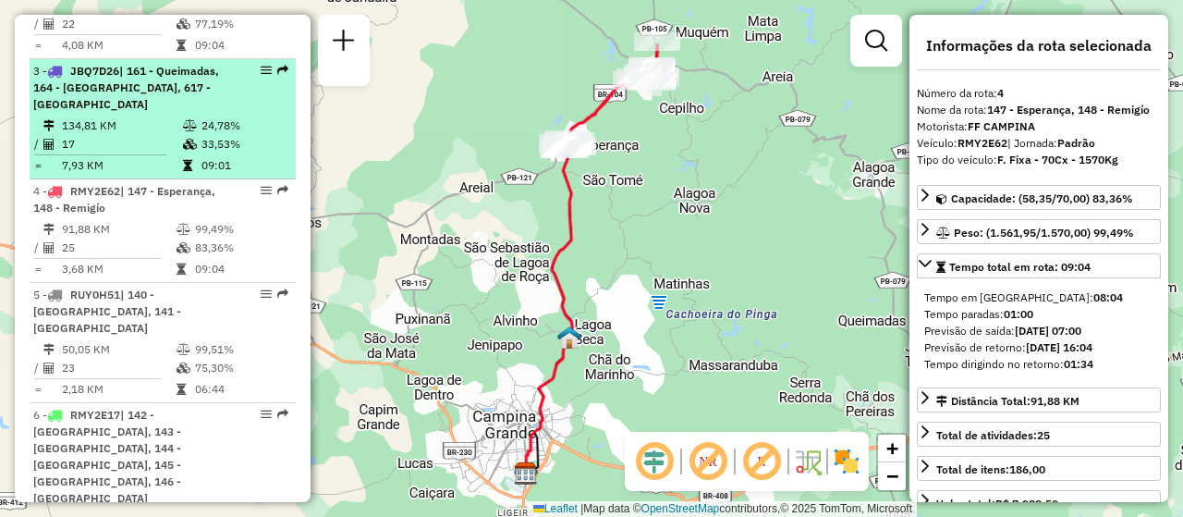
scroll to position [1017, 0]
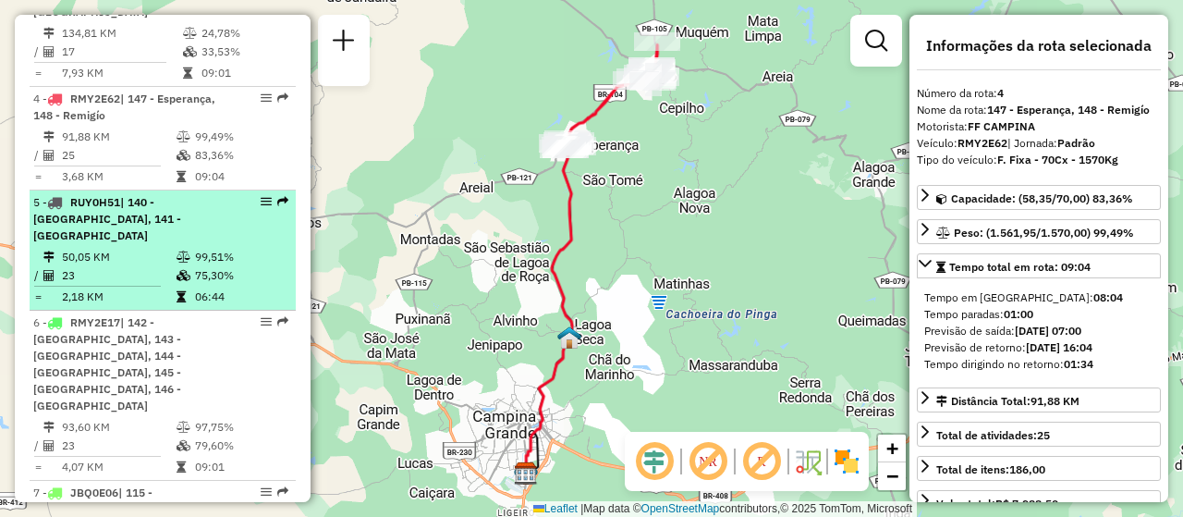
click at [163, 264] on td "50,05 KM" at bounding box center [118, 257] width 115 height 18
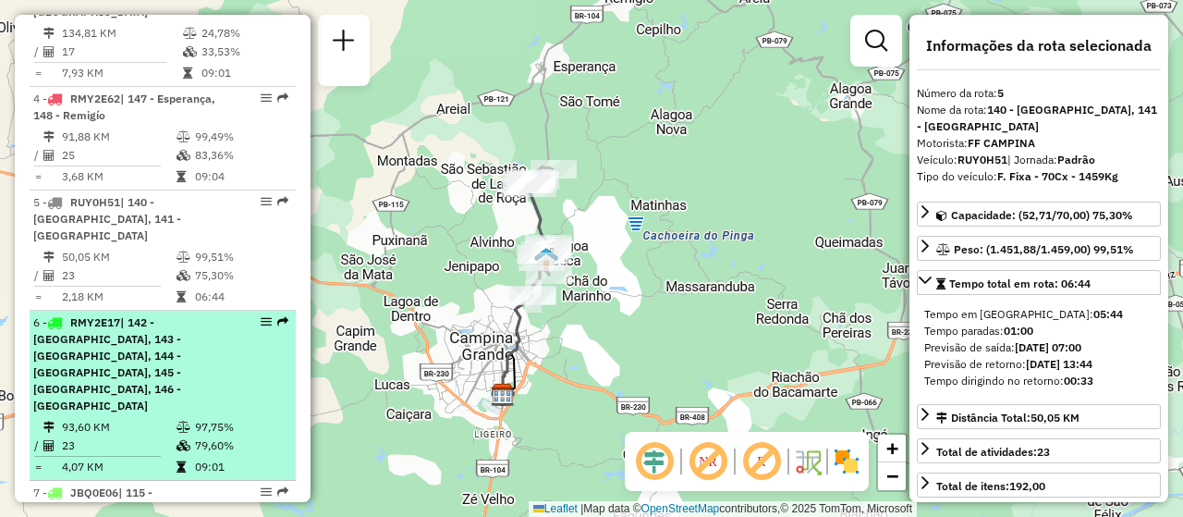
scroll to position [1109, 0]
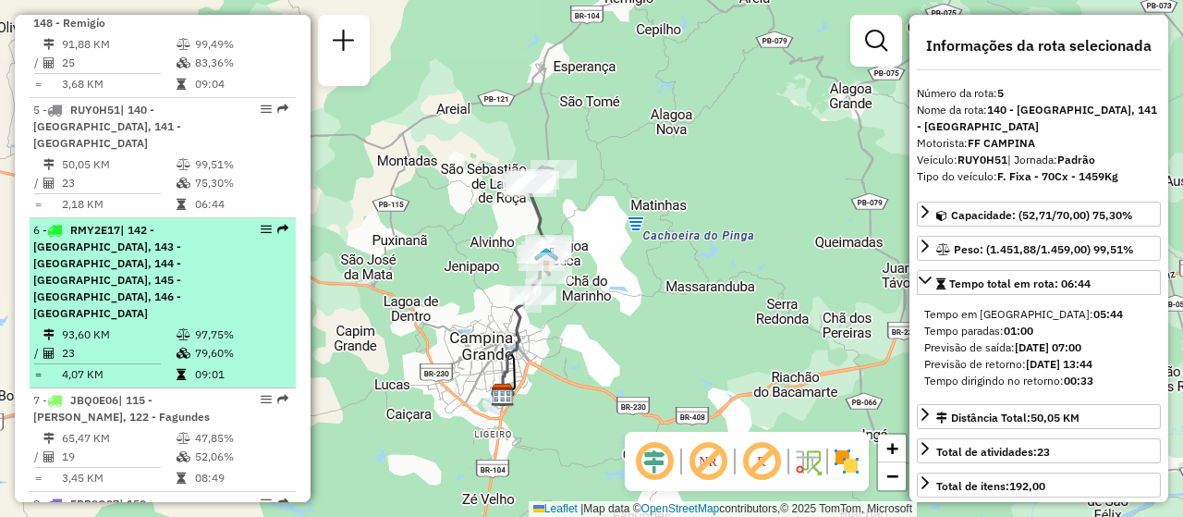
click at [93, 280] on div "6 - RMY2E17 | 142 - [GEOGRAPHIC_DATA], 143 - [GEOGRAPHIC_DATA], 144 - [GEOGRAPH…" at bounding box center [131, 272] width 196 height 100
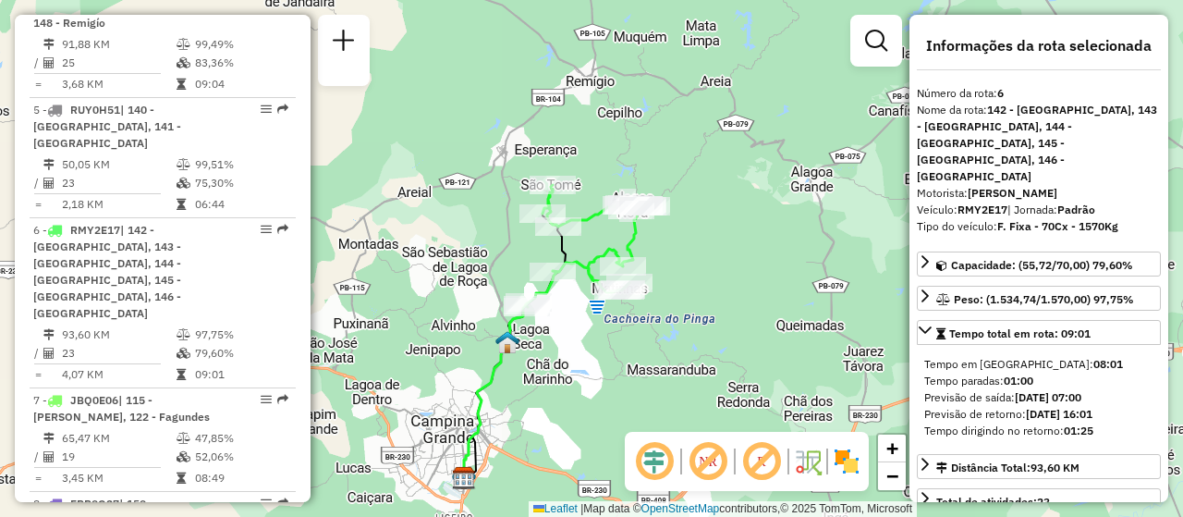
drag, startPoint x: 539, startPoint y: 270, endPoint x: 494, endPoint y: 368, distance: 108.0
click at [496, 354] on img at bounding box center [508, 342] width 24 height 24
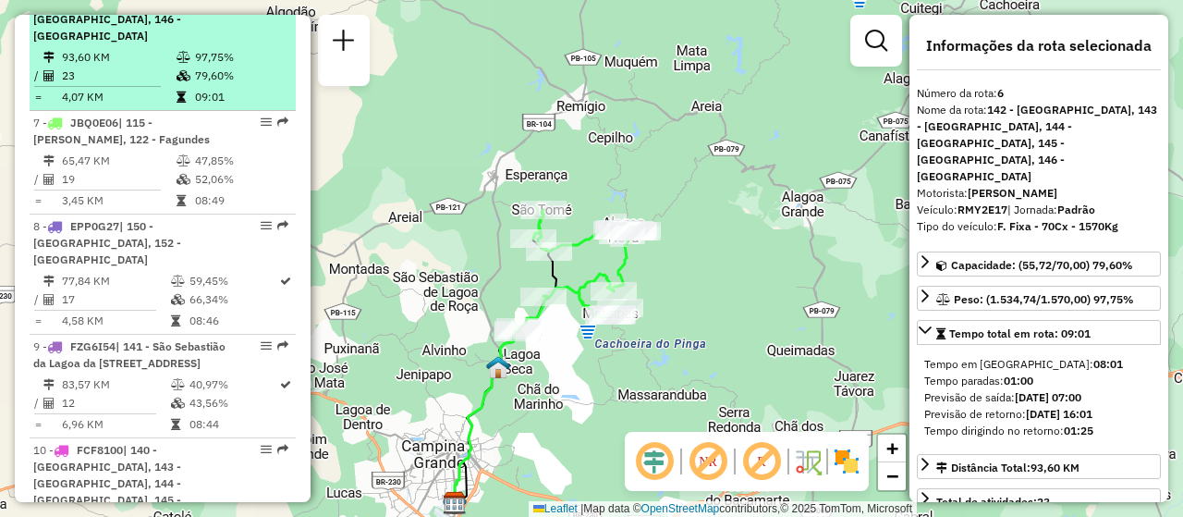
scroll to position [1294, 0]
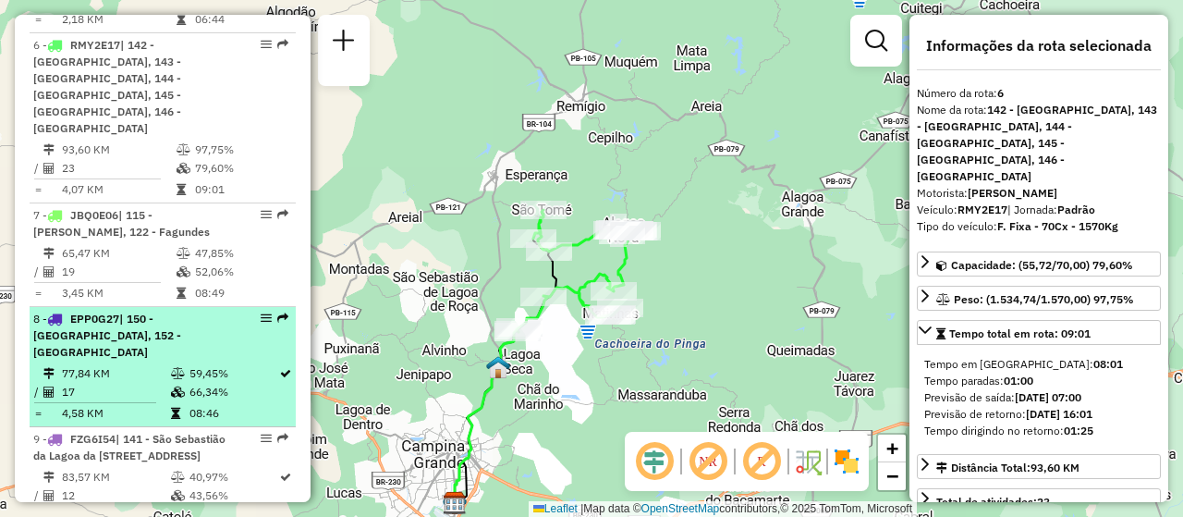
click at [153, 383] on td "17" at bounding box center [115, 392] width 109 height 18
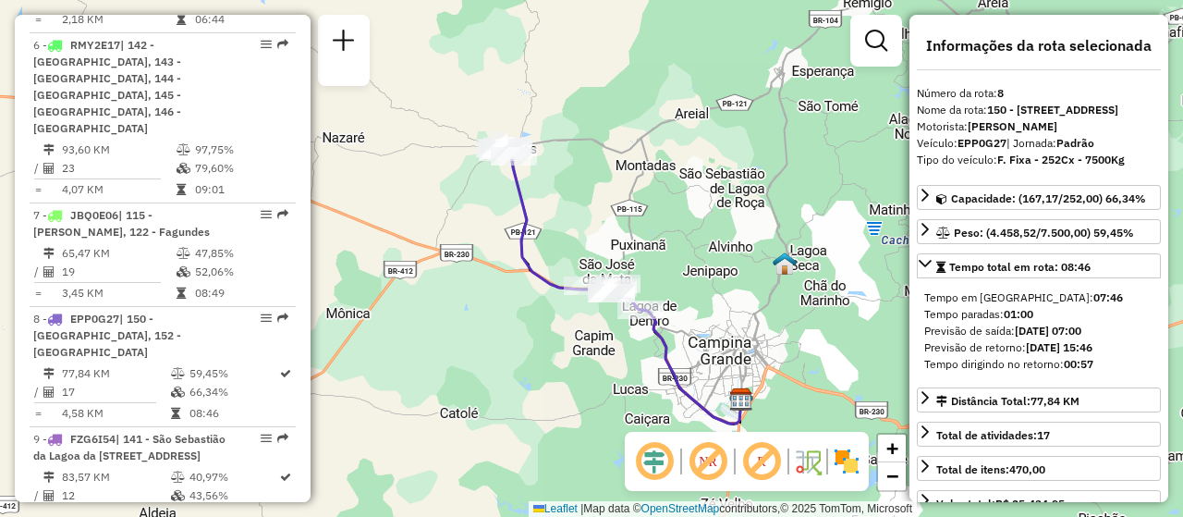
drag, startPoint x: 595, startPoint y: 167, endPoint x: 623, endPoint y: 193, distance: 38.6
click at [623, 193] on div "Janela de atendimento Grade de atendimento Capacidade Transportadoras Veículos …" at bounding box center [591, 258] width 1183 height 517
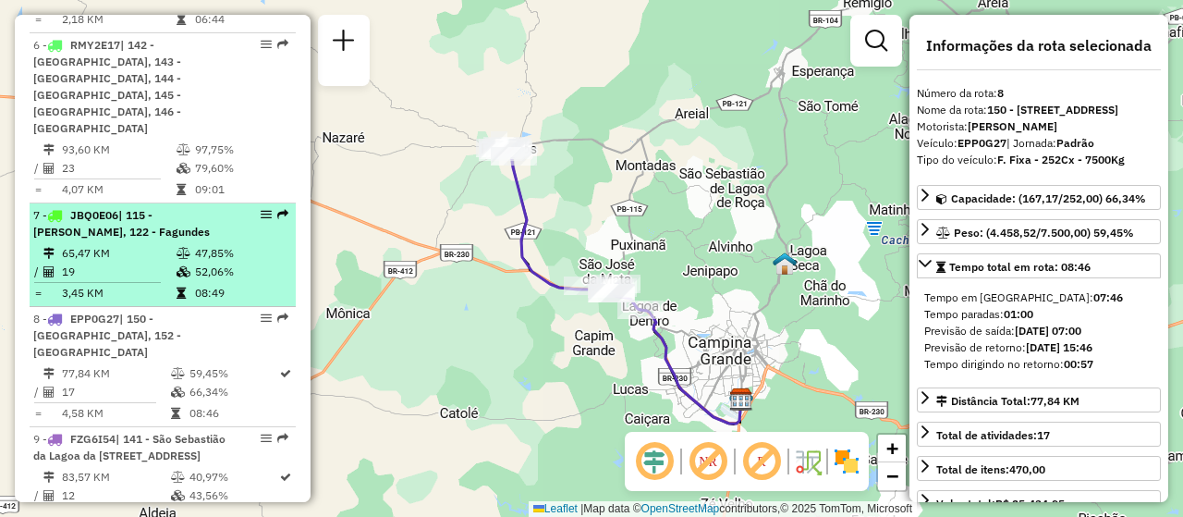
scroll to position [1387, 0]
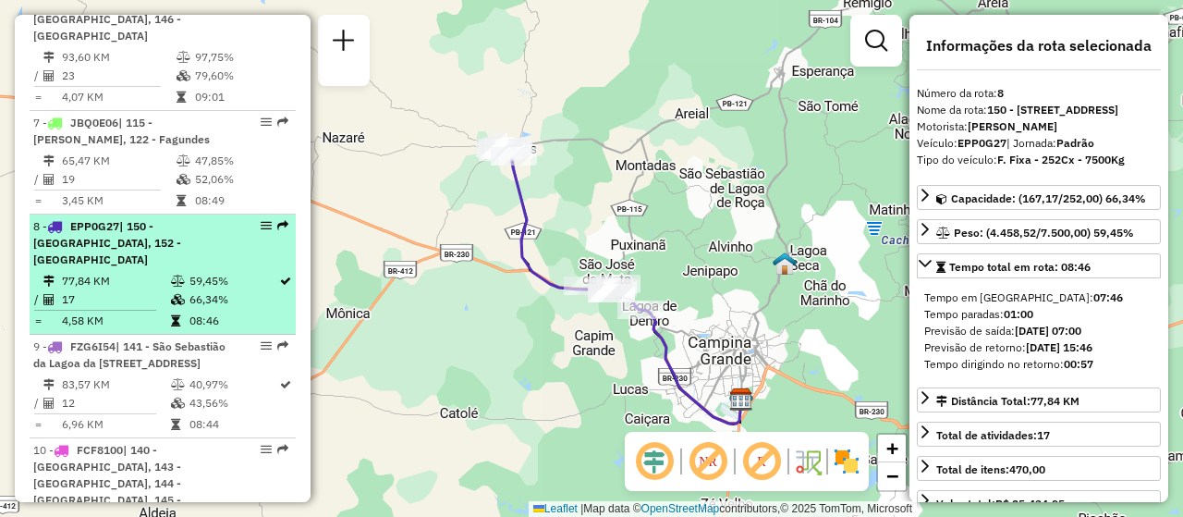
click at [190, 272] on td "59,45%" at bounding box center [234, 281] width 90 height 18
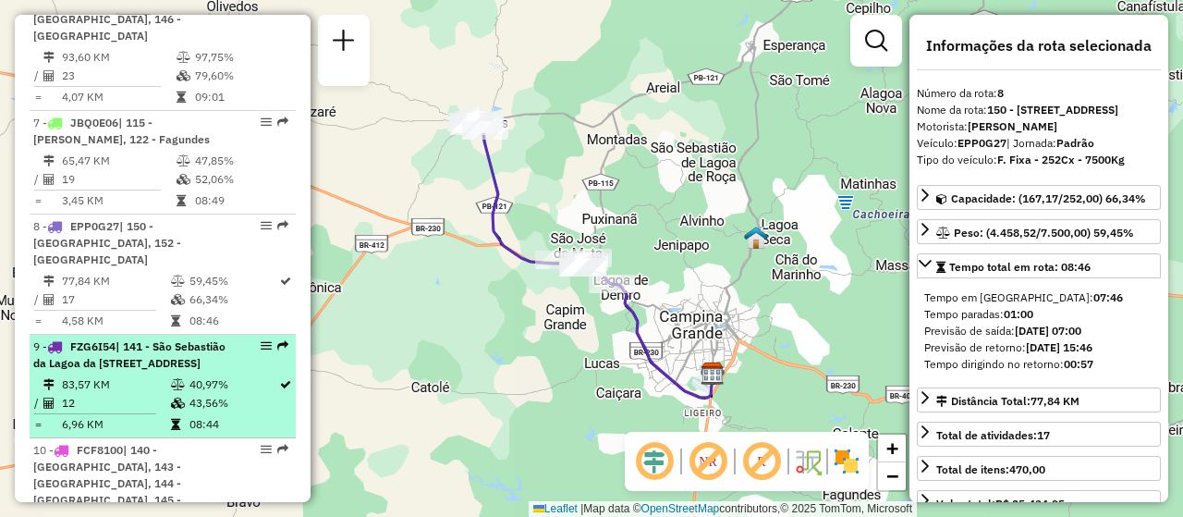
click at [154, 339] on span "| 141 - São Sebastião da Lagoa da [STREET_ADDRESS]" at bounding box center [129, 354] width 192 height 31
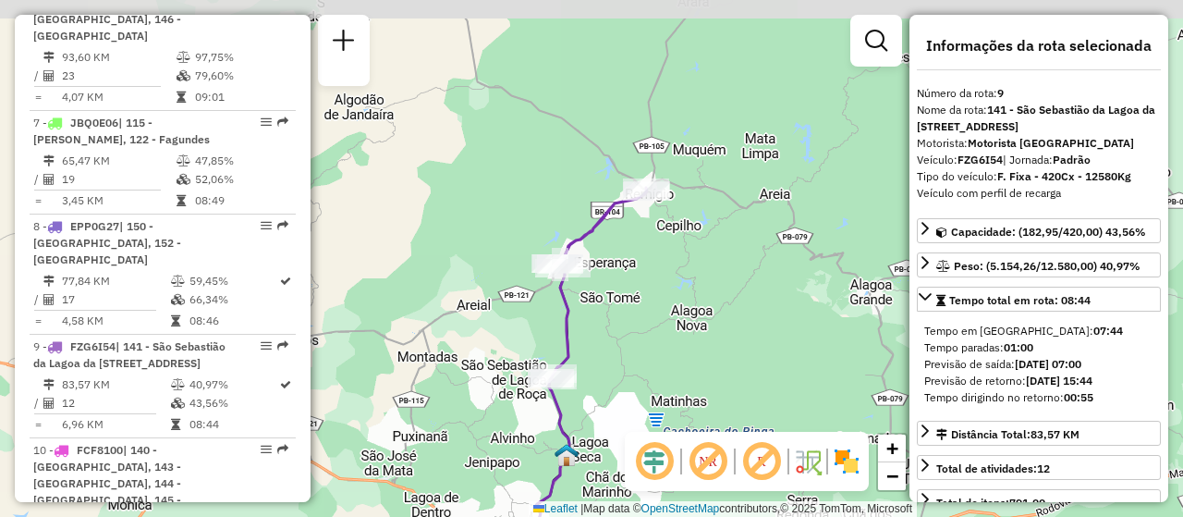
drag, startPoint x: 655, startPoint y: 175, endPoint x: 648, endPoint y: 306, distance: 131.4
click at [648, 306] on div "Janela de atendimento Grade de atendimento Capacidade Transportadoras Veículos …" at bounding box center [591, 258] width 1183 height 517
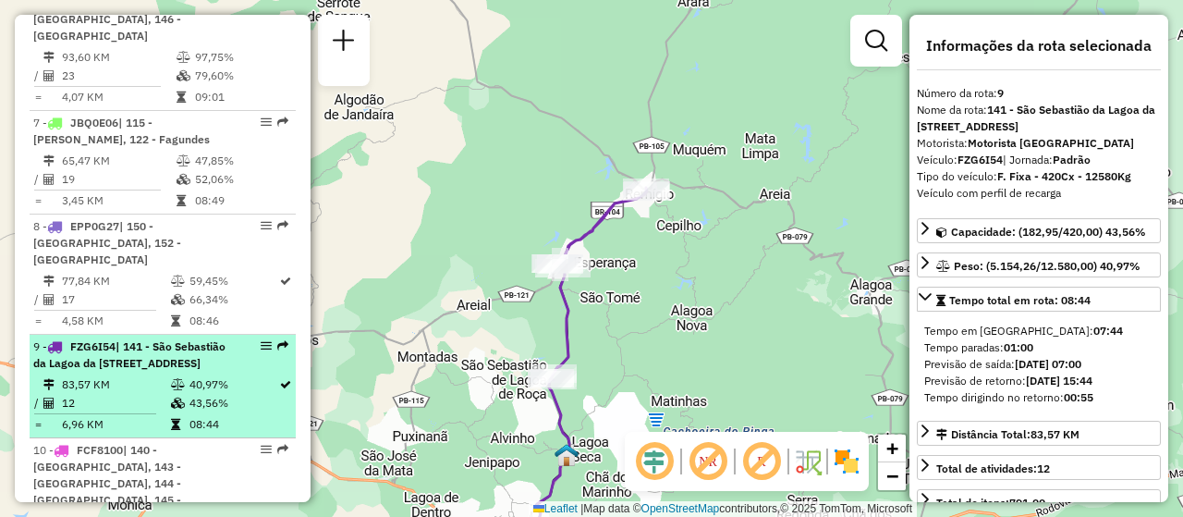
scroll to position [1572, 0]
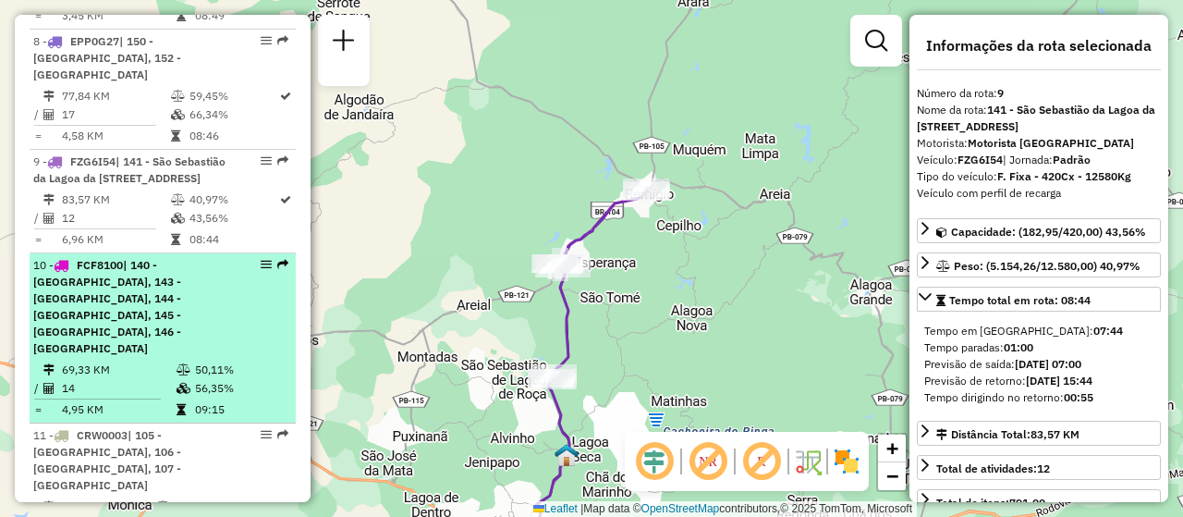
click at [146, 361] on td "69,33 KM" at bounding box center [118, 370] width 115 height 18
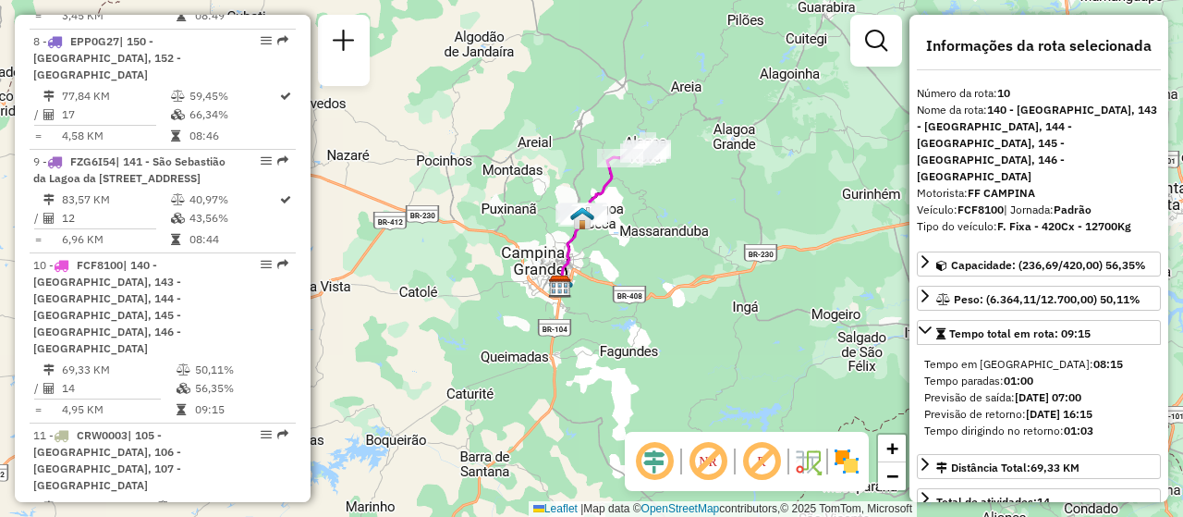
drag, startPoint x: 611, startPoint y: 362, endPoint x: 594, endPoint y: 282, distance: 82.3
click at [594, 282] on div "Janela de atendimento Grade de atendimento Capacidade Transportadoras Veículos …" at bounding box center [591, 258] width 1183 height 517
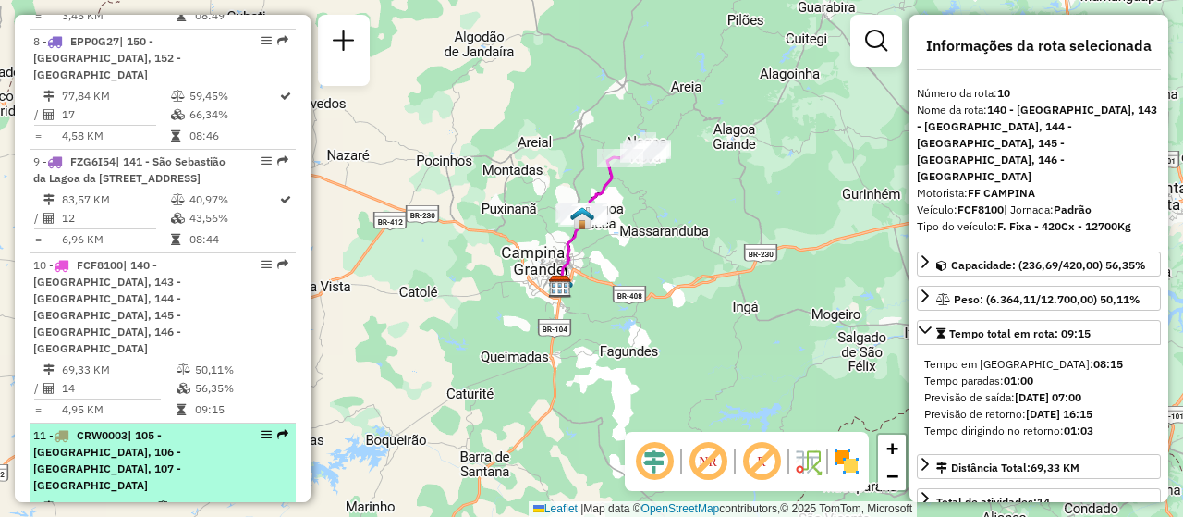
click at [201, 497] on td "93,77%" at bounding box center [212, 506] width 77 height 18
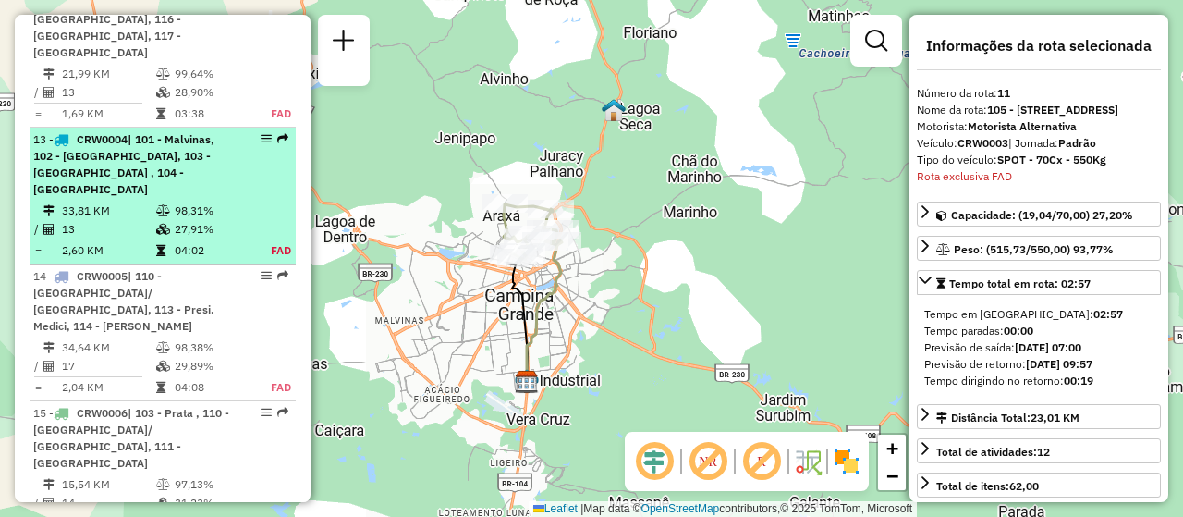
scroll to position [2376, 0]
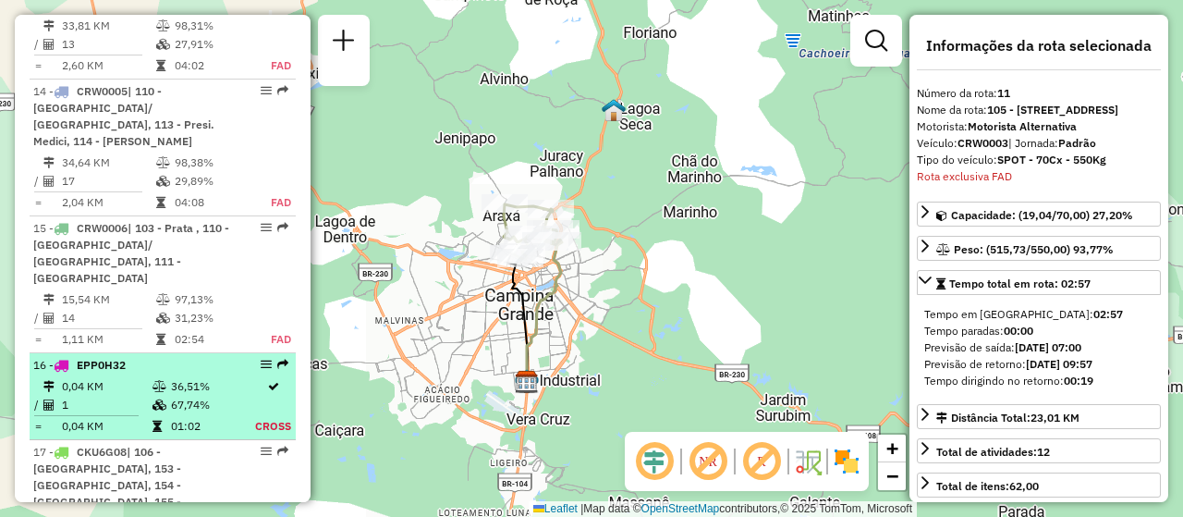
click at [93, 377] on td "0,04 KM" at bounding box center [106, 386] width 91 height 18
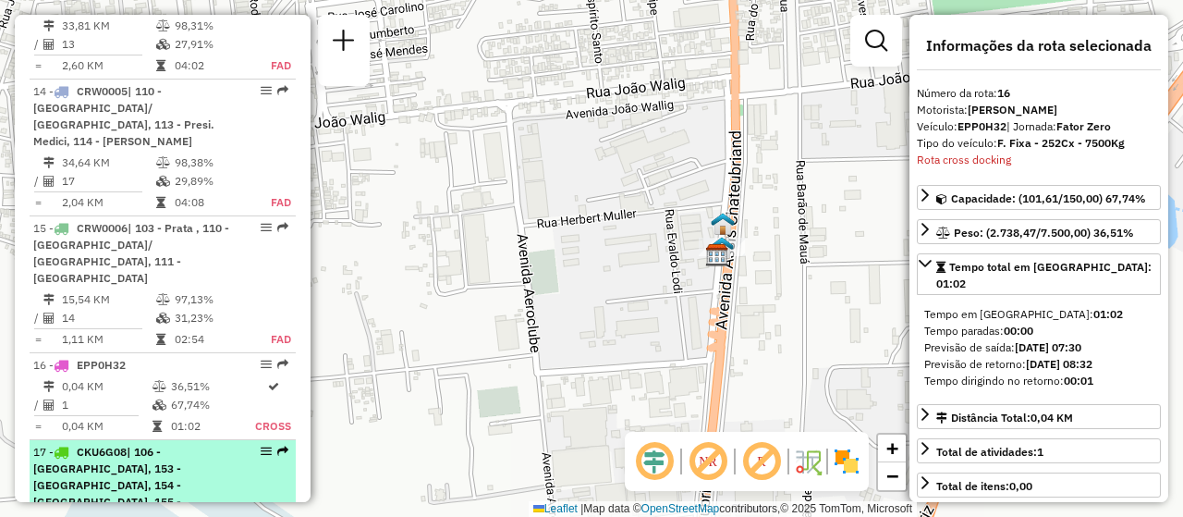
scroll to position [2561, 0]
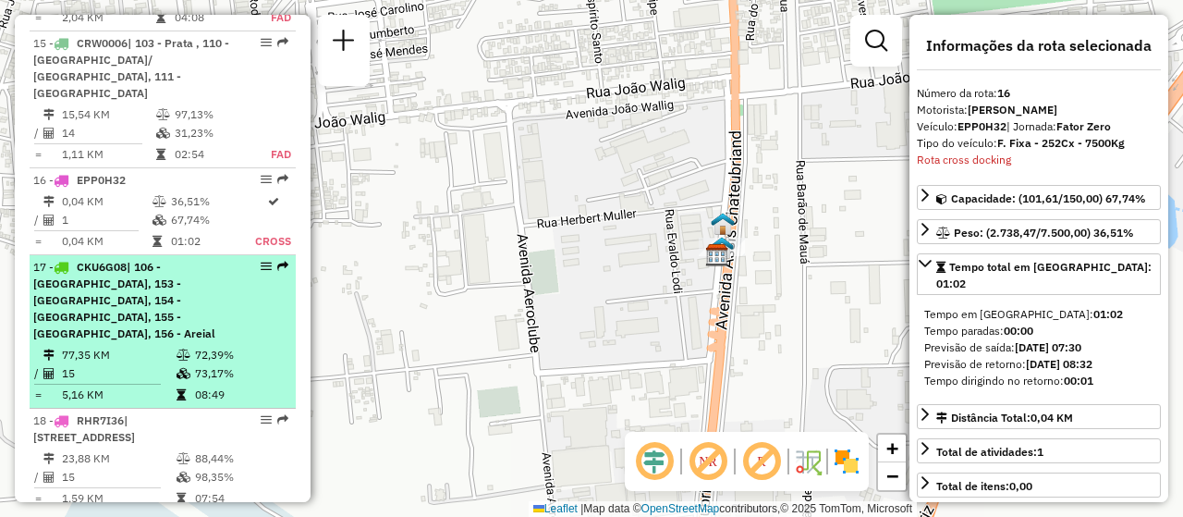
click at [116, 346] on td "77,35 KM" at bounding box center [118, 355] width 115 height 18
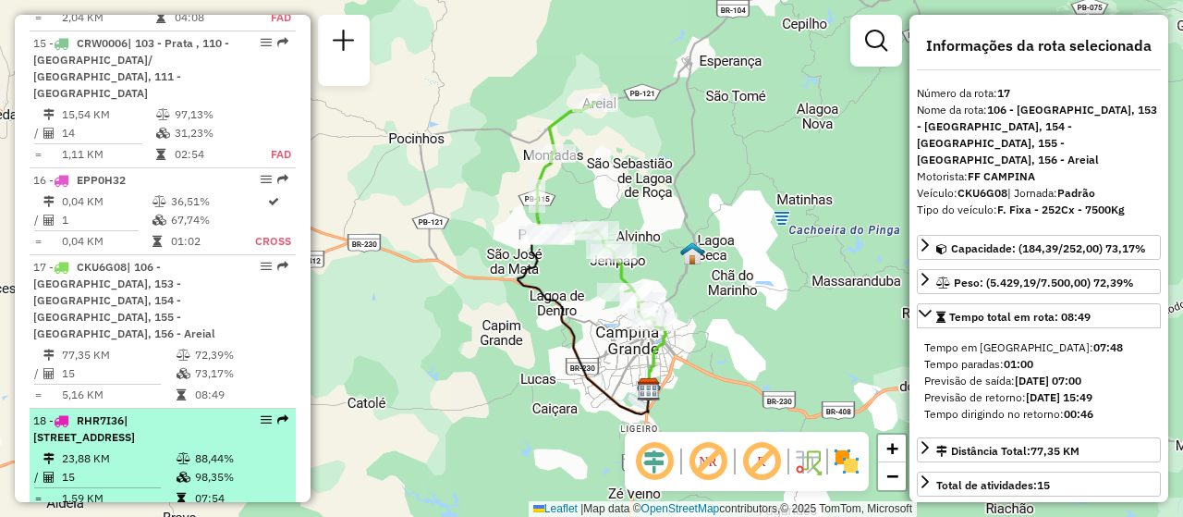
scroll to position [2746, 0]
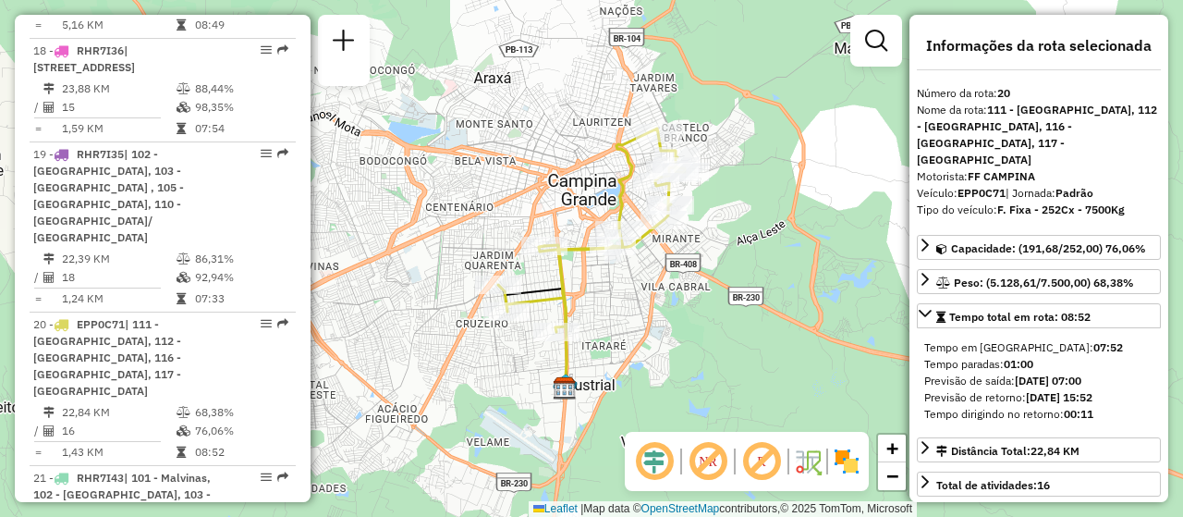
scroll to position [3023, 0]
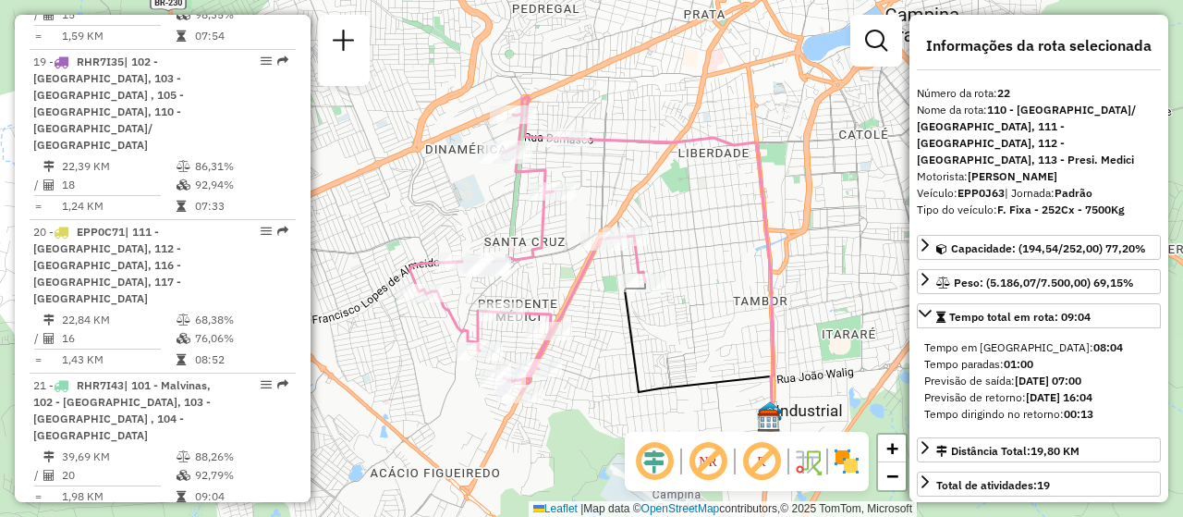
scroll to position [3208, 0]
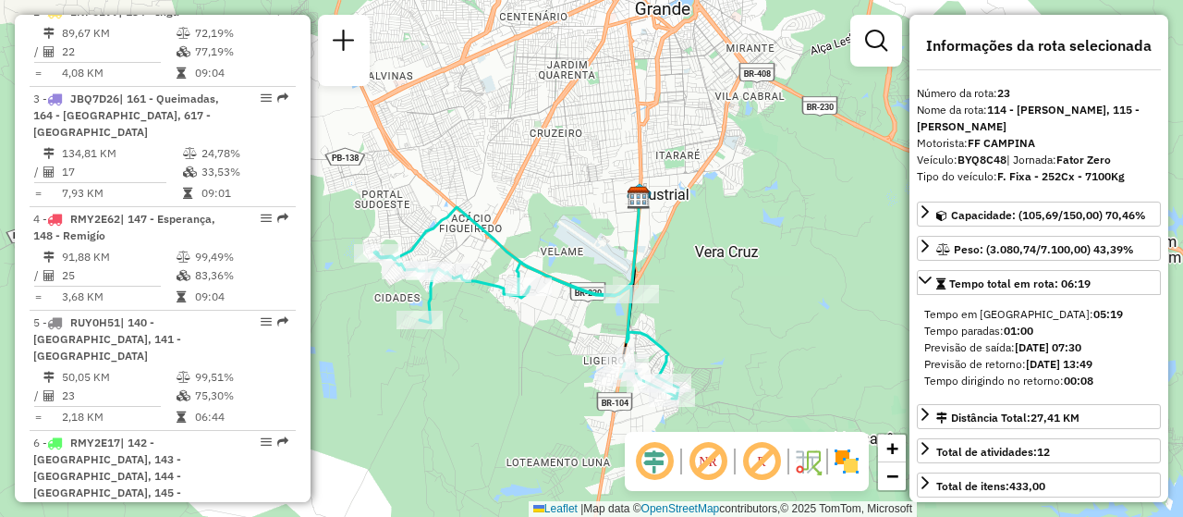
scroll to position [527, 0]
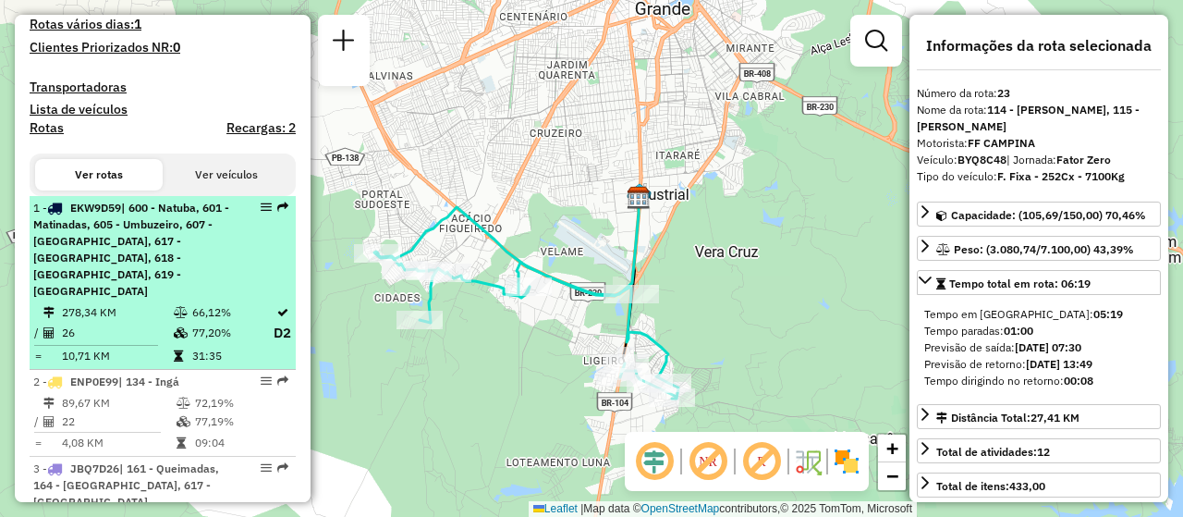
click at [175, 293] on span "| 600 - Natuba, 601 - Matinadas, 605 - Umbuzeiro, 607 - [GEOGRAPHIC_DATA], 617 …" at bounding box center [131, 249] width 196 height 97
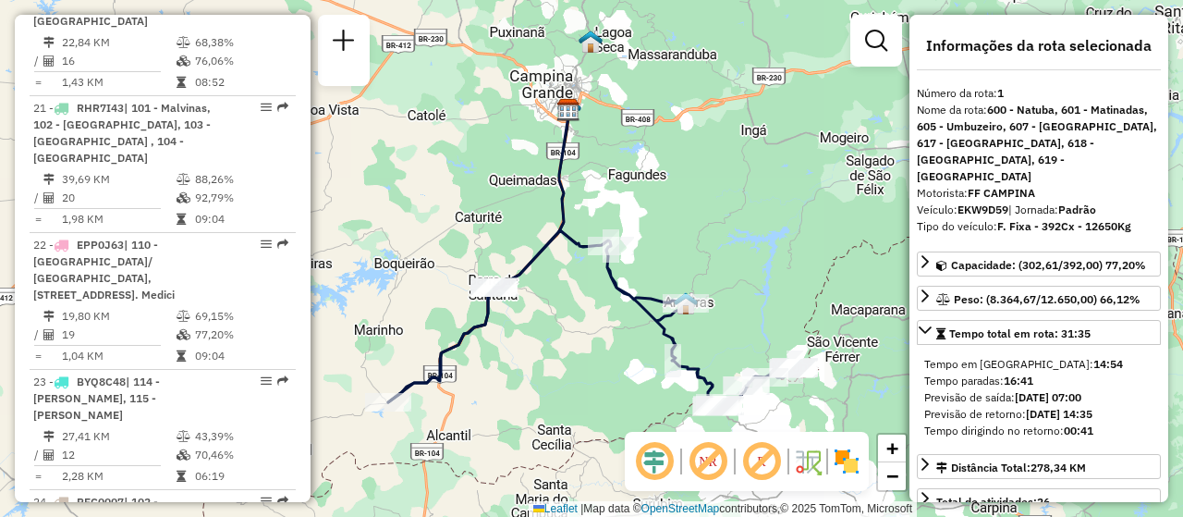
scroll to position [3448, 0]
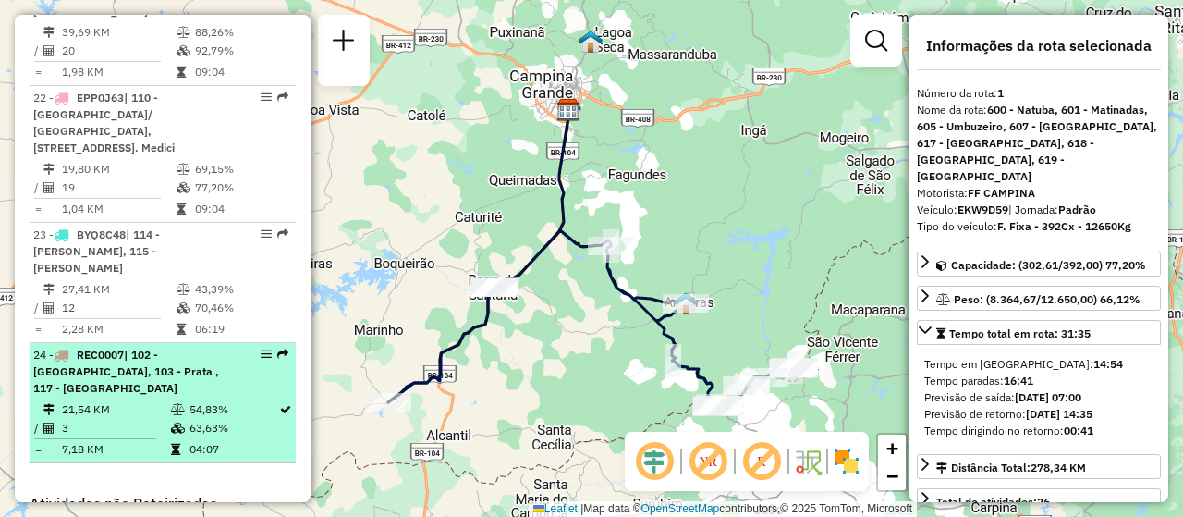
click at [101, 419] on td "3" at bounding box center [115, 428] width 109 height 18
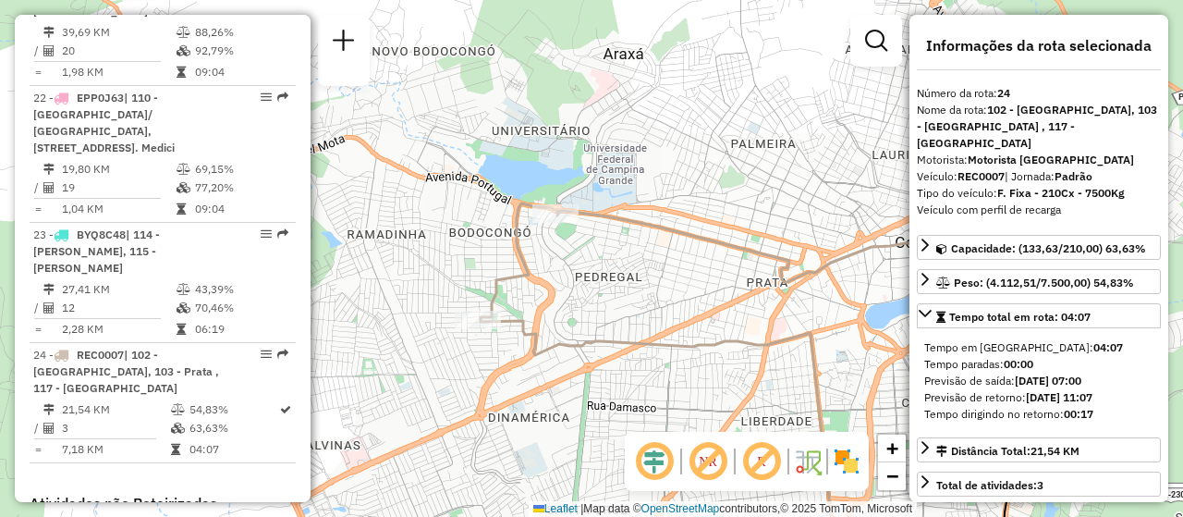
drag, startPoint x: 427, startPoint y: 101, endPoint x: 598, endPoint y: 288, distance: 253.9
click at [598, 288] on div "Janela de atendimento Grade de atendimento Capacidade Transportadoras Veículos …" at bounding box center [591, 258] width 1183 height 517
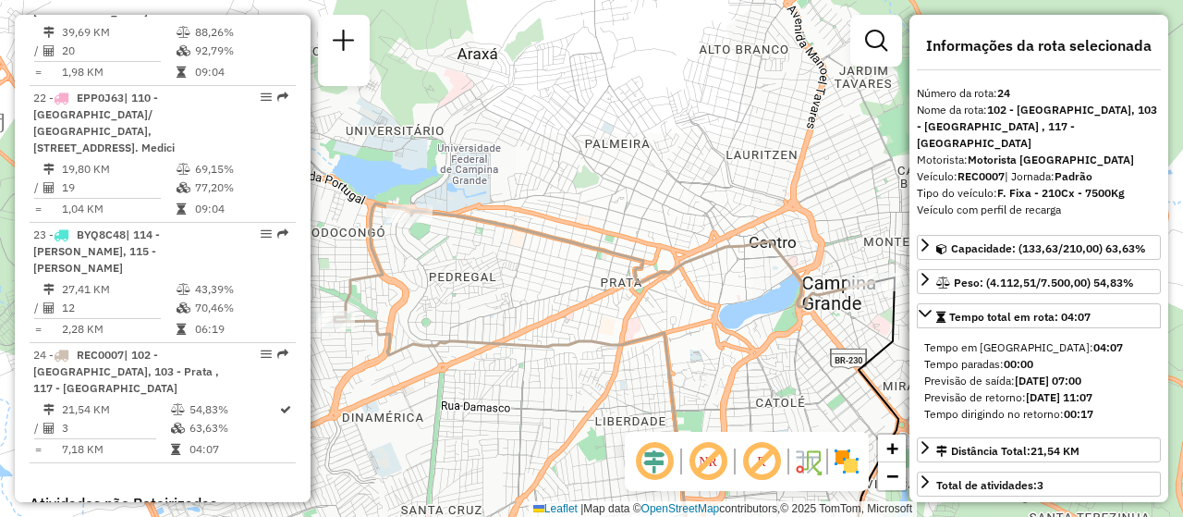
drag, startPoint x: 692, startPoint y: 288, endPoint x: 500, endPoint y: 285, distance: 191.4
click at [500, 285] on div "Janela de atendimento Grade de atendimento Capacidade Transportadoras Veículos …" at bounding box center [591, 258] width 1183 height 517
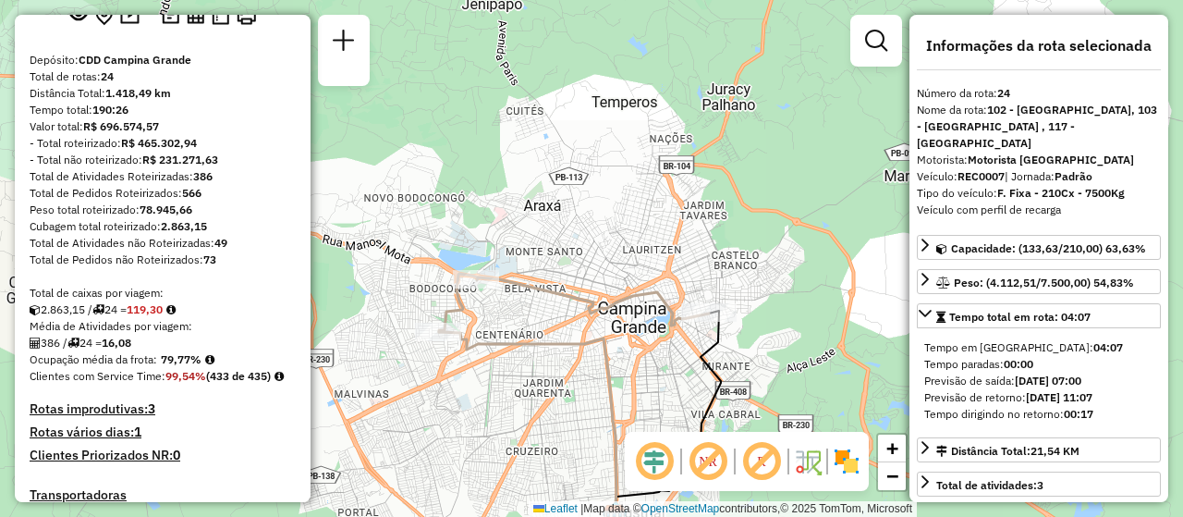
scroll to position [0, 0]
